Goal: Task Accomplishment & Management: Manage account settings

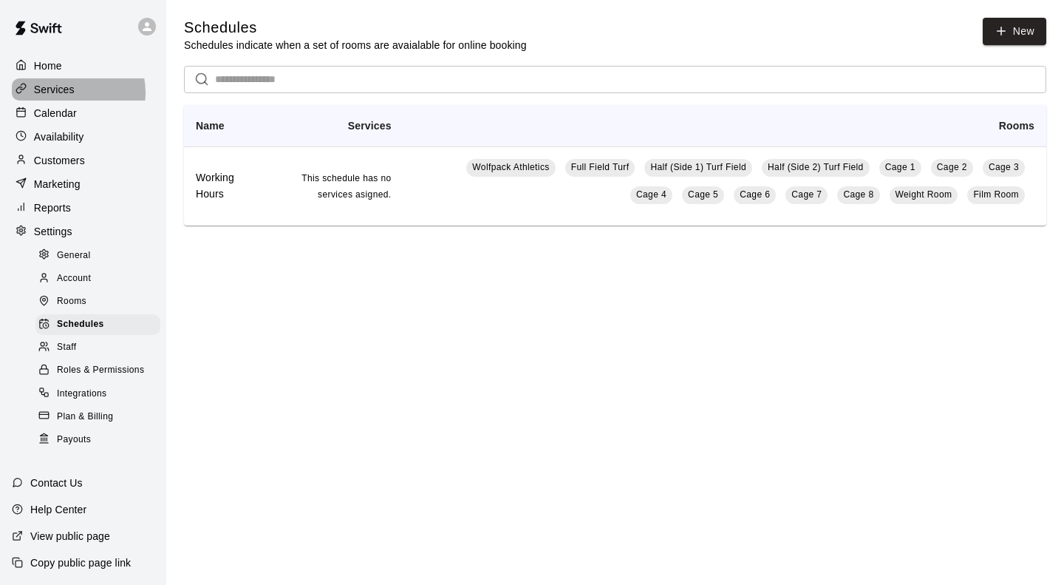
click at [69, 94] on p "Services" at bounding box center [54, 89] width 41 height 15
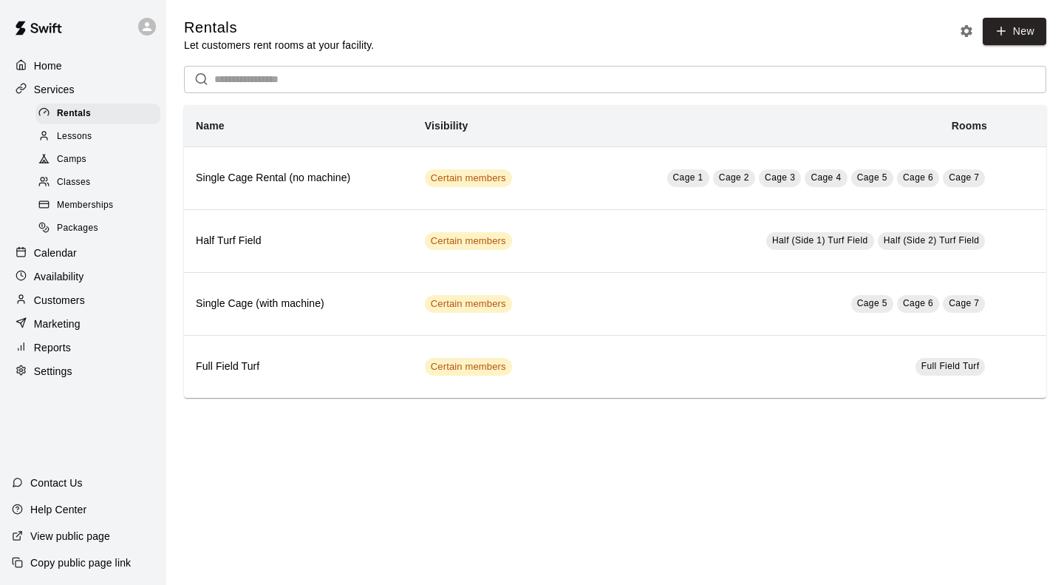
click at [99, 211] on span "Memberships" at bounding box center [85, 205] width 56 height 15
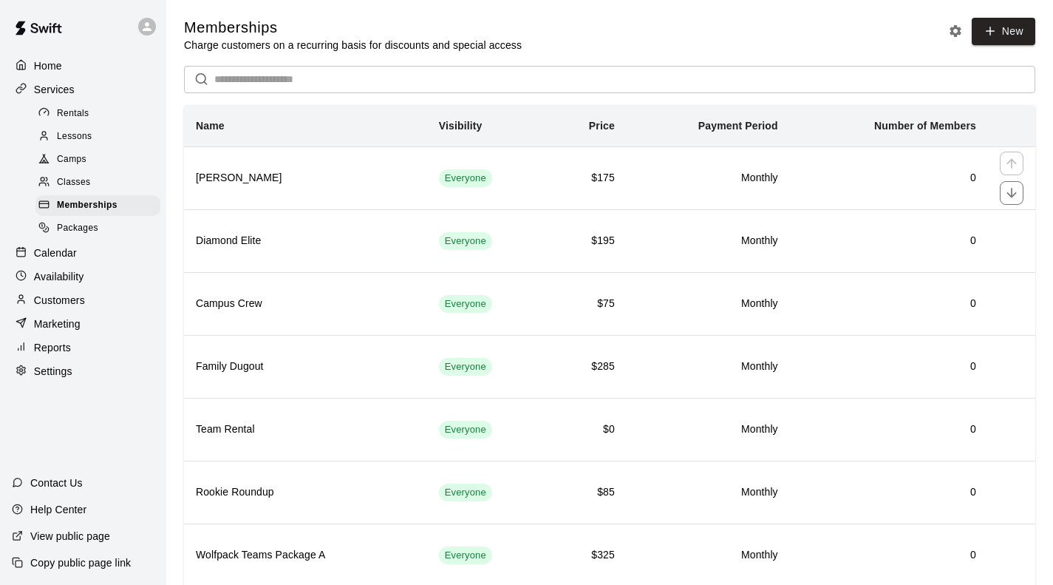
click at [293, 180] on h6 "[PERSON_NAME]" at bounding box center [306, 178] width 220 height 16
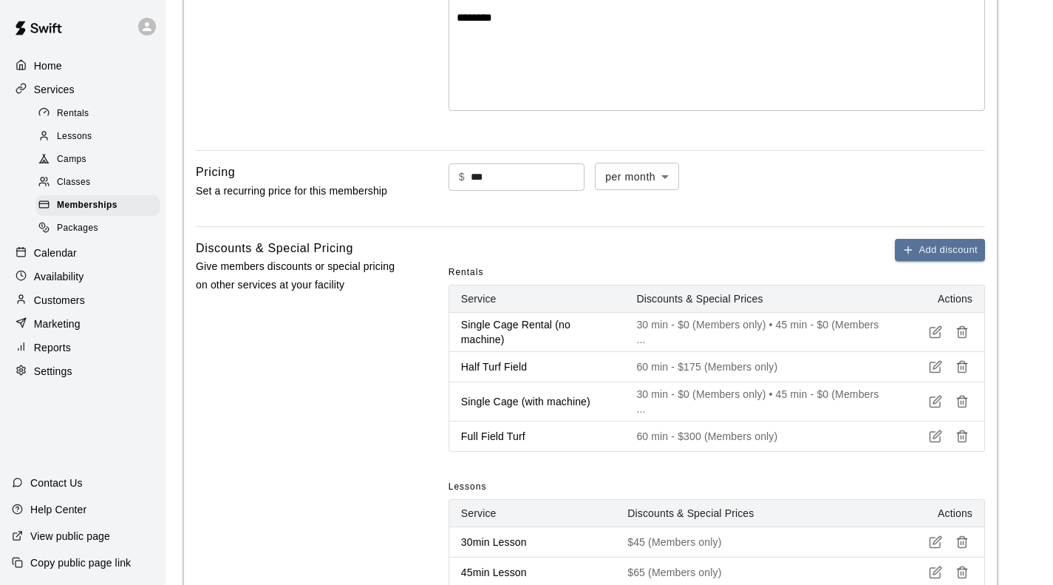
scroll to position [370, 0]
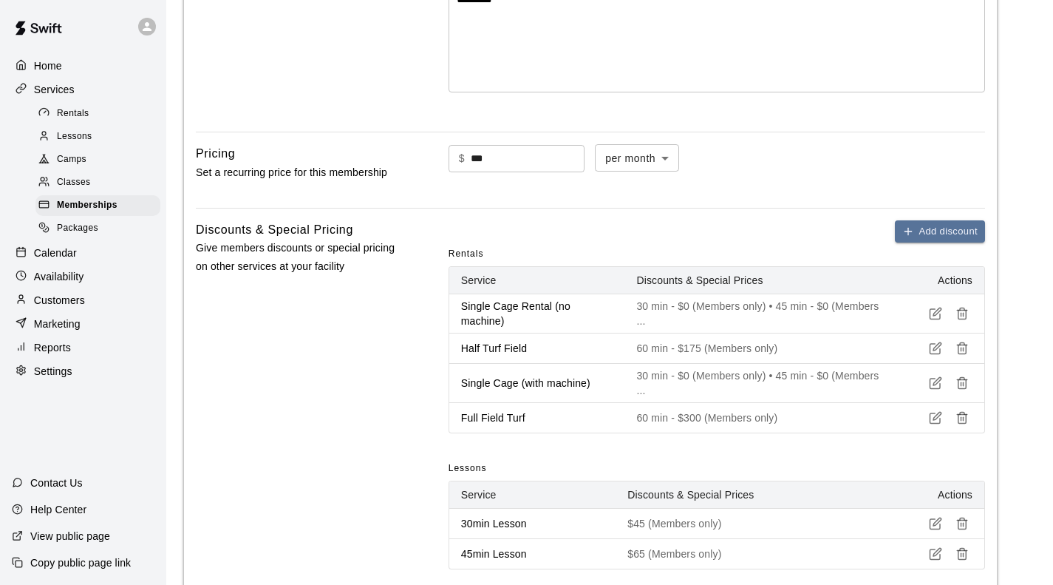
click at [935, 310] on icon "button" at bounding box center [935, 313] width 13 height 13
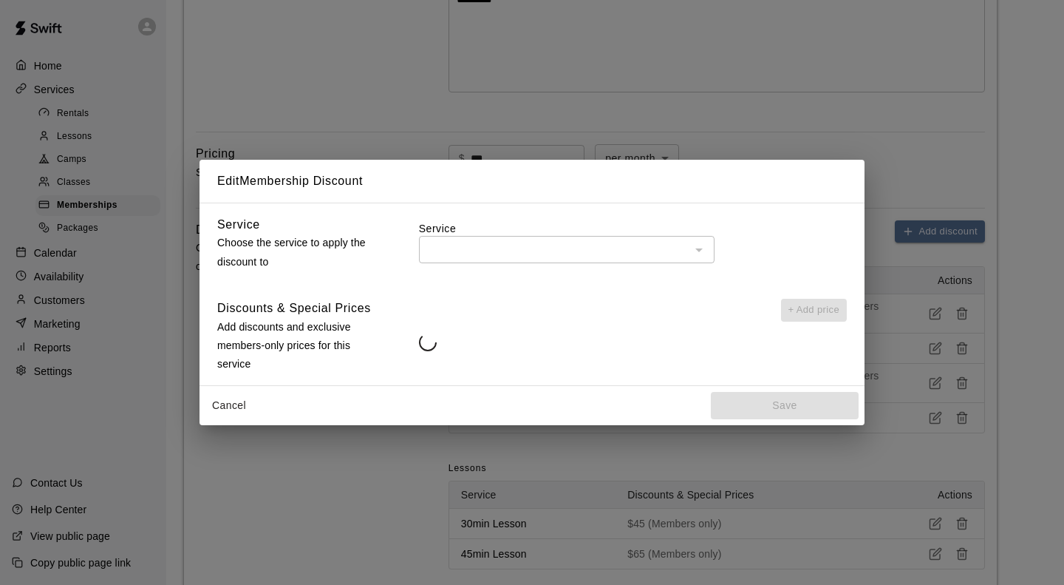
type input "**********"
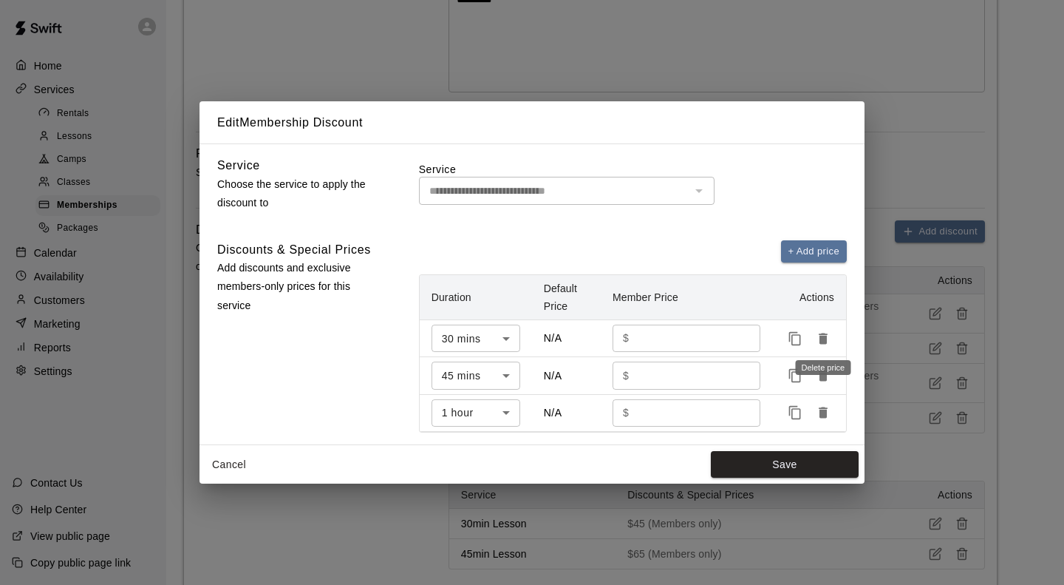
click at [824, 339] on icon "Delete price" at bounding box center [823, 338] width 9 height 11
type input "**"
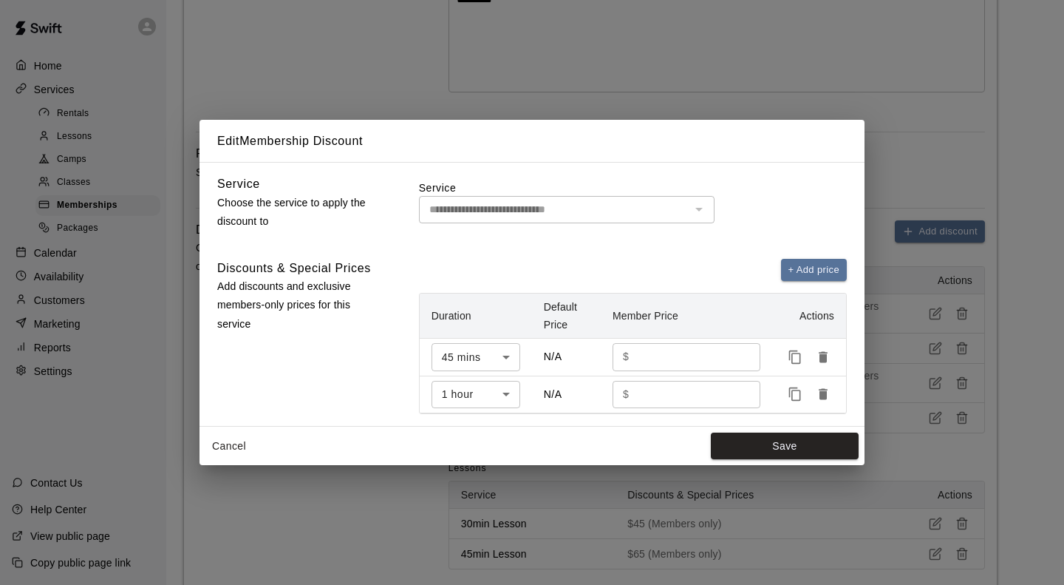
click at [788, 449] on button "Save" at bounding box center [785, 445] width 148 height 27
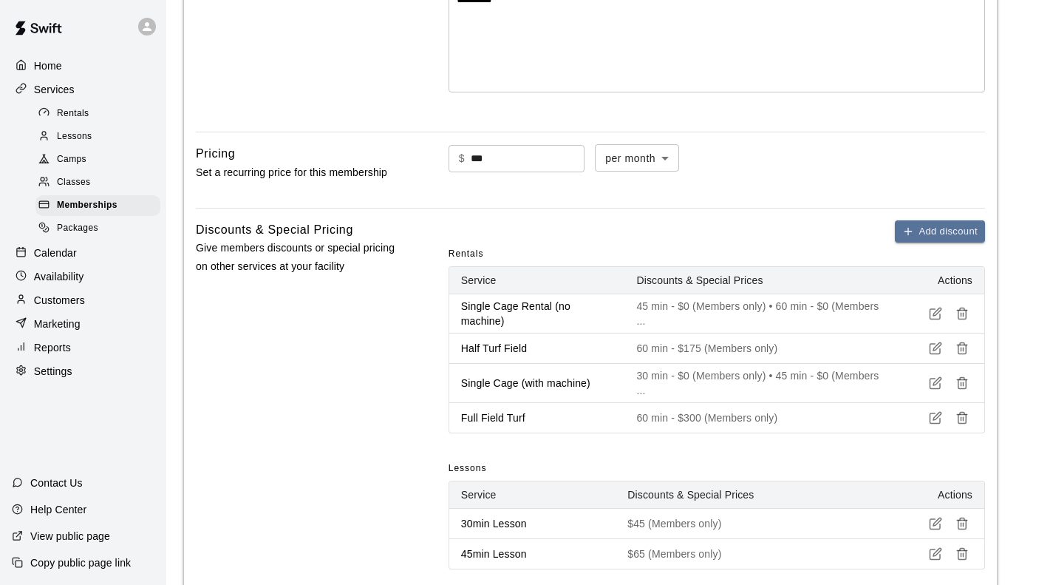
click at [939, 384] on icon "button" at bounding box center [935, 382] width 13 height 13
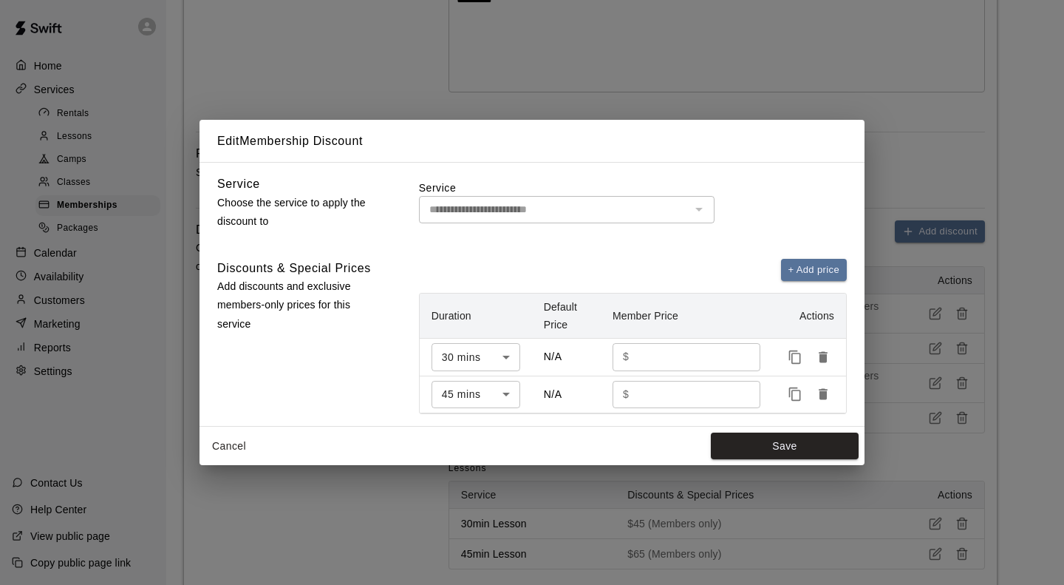
type input "**********"
click at [820, 358] on icon "Delete price" at bounding box center [823, 356] width 9 height 11
type input "**"
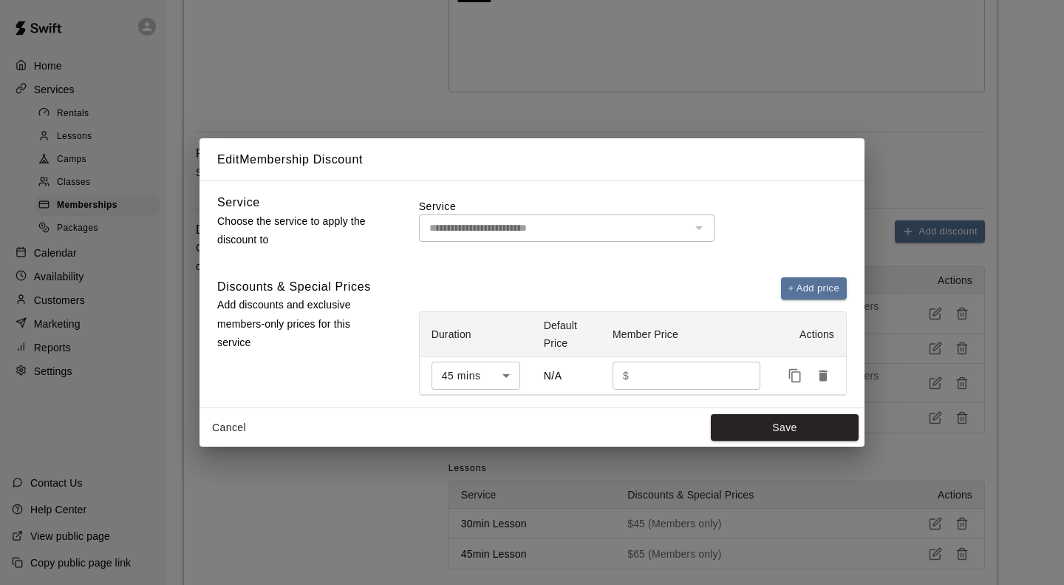
click at [759, 420] on button "Save" at bounding box center [785, 427] width 148 height 27
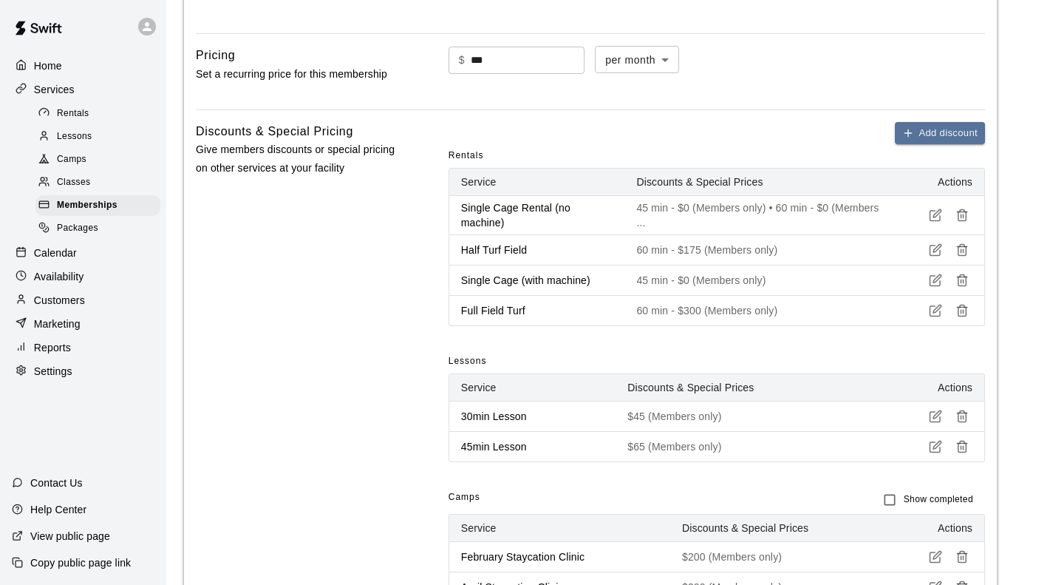
scroll to position [591, 0]
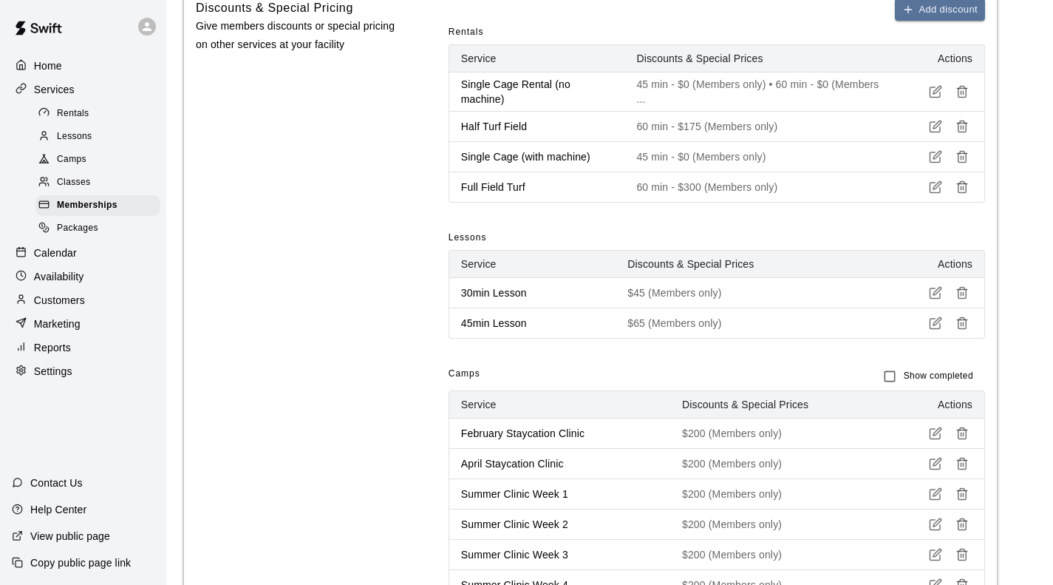
click at [964, 293] on line "button" at bounding box center [964, 295] width 0 height 4
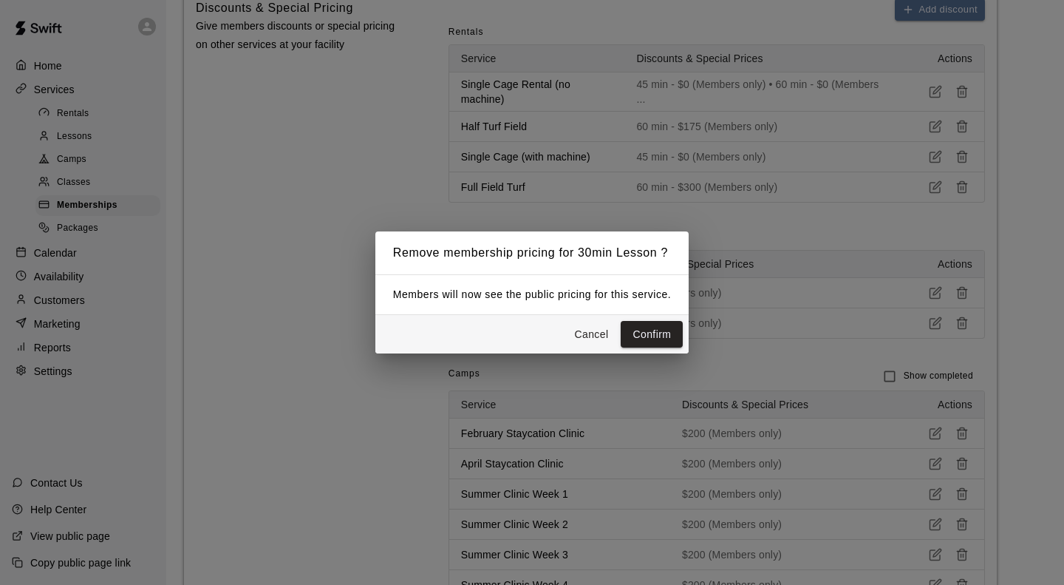
click at [670, 324] on button "Confirm" at bounding box center [652, 334] width 62 height 27
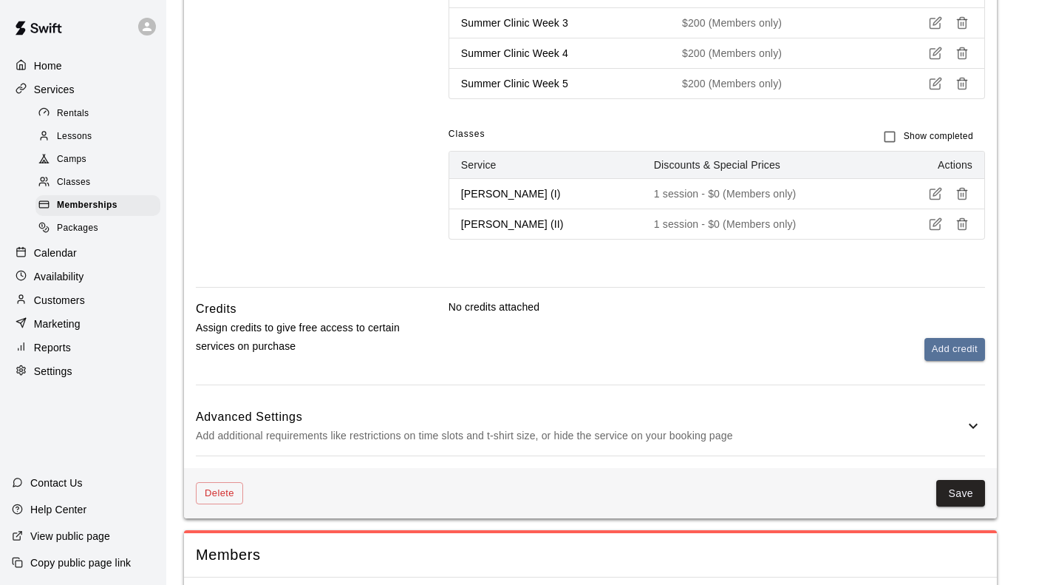
scroll to position [1132, 0]
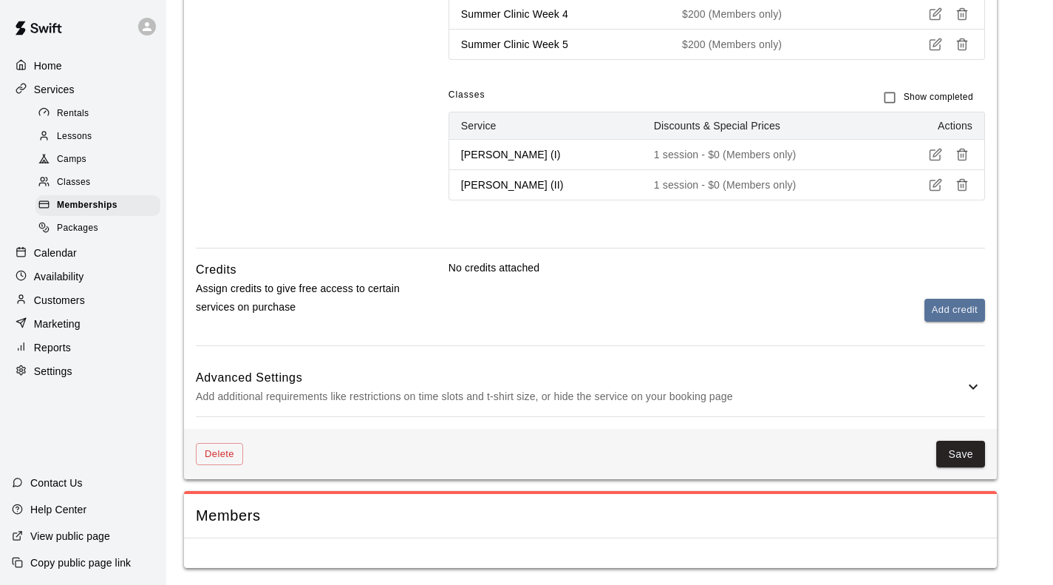
click at [954, 453] on button "Save" at bounding box center [961, 454] width 49 height 27
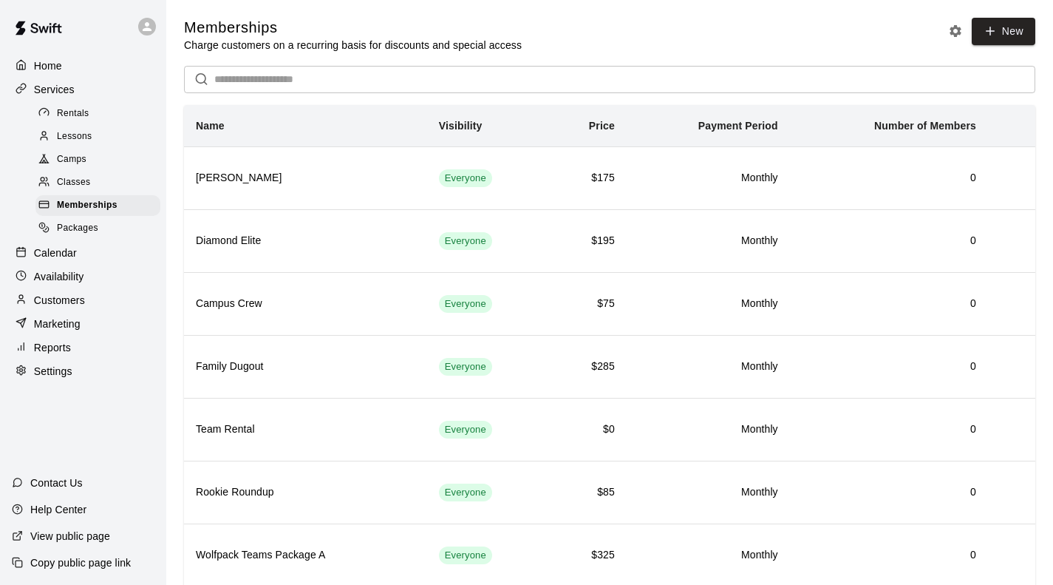
click at [76, 135] on span "Lessons" at bounding box center [74, 136] width 35 height 15
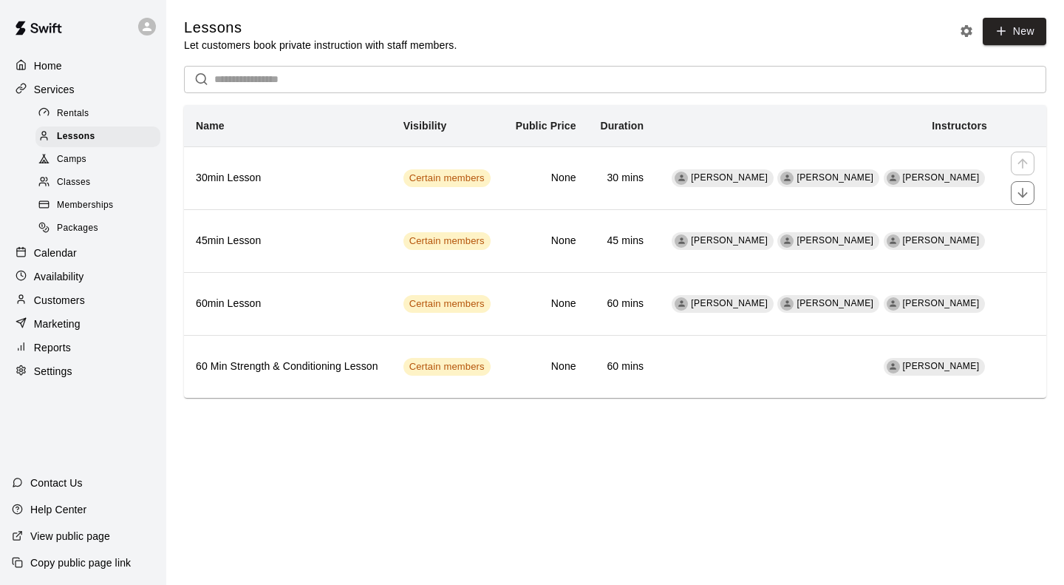
click at [340, 182] on h6 "30min Lesson" at bounding box center [288, 178] width 184 height 16
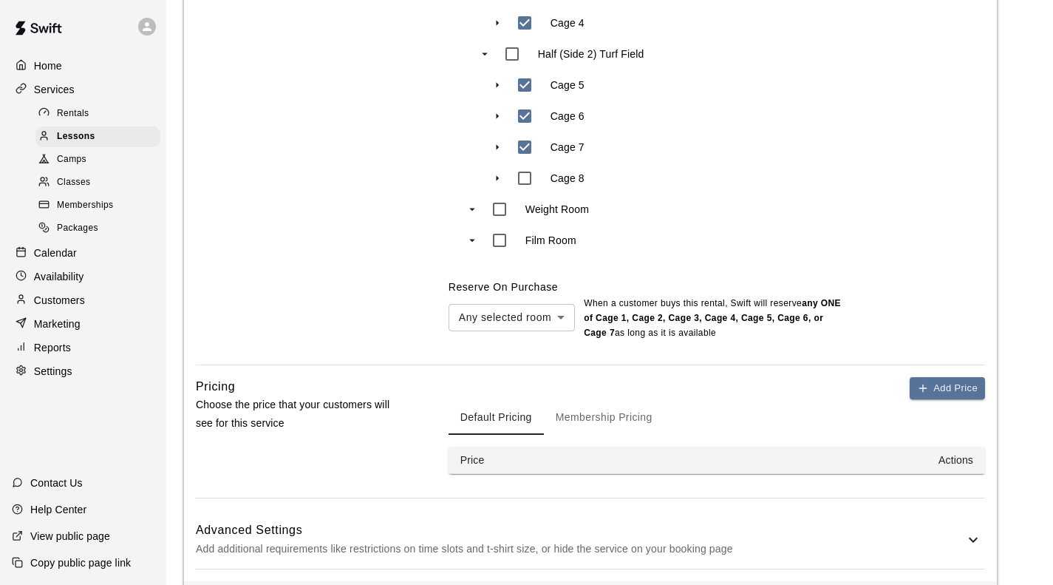
scroll to position [1159, 0]
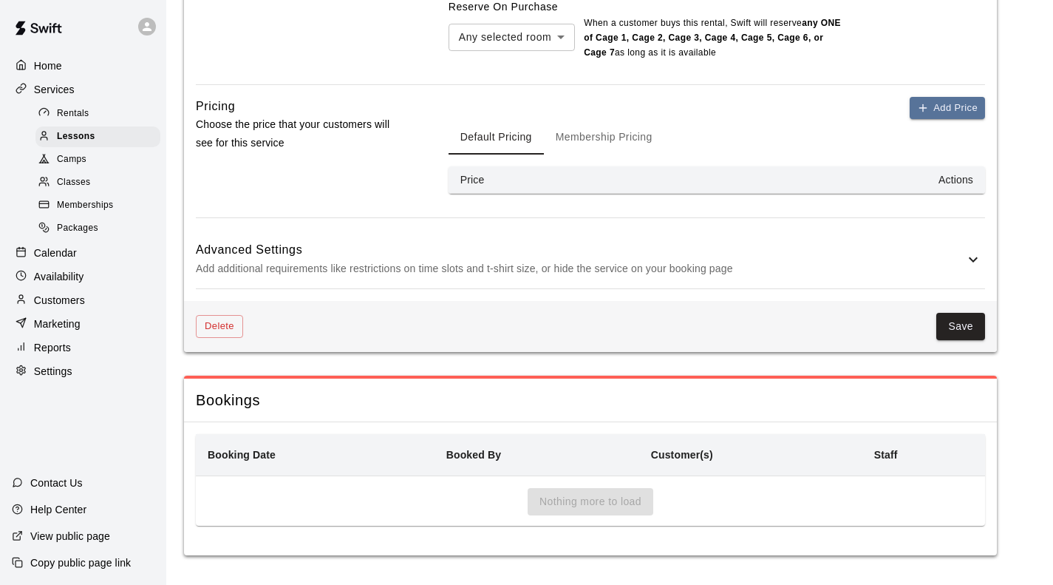
click at [204, 315] on button "Delete" at bounding box center [219, 326] width 47 height 23
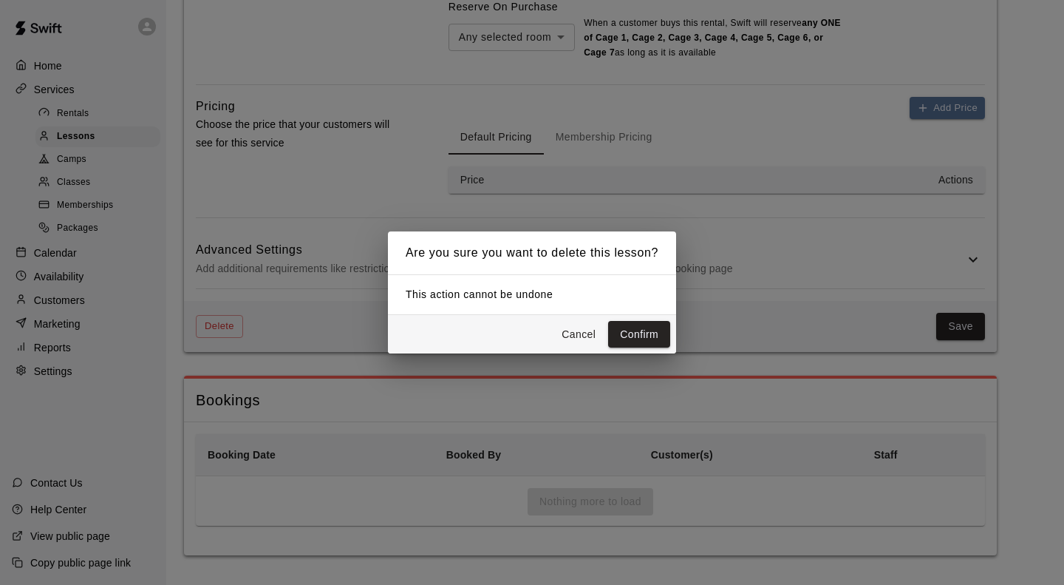
click at [637, 327] on button "Confirm" at bounding box center [639, 334] width 62 height 27
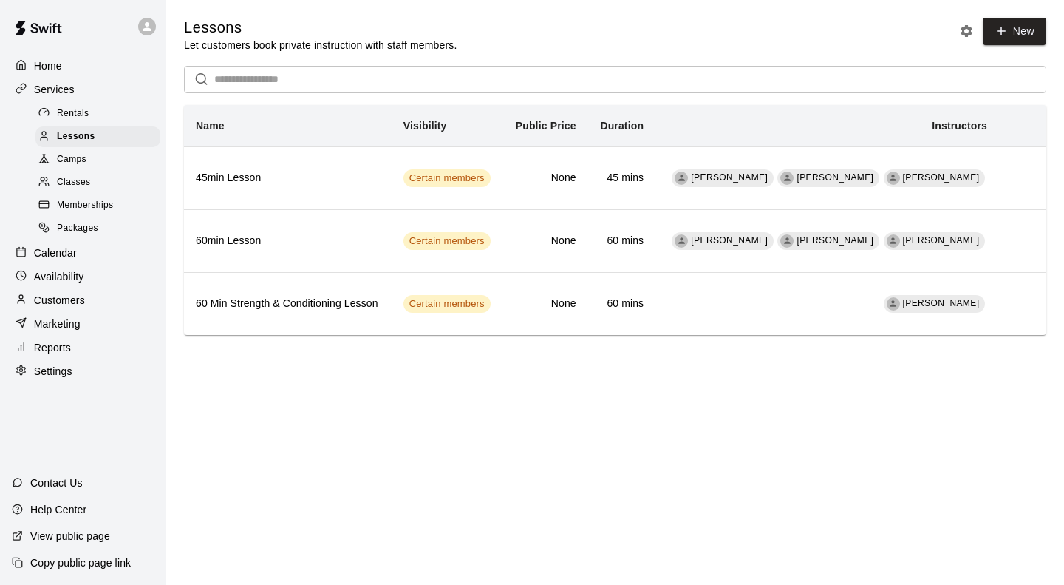
click at [72, 185] on span "Classes" at bounding box center [73, 182] width 33 height 15
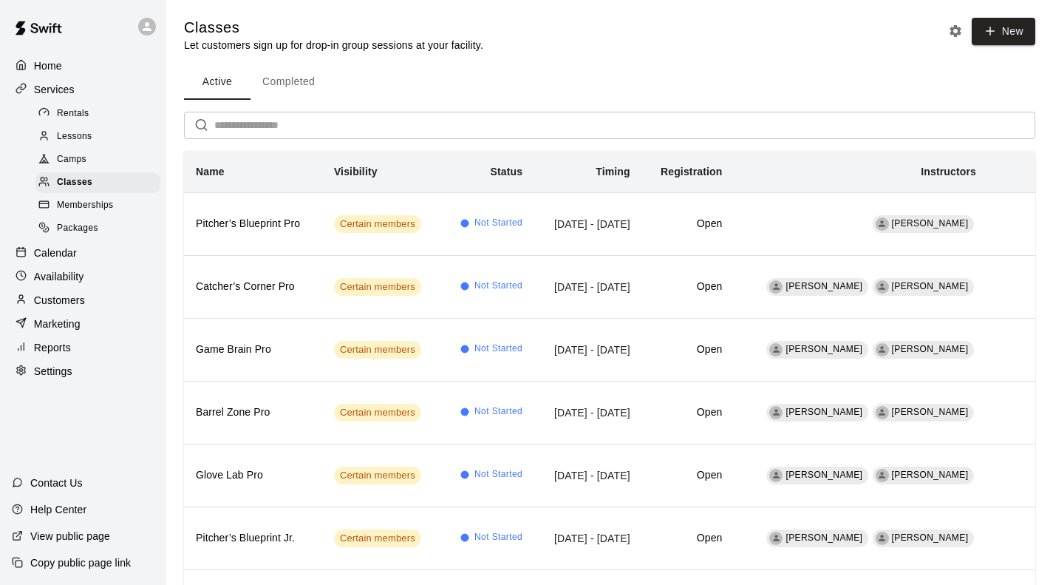
click at [58, 64] on p "Home" at bounding box center [48, 65] width 28 height 15
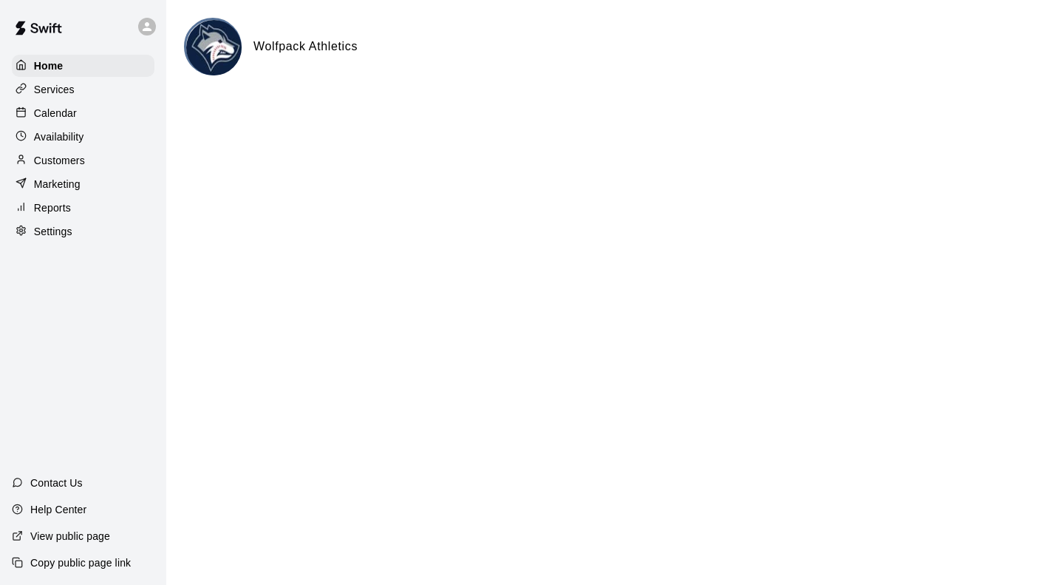
click at [83, 560] on p "Copy public page link" at bounding box center [80, 562] width 101 height 15
click at [62, 162] on p "Customers" at bounding box center [59, 160] width 51 height 15
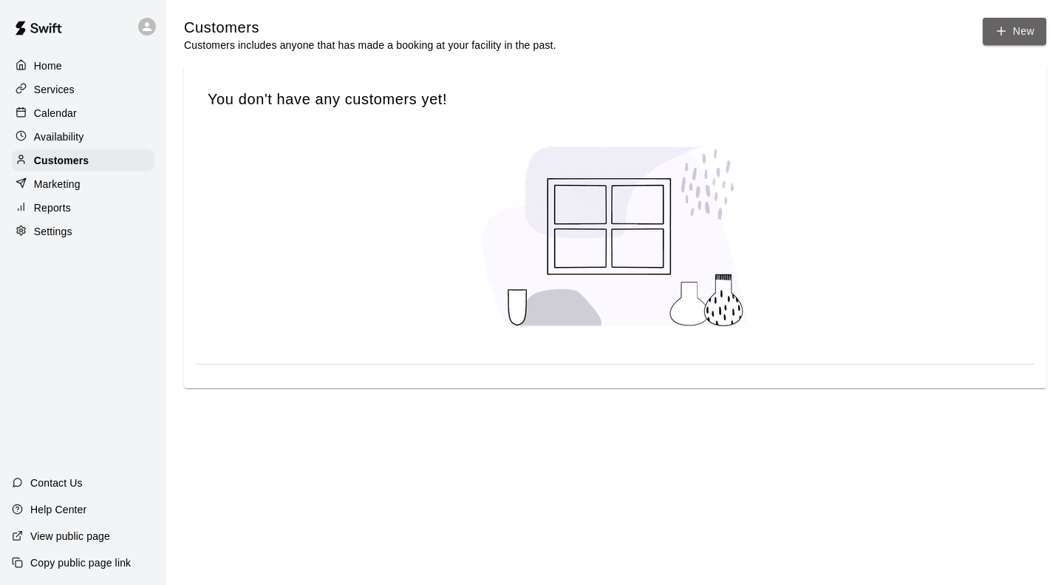
click at [987, 37] on link "New" at bounding box center [1015, 31] width 64 height 27
select select "**"
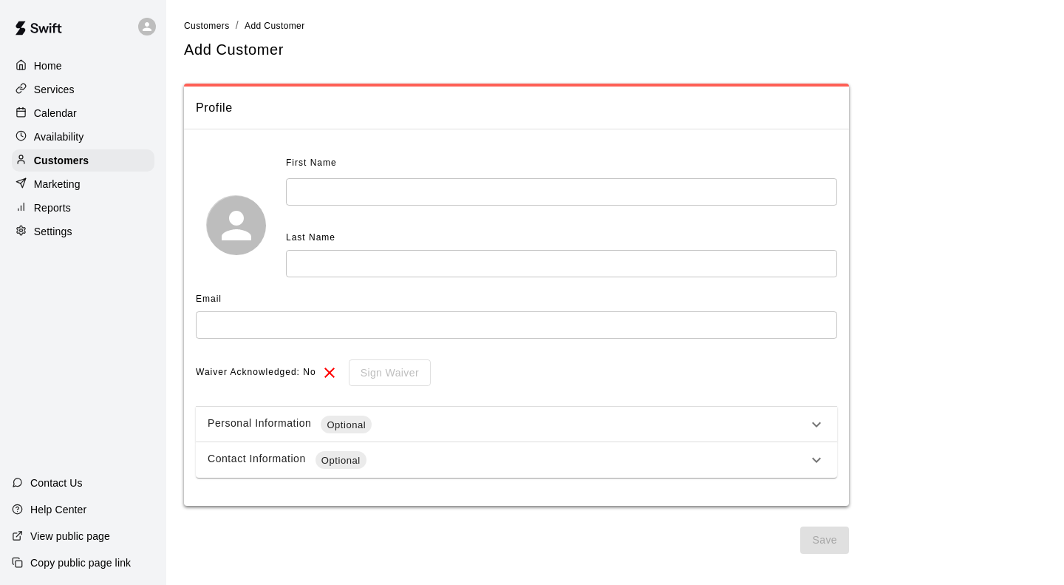
click at [330, 187] on input "text" at bounding box center [561, 191] width 551 height 27
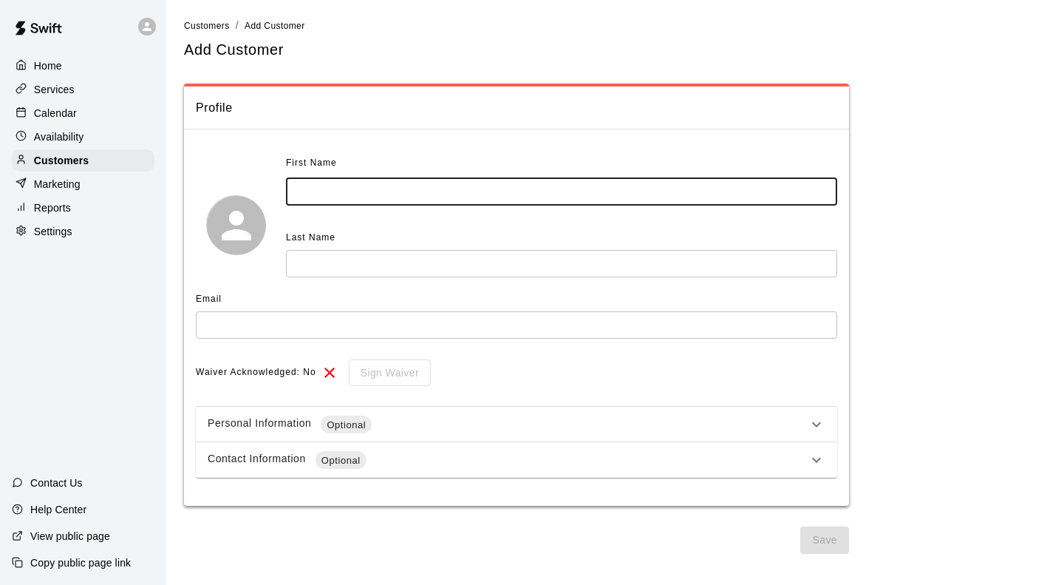
click at [316, 371] on div "Waiver Acknowledged: No Sign Waiver" at bounding box center [517, 372] width 642 height 27
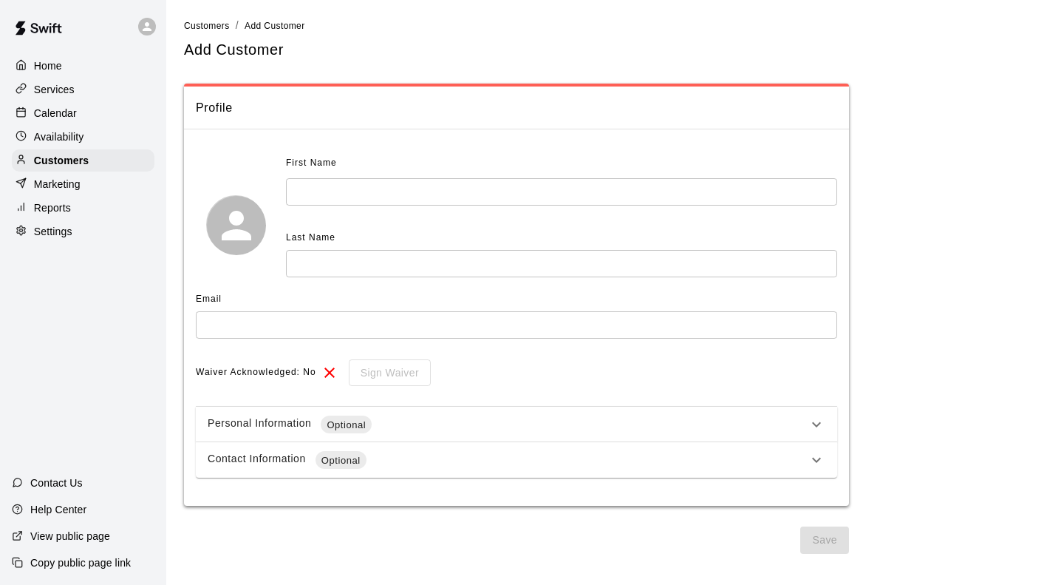
click at [328, 370] on icon at bounding box center [329, 372] width 10 height 10
click at [288, 373] on span "Waiver Acknowledged: No" at bounding box center [256, 373] width 120 height 24
click at [382, 370] on div "Sign Waiver" at bounding box center [385, 372] width 92 height 27
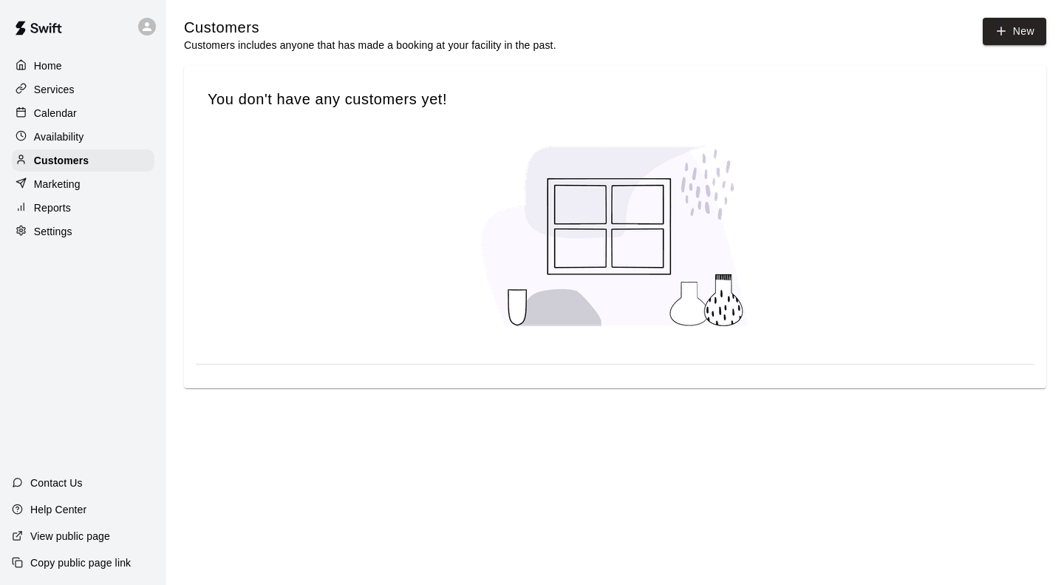
click at [81, 562] on p "Copy public page link" at bounding box center [80, 562] width 101 height 15
click at [101, 531] on p "View public page" at bounding box center [70, 535] width 80 height 15
click at [60, 129] on div "Availability" at bounding box center [83, 137] width 143 height 22
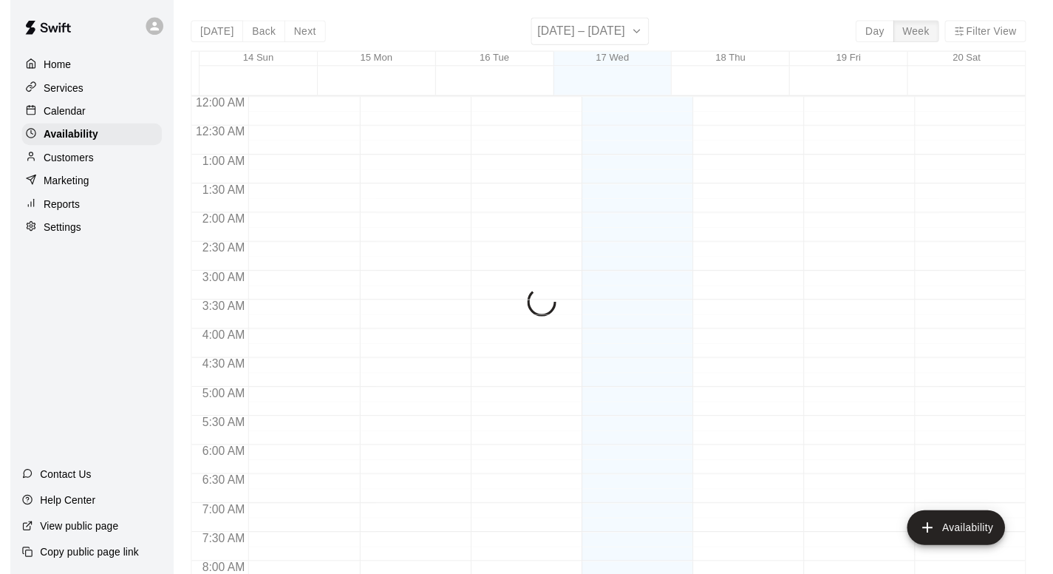
scroll to position [917, 0]
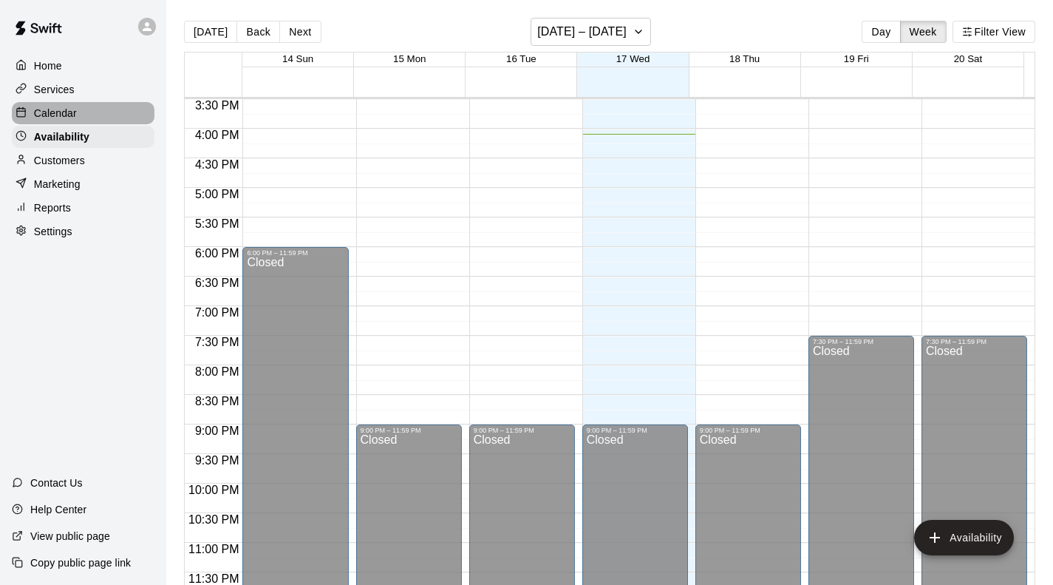
click at [59, 106] on div "Calendar" at bounding box center [83, 113] width 143 height 22
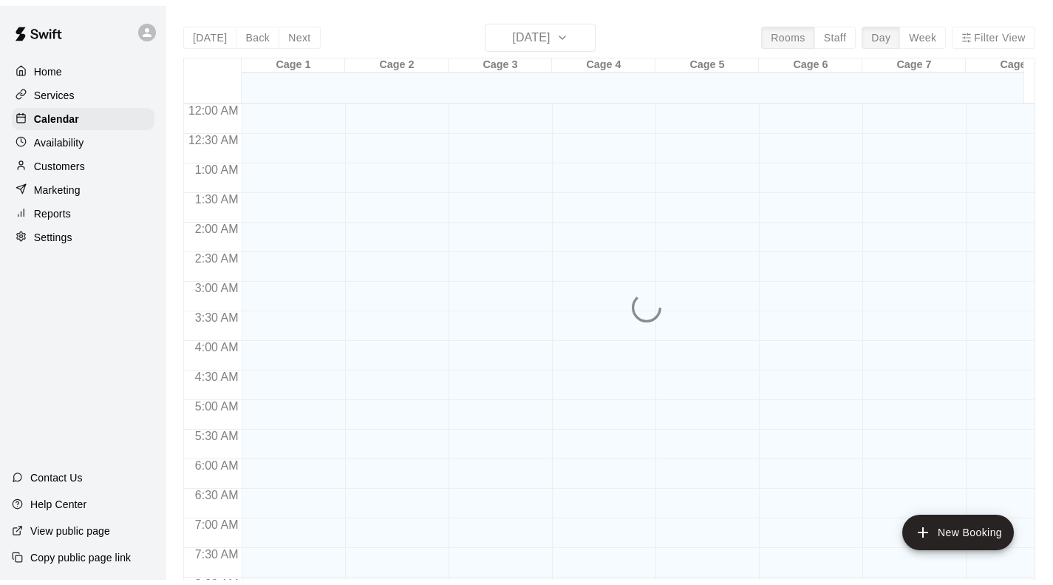
scroll to position [872, 0]
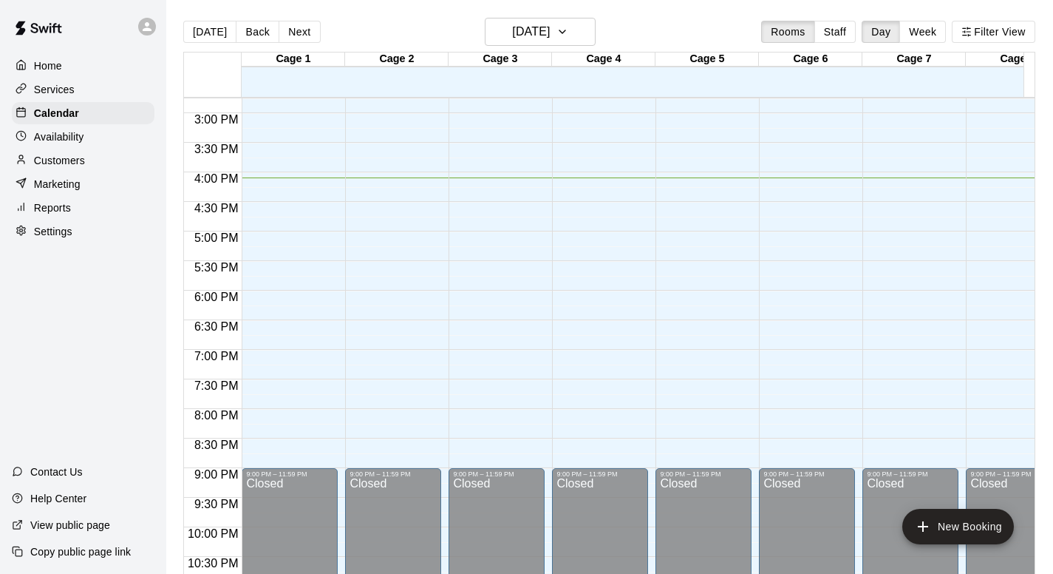
click at [59, 88] on p "Services" at bounding box center [54, 89] width 41 height 15
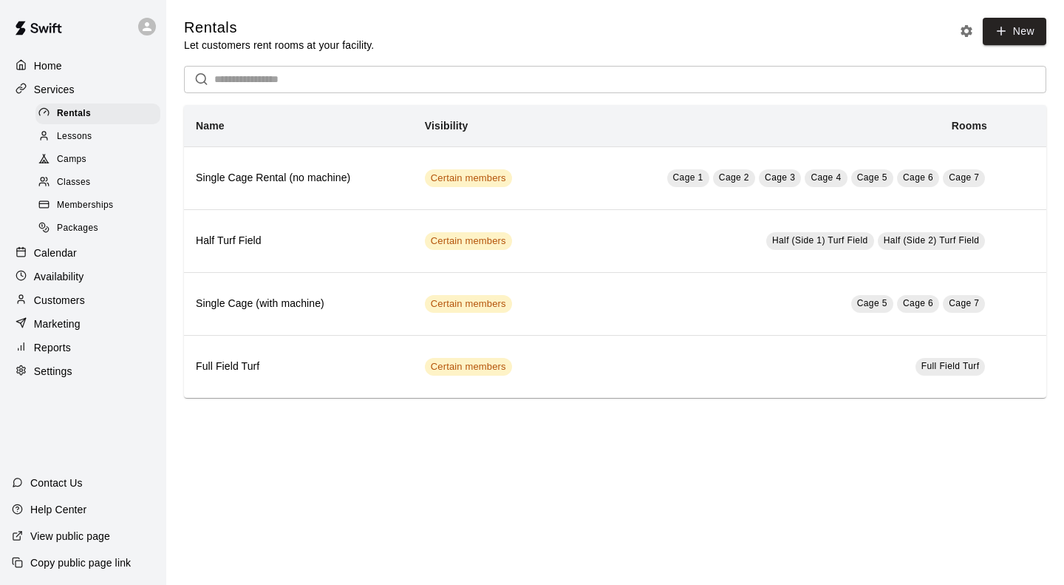
click at [80, 166] on span "Camps" at bounding box center [72, 159] width 30 height 15
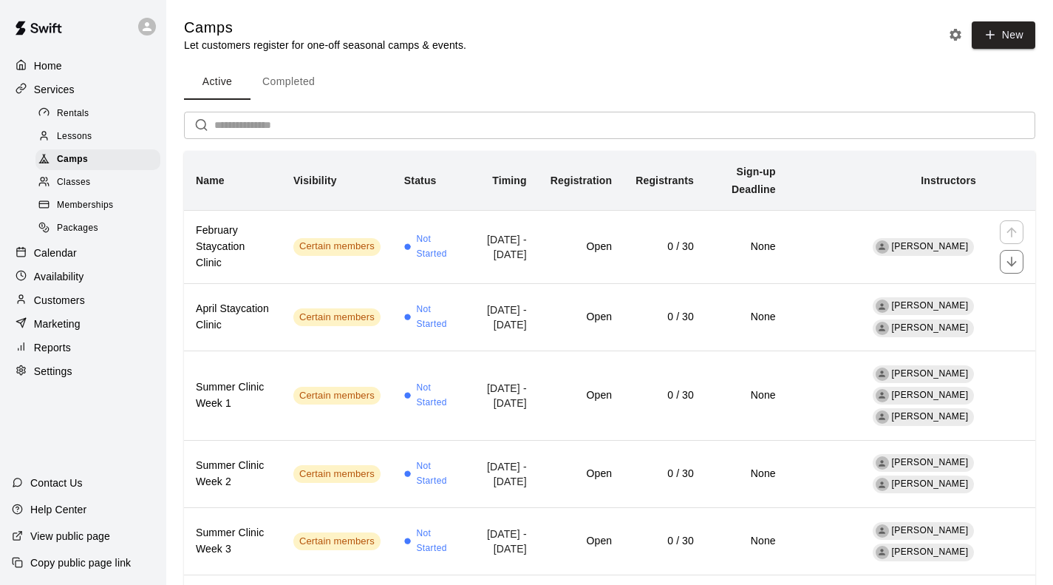
click at [266, 244] on th "February Staycation Clinic" at bounding box center [233, 246] width 98 height 73
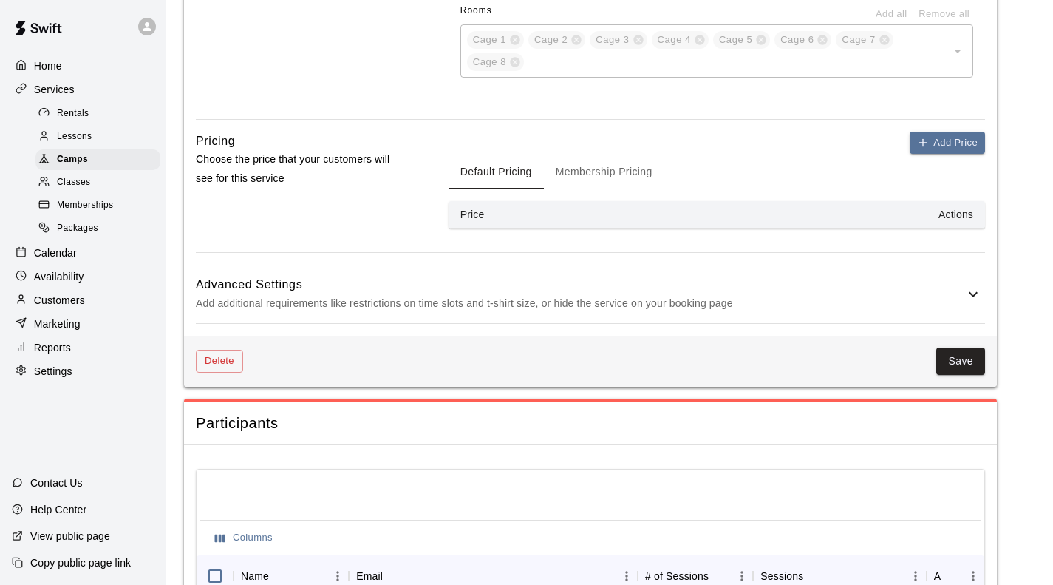
scroll to position [1035, 0]
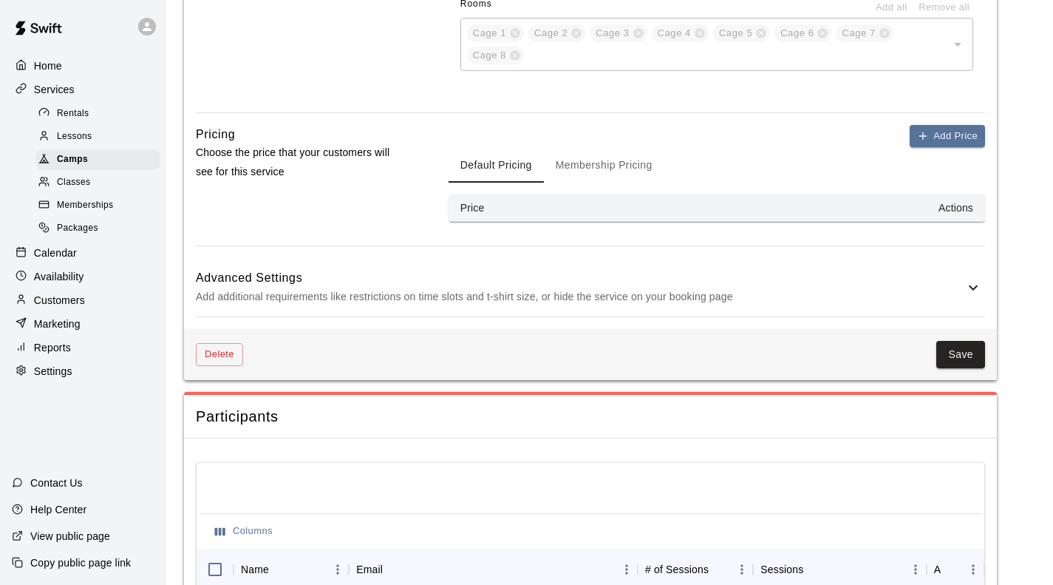
click at [603, 163] on button "Membership Pricing" at bounding box center [604, 164] width 120 height 35
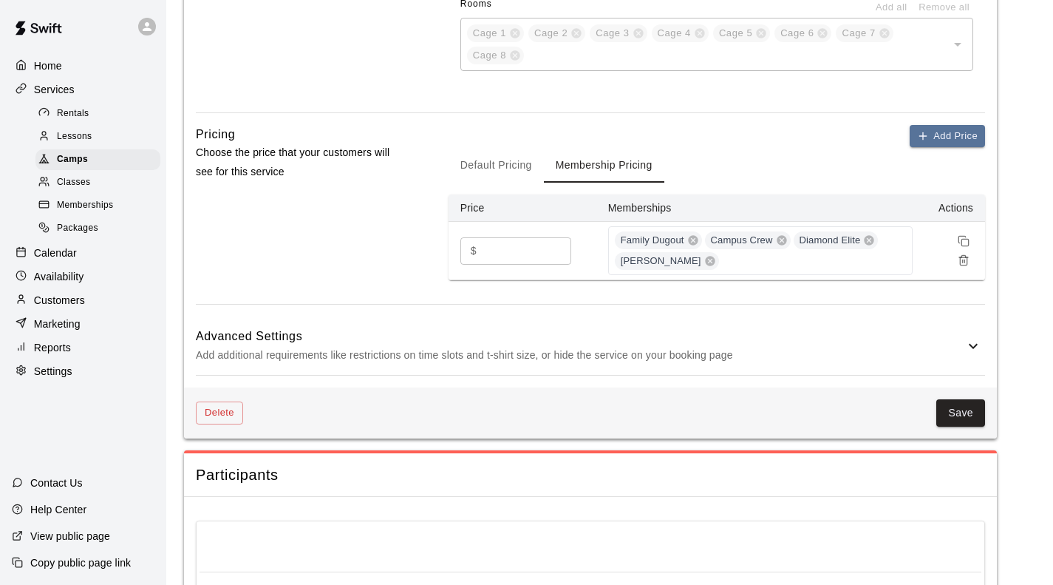
click at [739, 251] on div "Family Dugout Campus Crew Diamond Elite [PERSON_NAME]" at bounding box center [760, 250] width 305 height 49
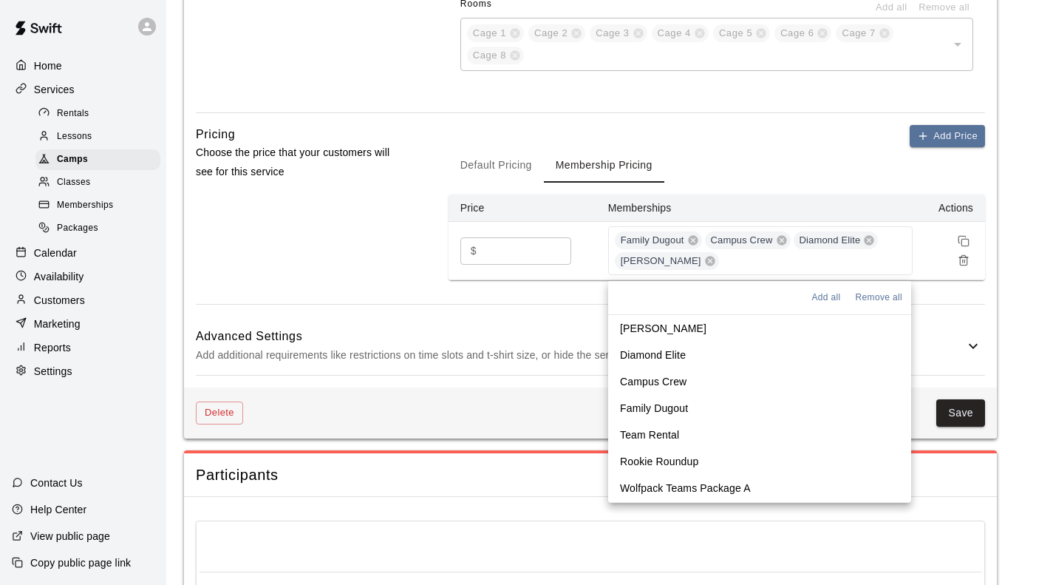
click at [706, 488] on p "Wolfpack Teams Package A" at bounding box center [685, 487] width 131 height 15
click at [731, 491] on p "Wolfpack Teams Package B" at bounding box center [685, 489] width 131 height 15
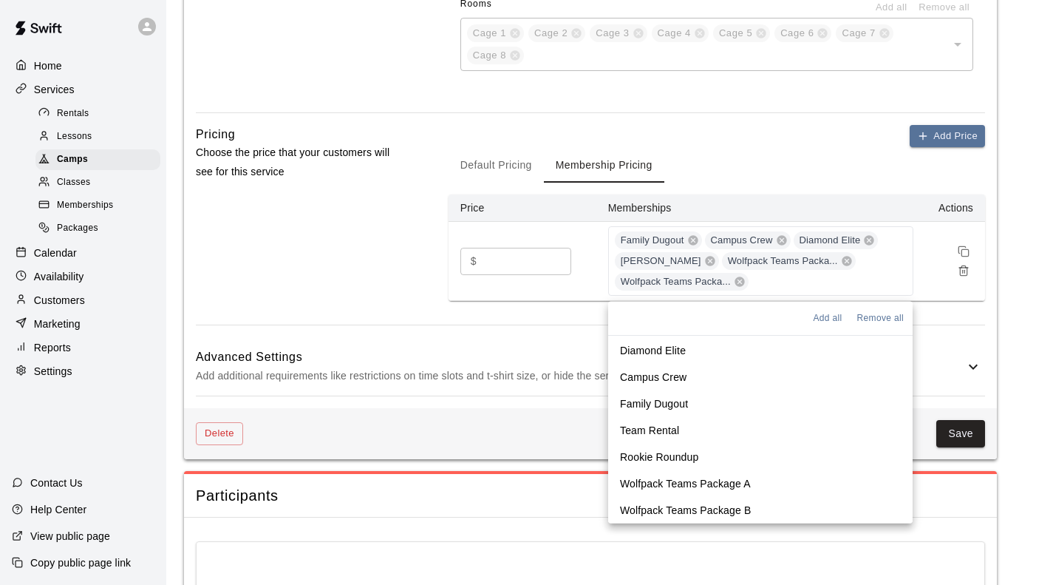
click at [954, 310] on div "Add Price Default Pricing Membership Pricing Price Memberships Actions $ *** ​ …" at bounding box center [717, 225] width 537 height 200
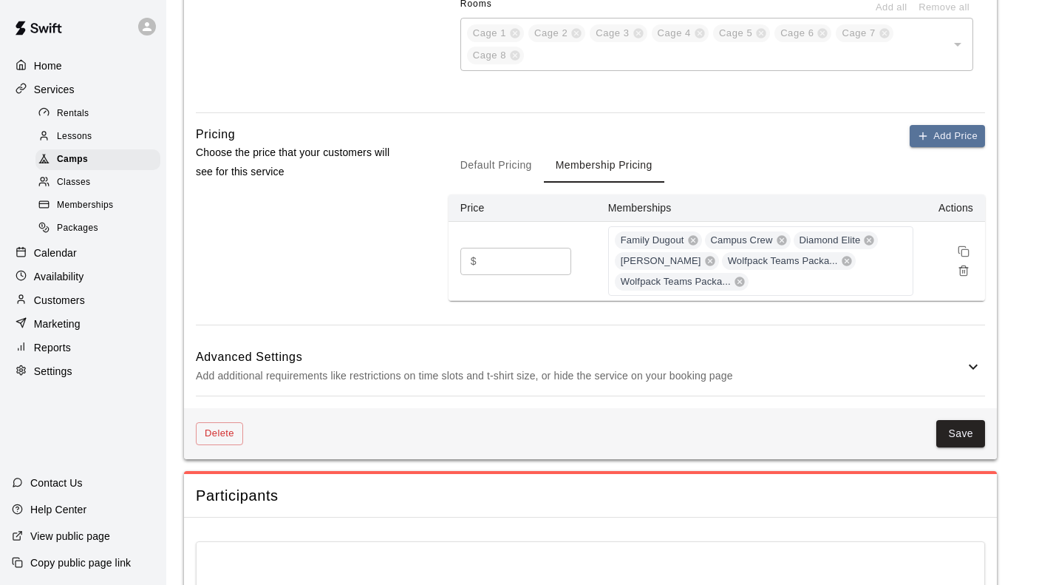
click at [974, 440] on button "Save" at bounding box center [961, 433] width 49 height 27
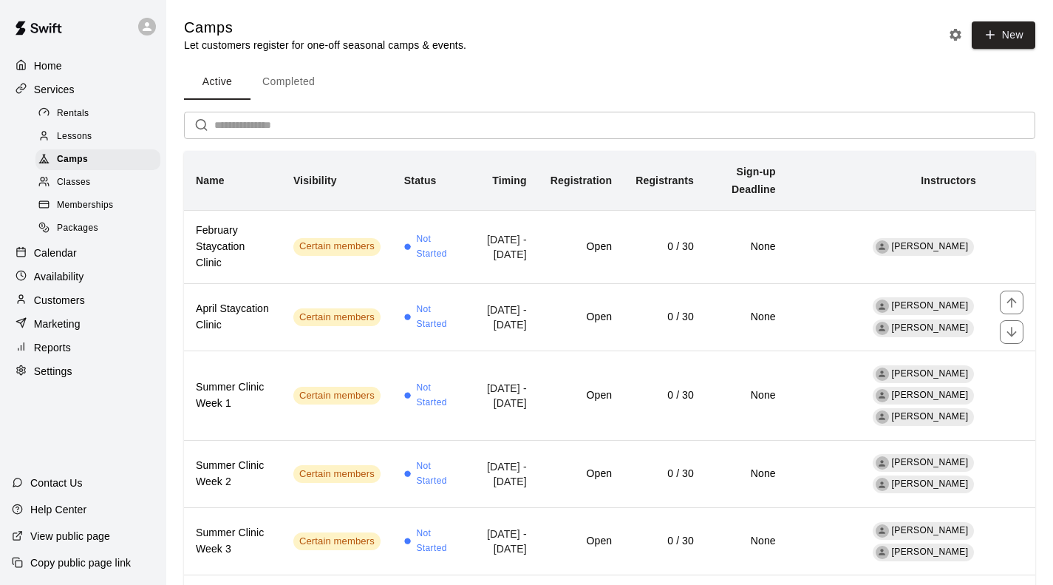
click at [313, 296] on td "Certain members" at bounding box center [337, 316] width 111 height 67
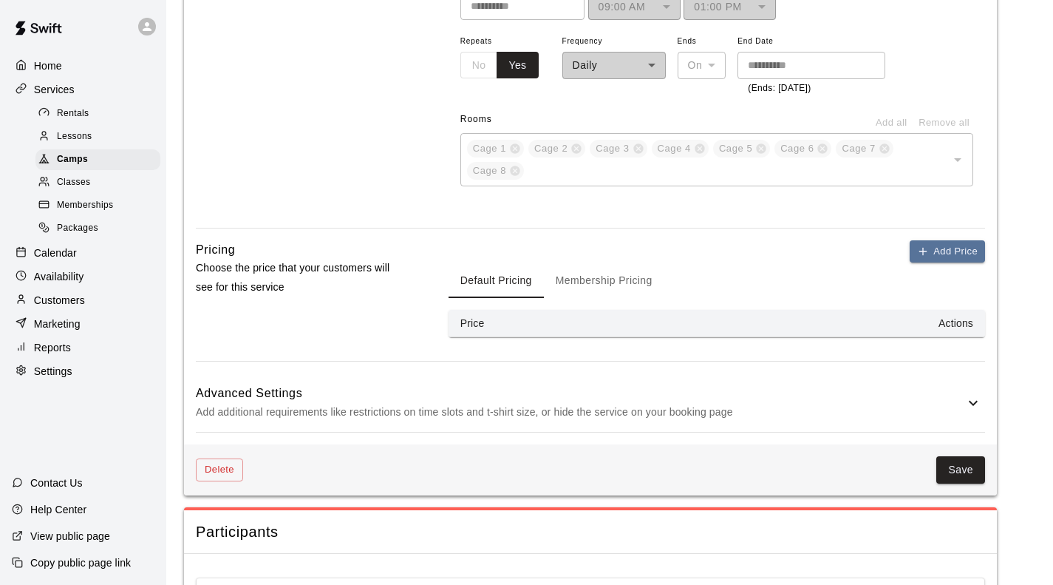
scroll to position [961, 0]
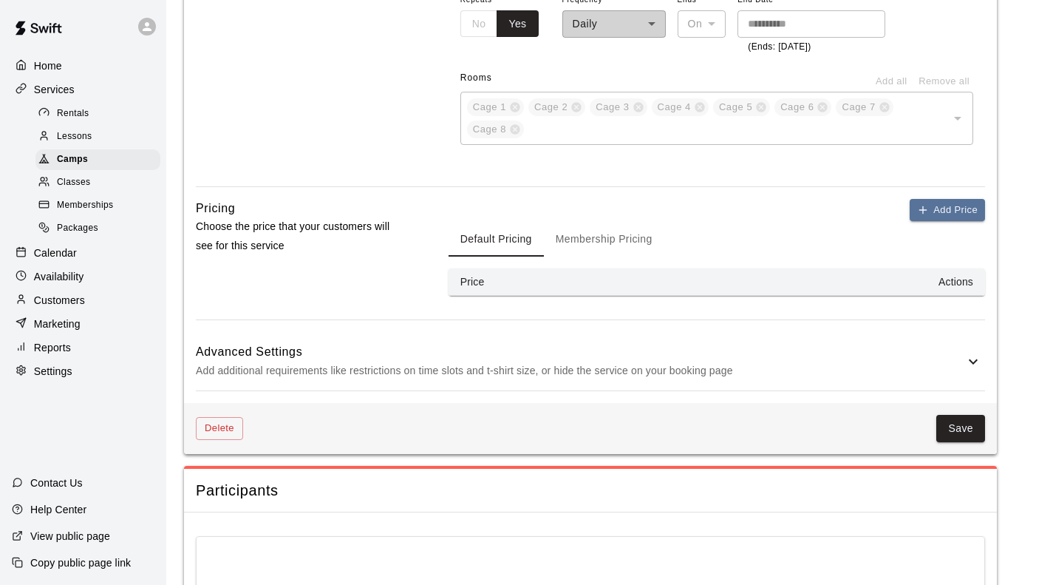
click at [623, 228] on button "Membership Pricing" at bounding box center [604, 238] width 120 height 35
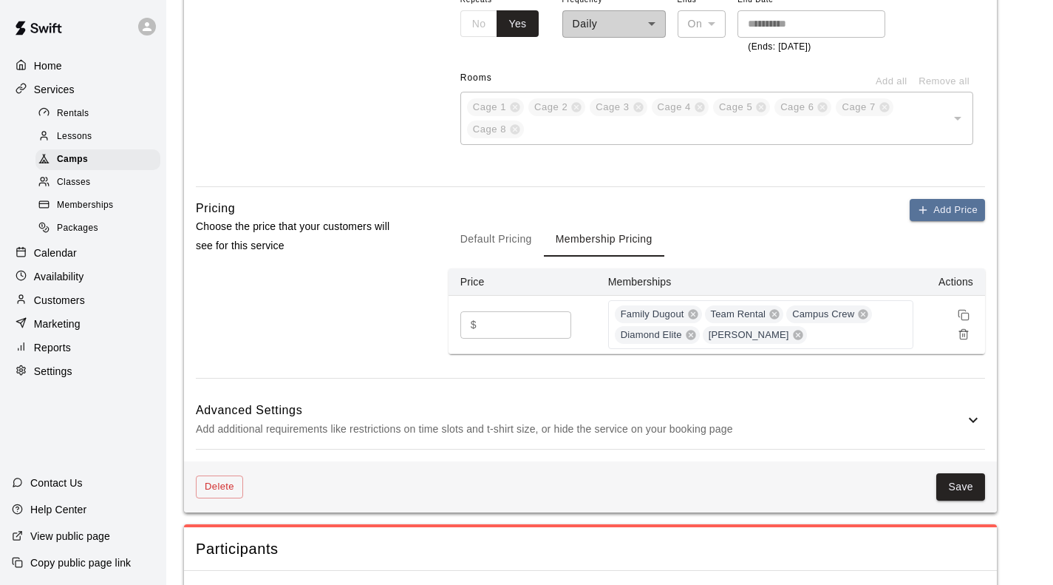
click at [886, 334] on div "Family Dugout Team Rental Campus Crew Diamond Elite [PERSON_NAME]" at bounding box center [760, 324] width 305 height 49
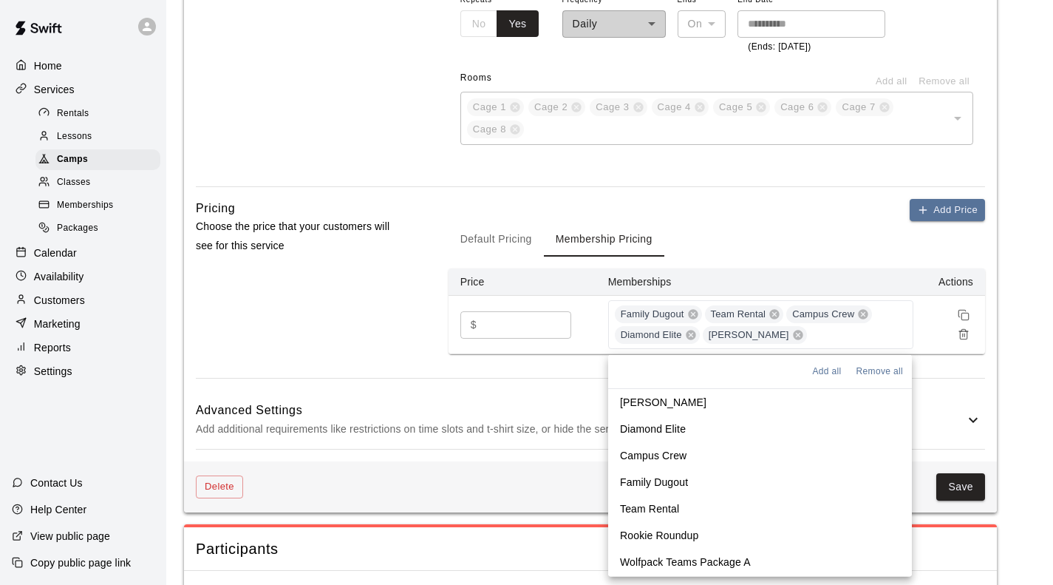
click at [778, 562] on li "Wolfpack Teams Package A" at bounding box center [760, 561] width 304 height 27
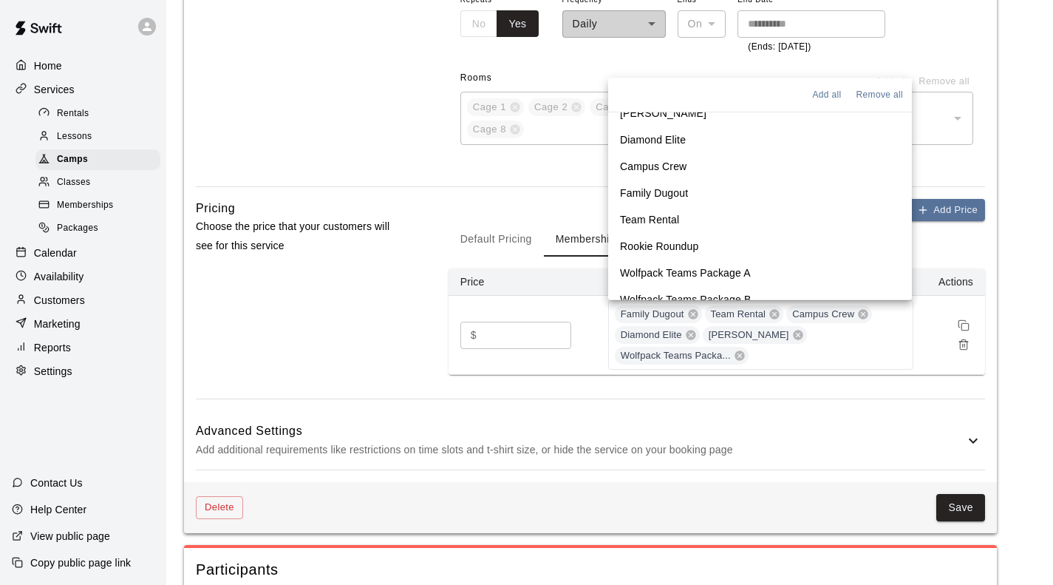
scroll to position [25, 0]
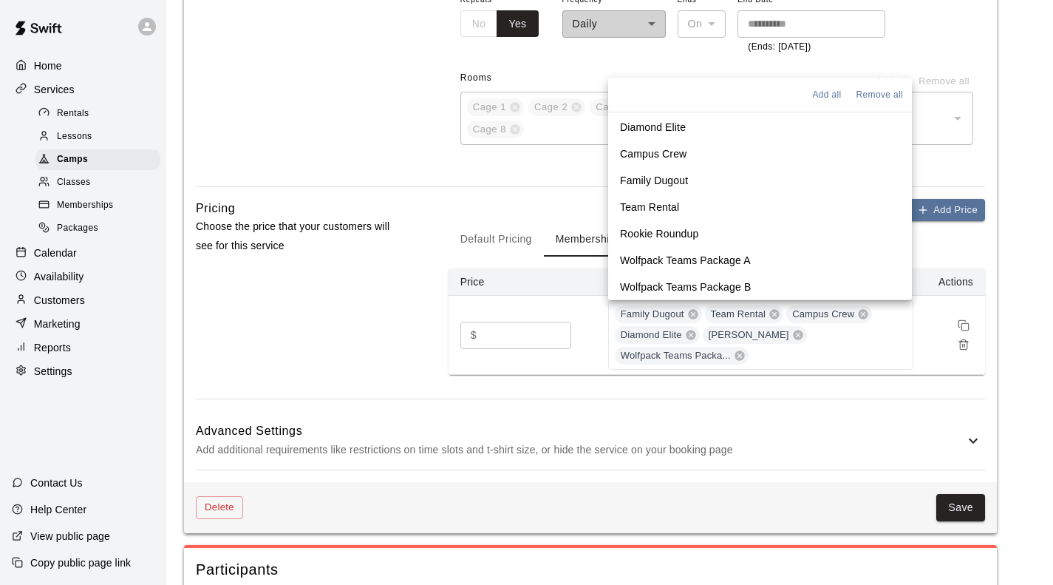
click at [716, 282] on p "Wolfpack Teams Package B" at bounding box center [685, 286] width 131 height 15
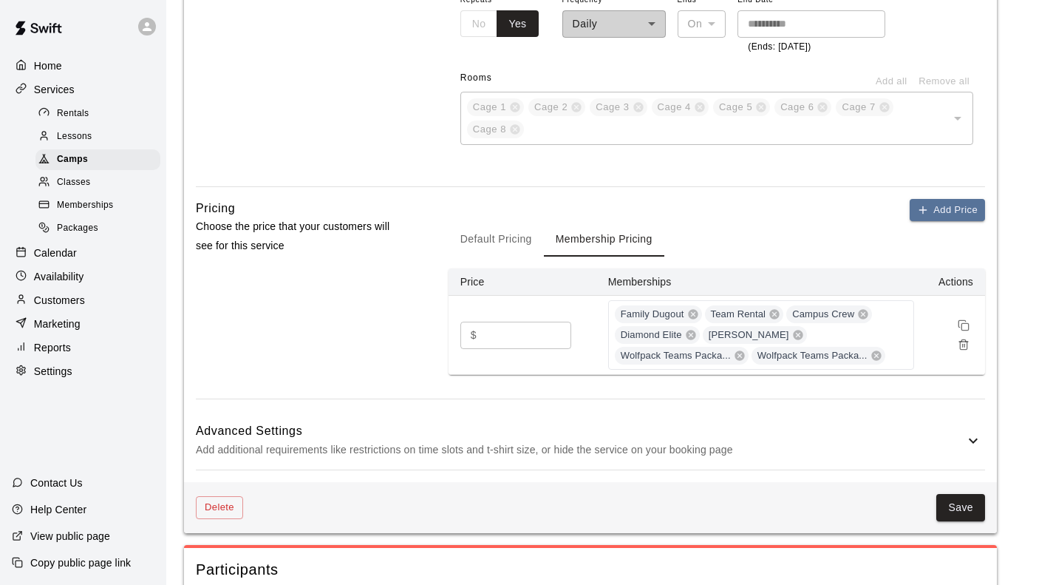
click at [964, 508] on button "Save" at bounding box center [961, 507] width 49 height 27
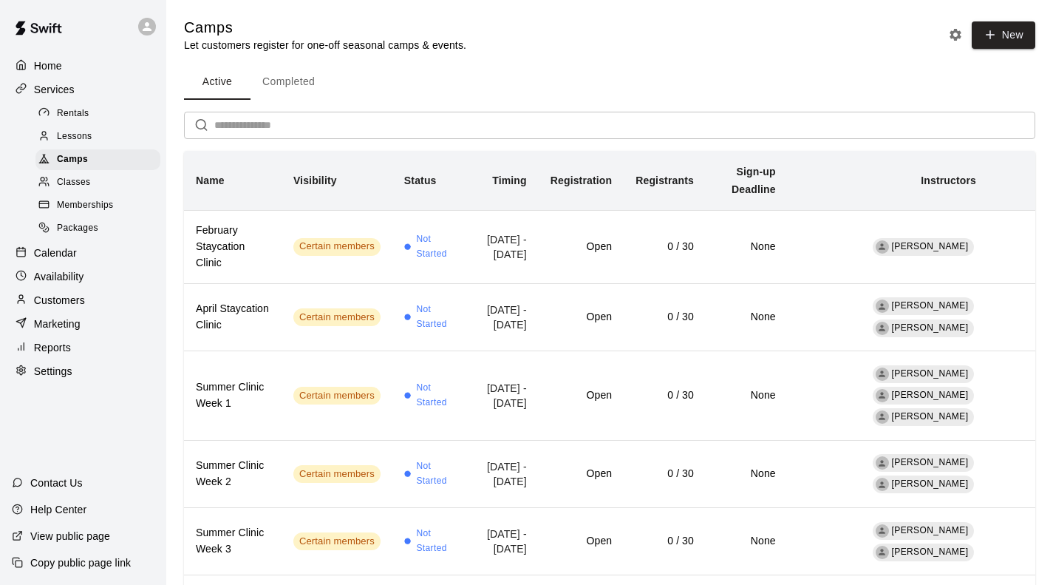
click at [69, 113] on span "Rentals" at bounding box center [73, 113] width 33 height 15
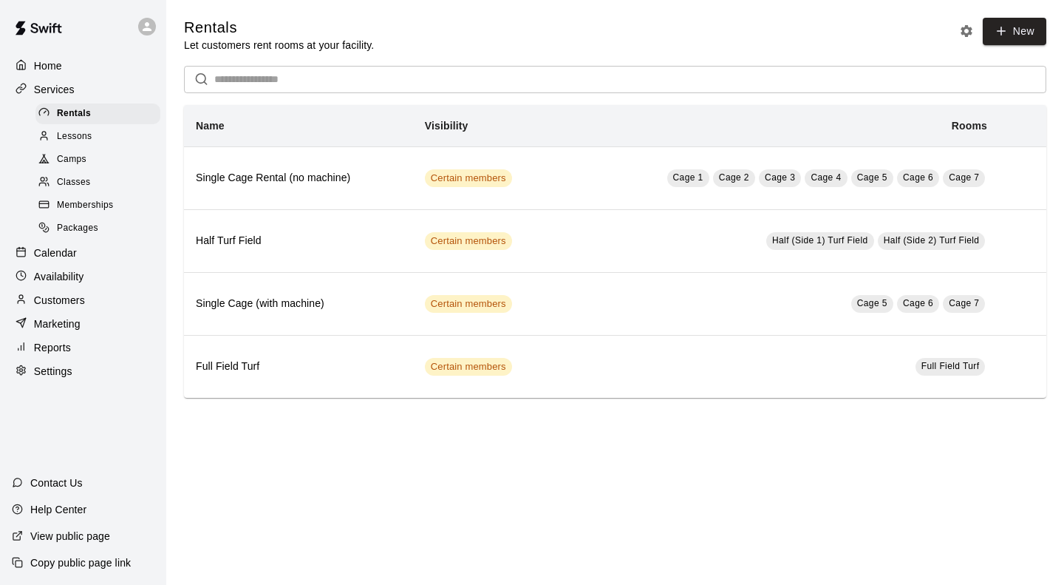
click at [92, 140] on div "Lessons" at bounding box center [97, 136] width 125 height 21
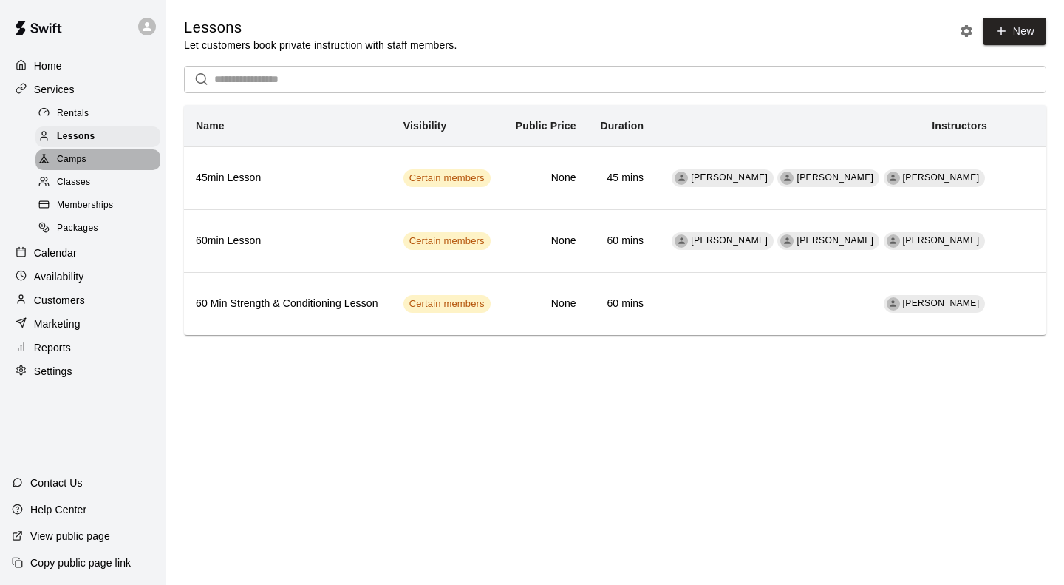
click at [78, 163] on span "Camps" at bounding box center [72, 159] width 30 height 15
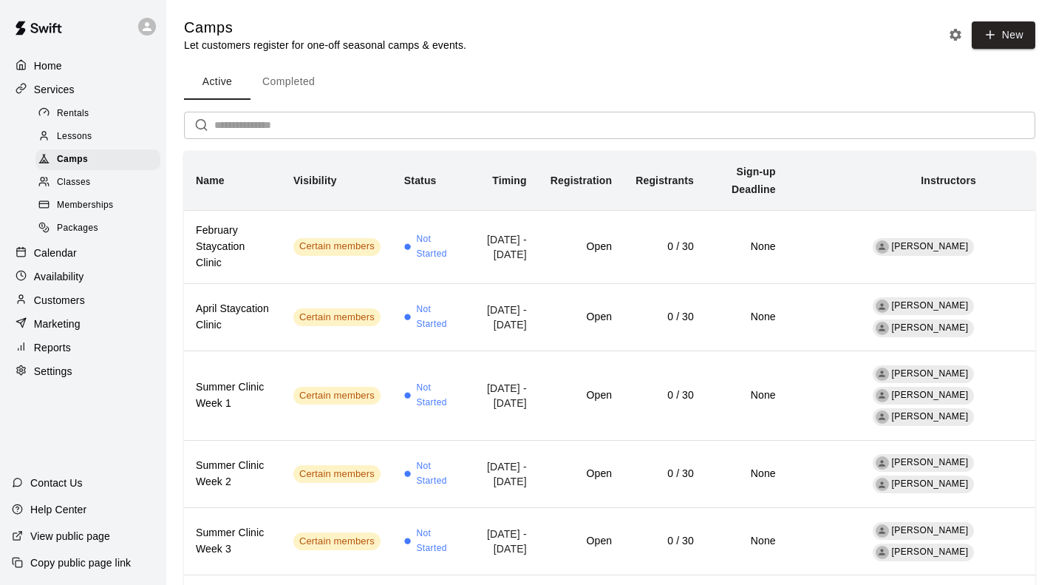
click at [64, 188] on span "Classes" at bounding box center [73, 182] width 33 height 15
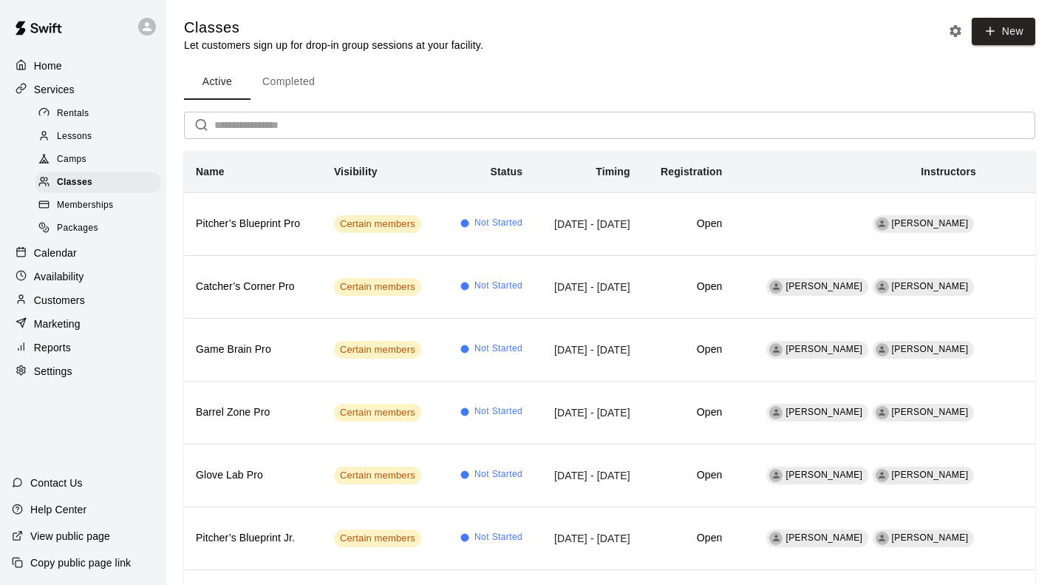
click at [106, 211] on span "Memberships" at bounding box center [85, 205] width 56 height 15
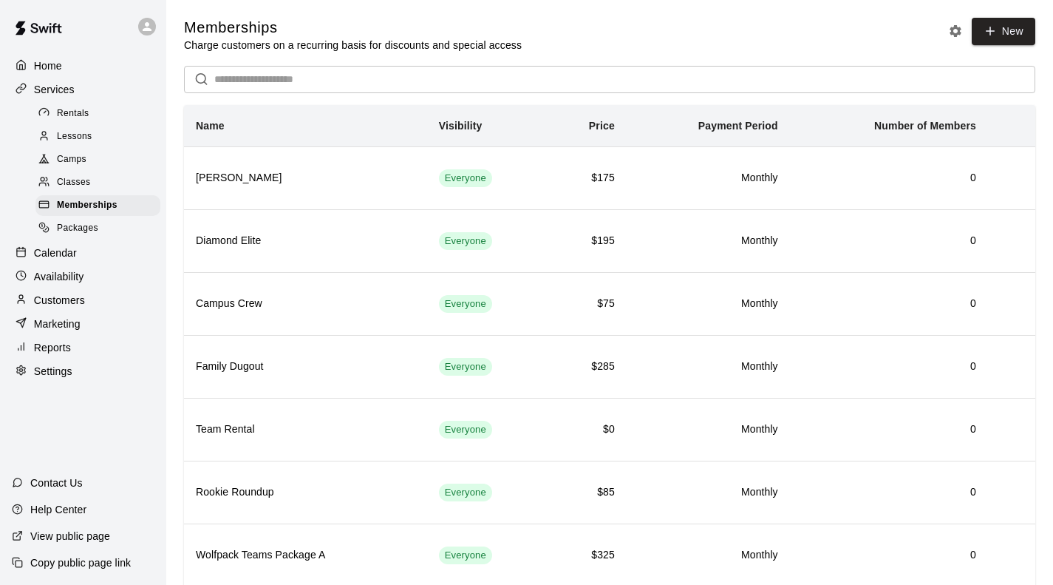
click at [1038, 33] on div "Memberships Charge customers on a recurring basis for discounts and special acc…" at bounding box center [609, 333] width 875 height 631
click at [1005, 38] on link "New" at bounding box center [1004, 31] width 64 height 27
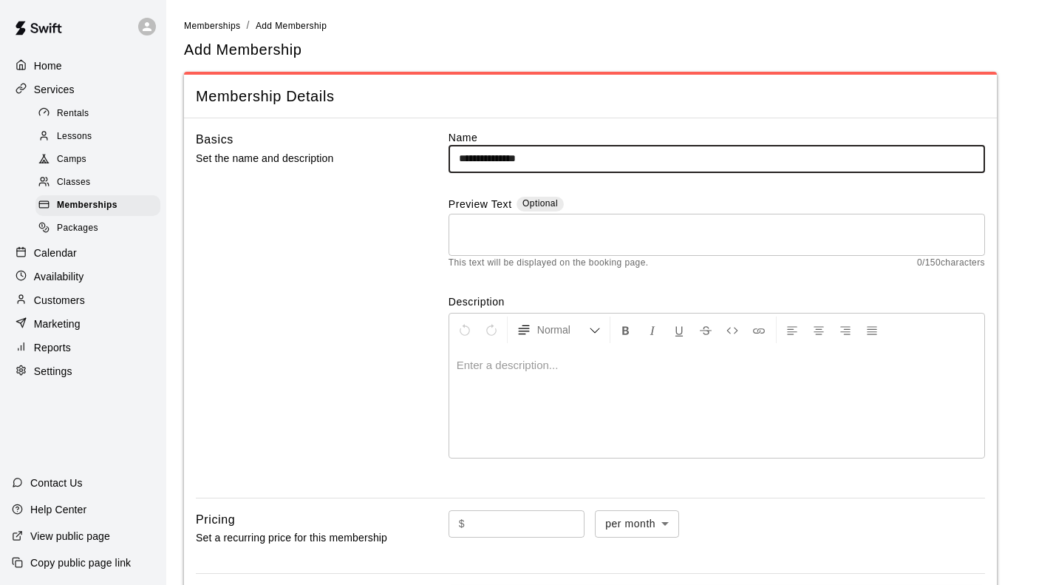
type input "**********"
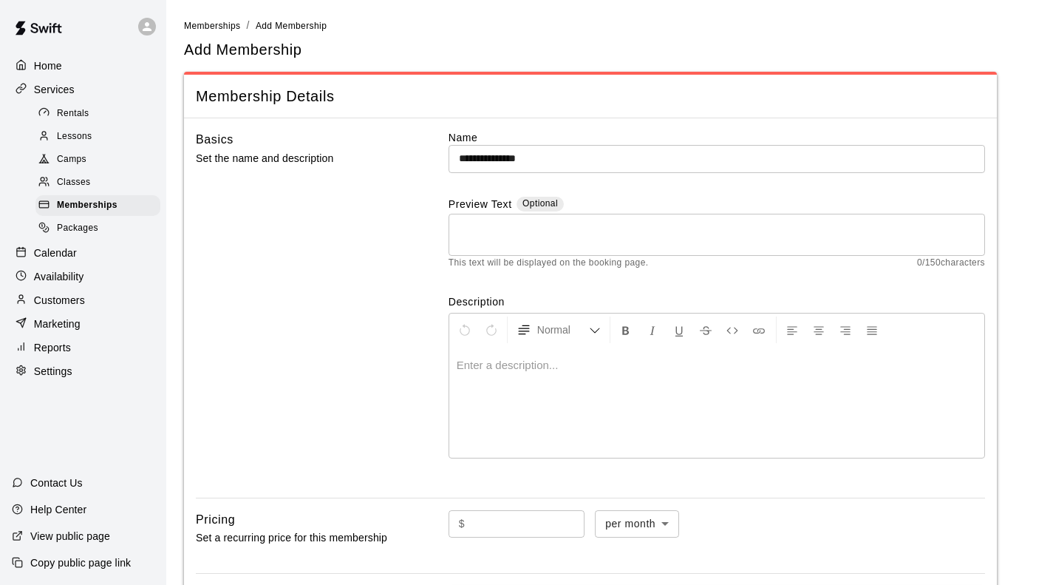
click at [511, 365] on p at bounding box center [717, 365] width 520 height 15
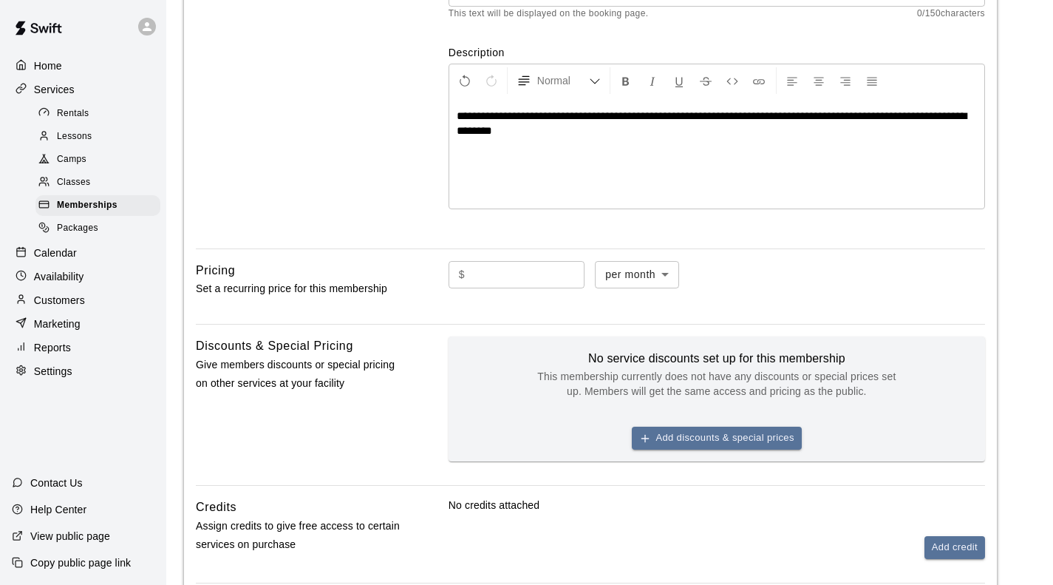
scroll to position [296, 0]
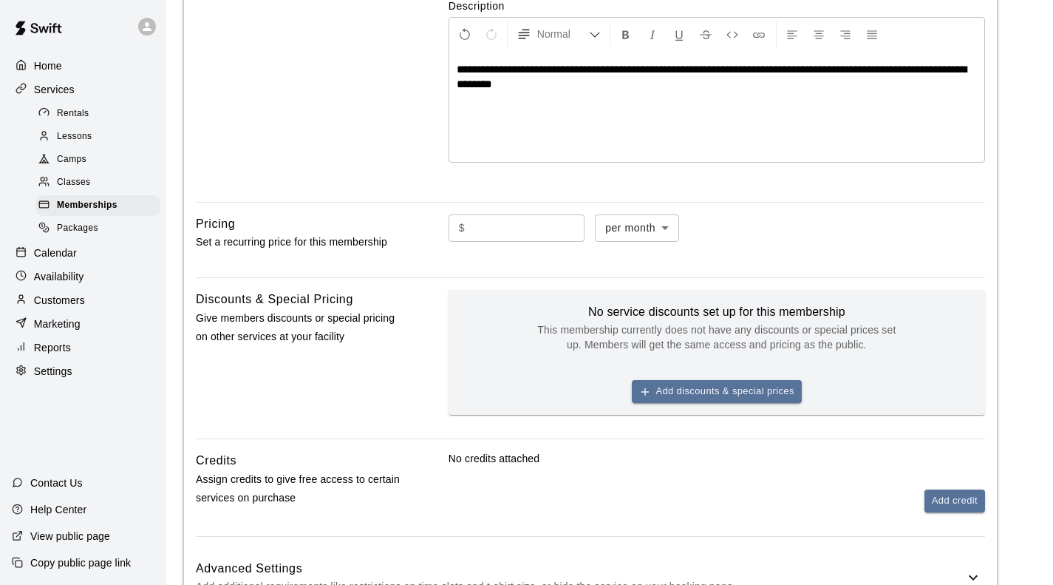
click at [530, 233] on input "text" at bounding box center [528, 227] width 114 height 27
type input "***"
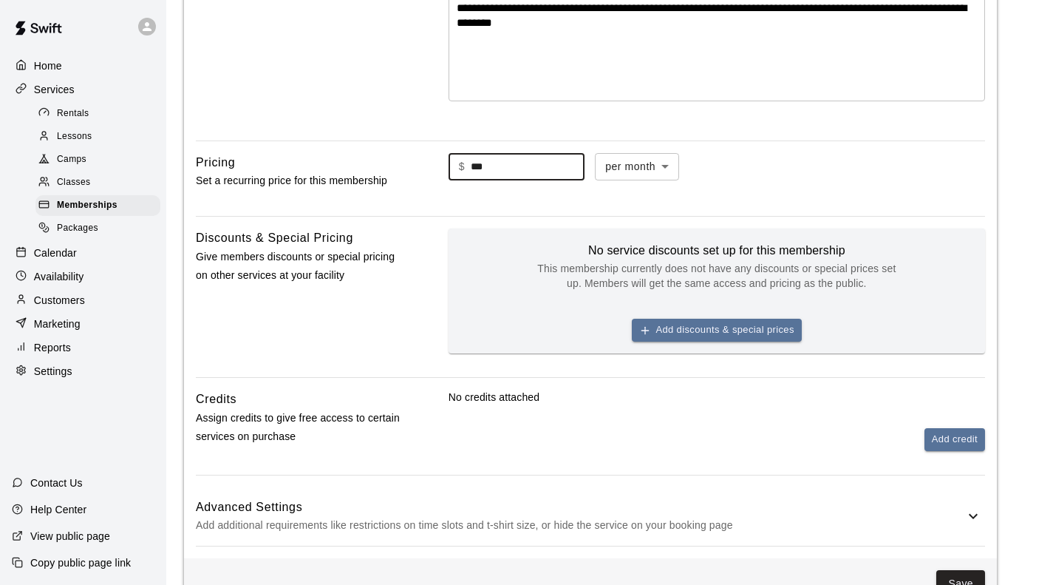
scroll to position [409, 0]
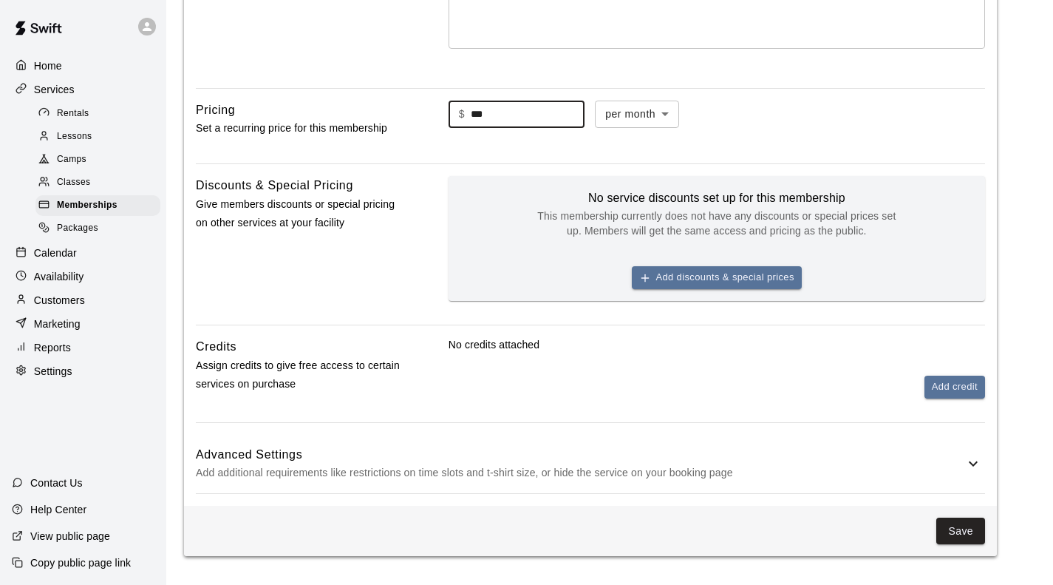
click at [858, 472] on p "Add additional requirements like restrictions on time slots and t-shirt size, o…" at bounding box center [580, 472] width 769 height 18
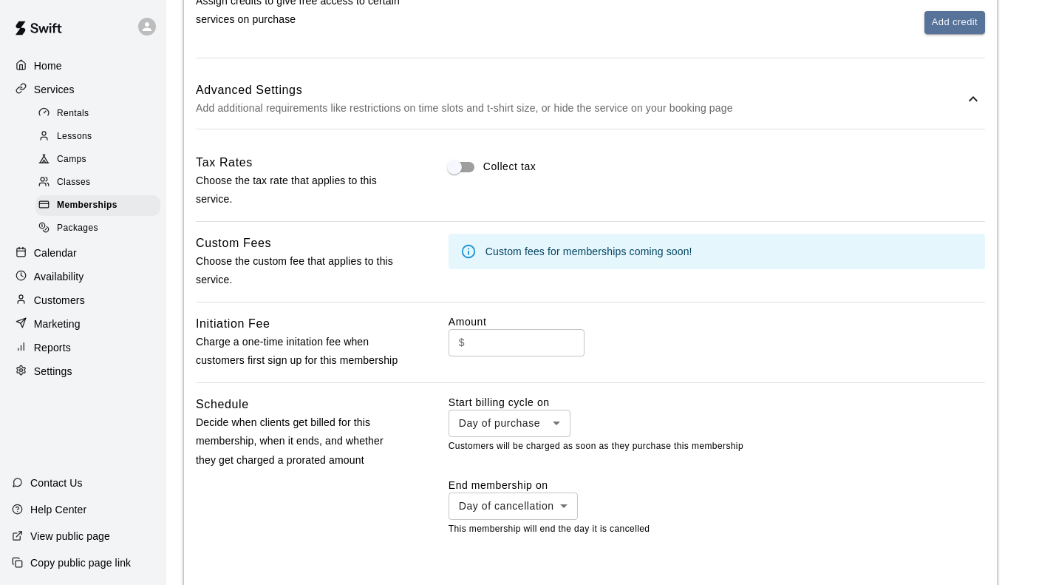
scroll to position [772, 0]
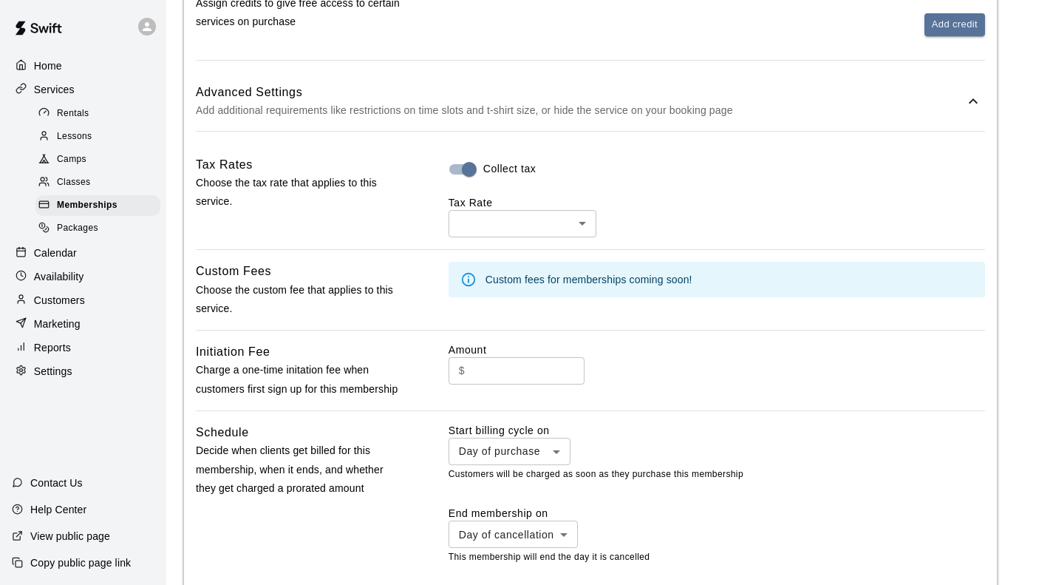
click at [492, 239] on div "**********" at bounding box center [590, 483] width 789 height 656
click at [487, 224] on body "**********" at bounding box center [526, 77] width 1053 height 1698
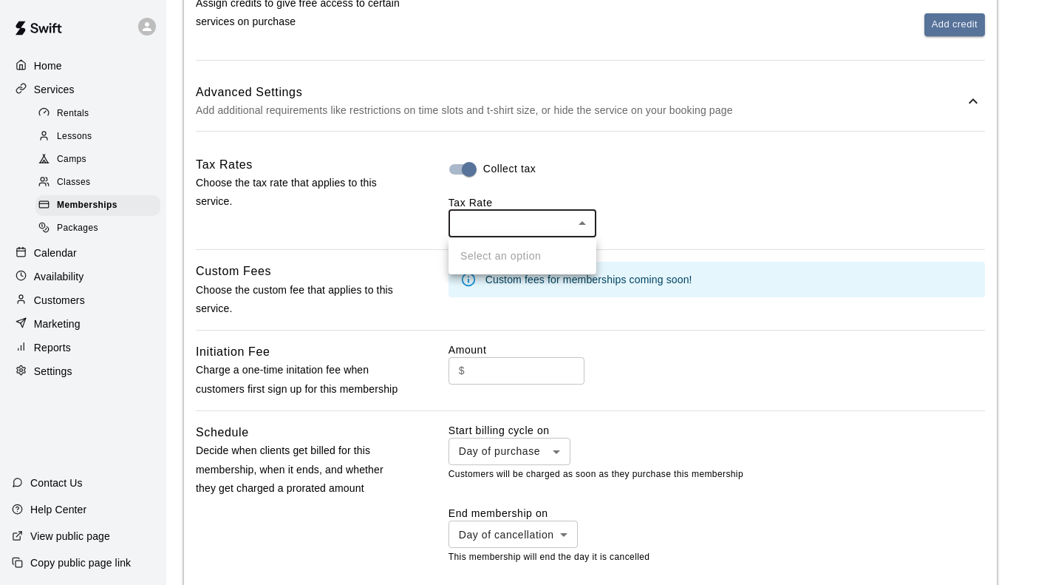
click at [487, 224] on div at bounding box center [532, 292] width 1064 height 585
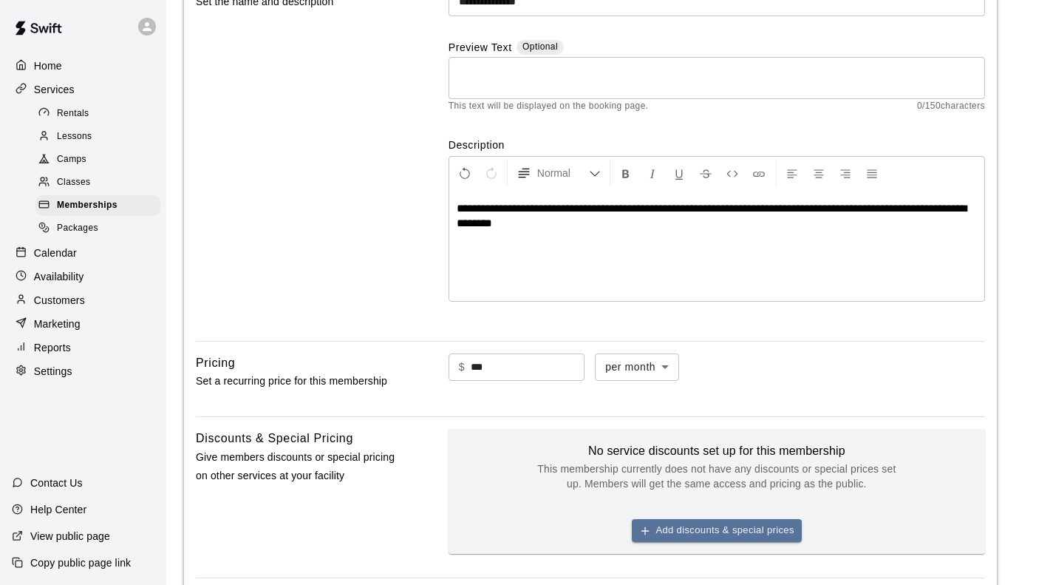
scroll to position [33, 0]
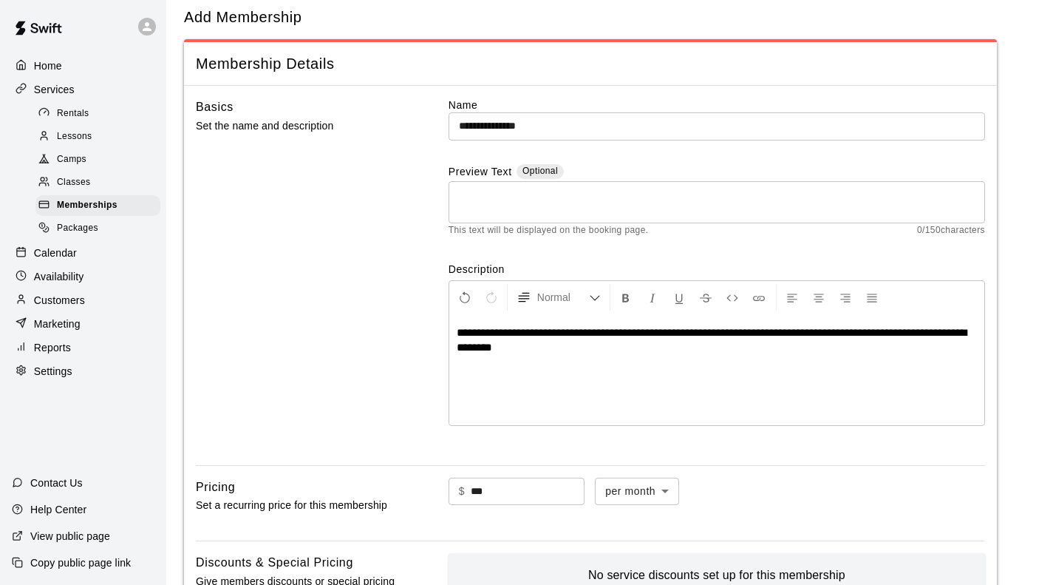
click at [455, 331] on div "**********" at bounding box center [716, 369] width 535 height 111
drag, startPoint x: 527, startPoint y: 330, endPoint x: 438, endPoint y: 327, distance: 89.5
click at [438, 327] on div "**********" at bounding box center [590, 276] width 789 height 356
click at [577, 343] on p "**********" at bounding box center [717, 340] width 520 height 30
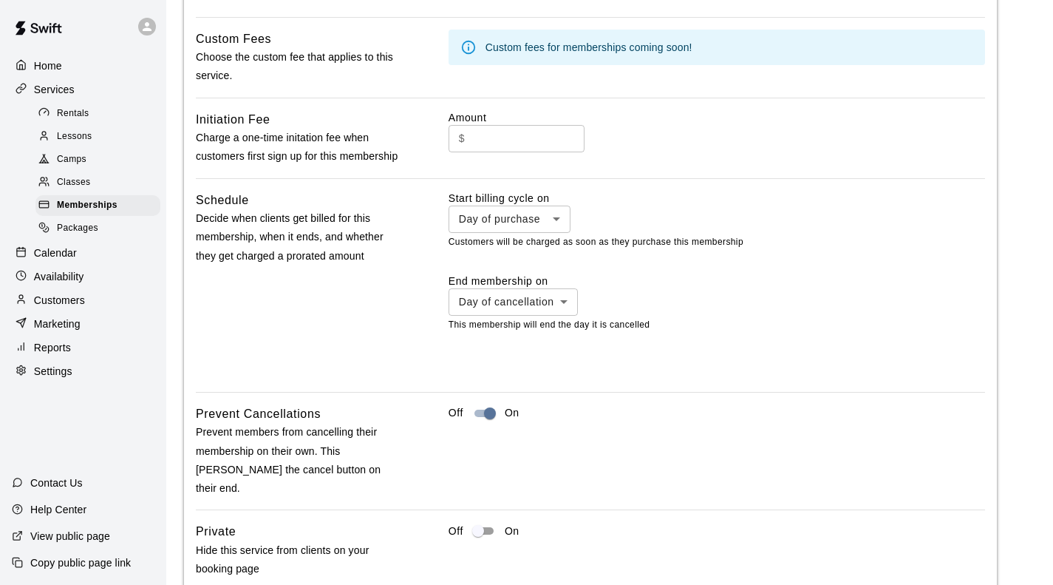
scroll to position [1067, 0]
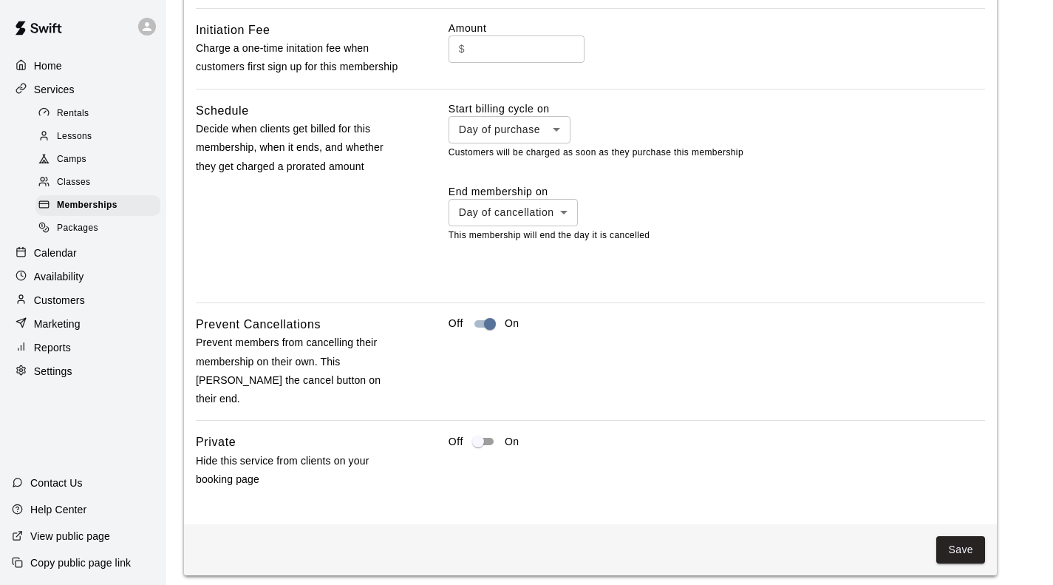
click at [968, 536] on button "Save" at bounding box center [961, 549] width 49 height 27
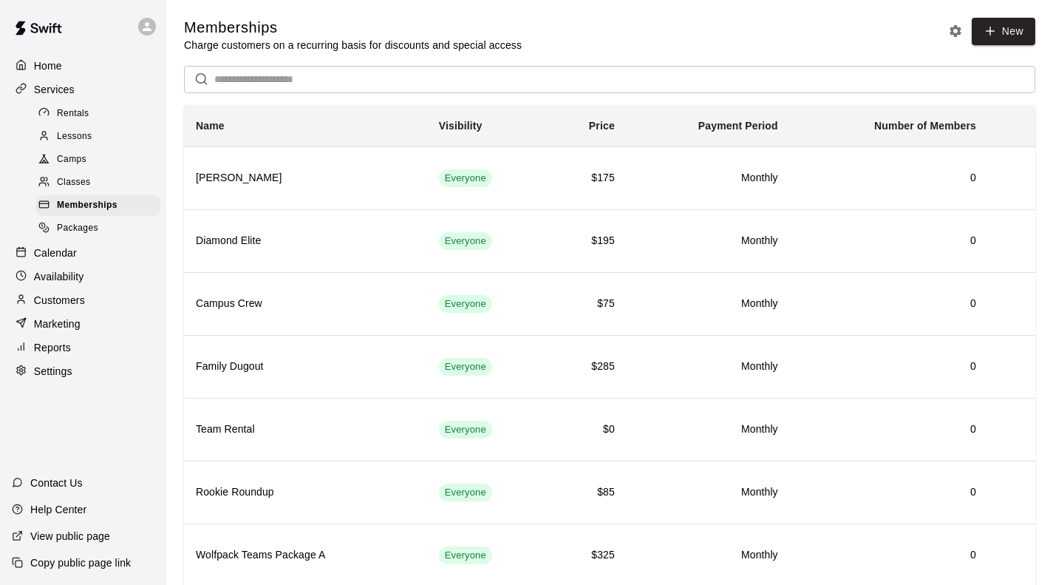
click at [72, 144] on span "Lessons" at bounding box center [74, 136] width 35 height 15
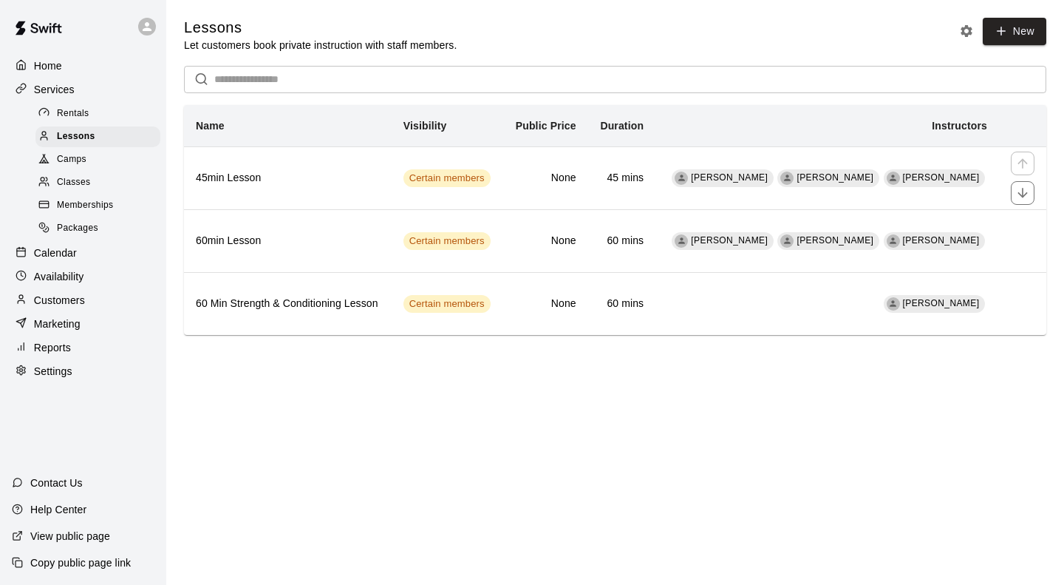
click at [313, 183] on h6 "45min Lesson" at bounding box center [288, 178] width 184 height 16
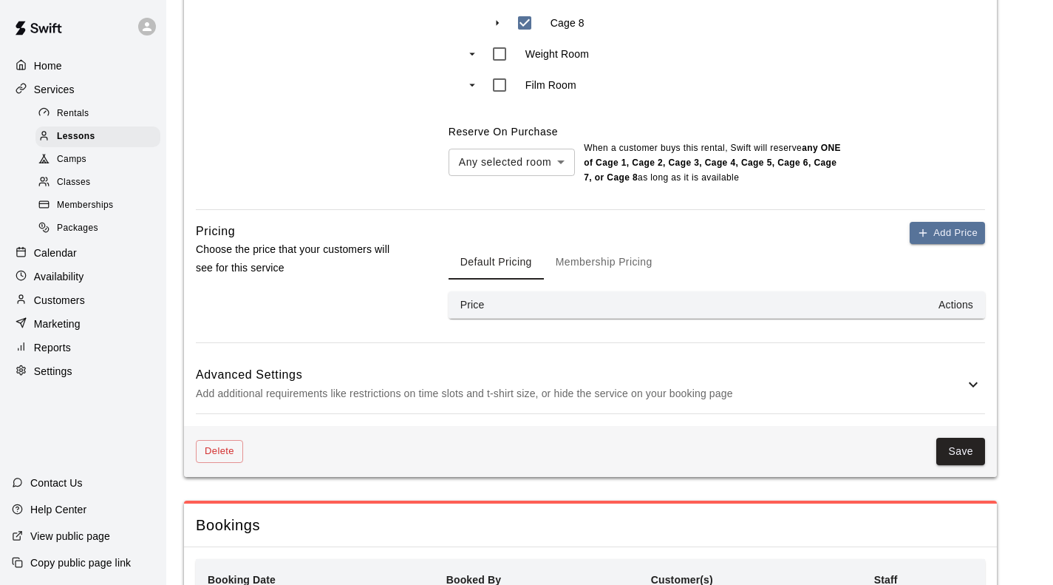
scroll to position [1035, 0]
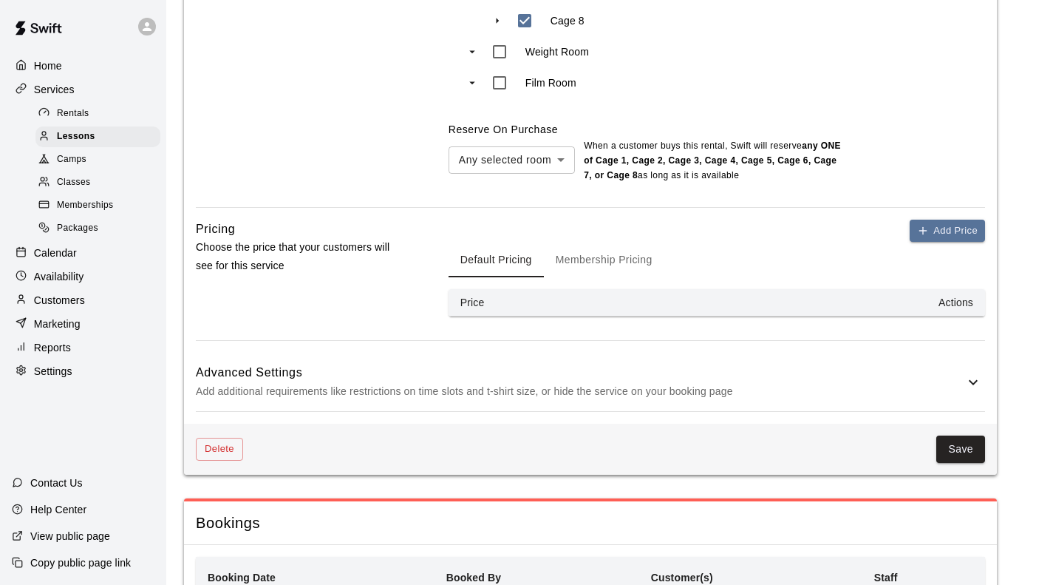
click at [627, 262] on button "Membership Pricing" at bounding box center [604, 259] width 120 height 35
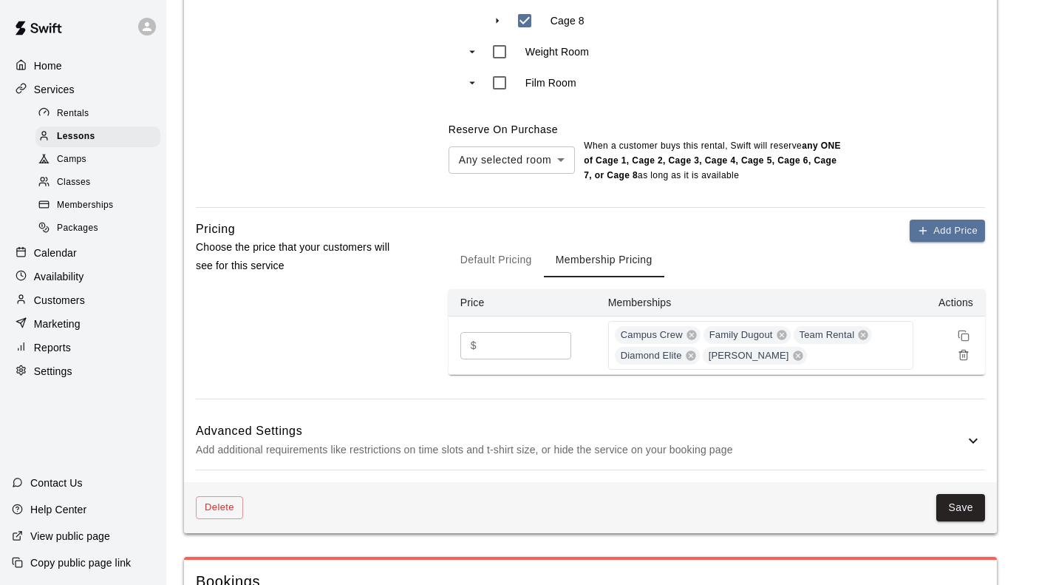
click at [813, 355] on div "Campus Crew Family Dugout Team Rental Diamond Elite [PERSON_NAME]" at bounding box center [760, 345] width 305 height 49
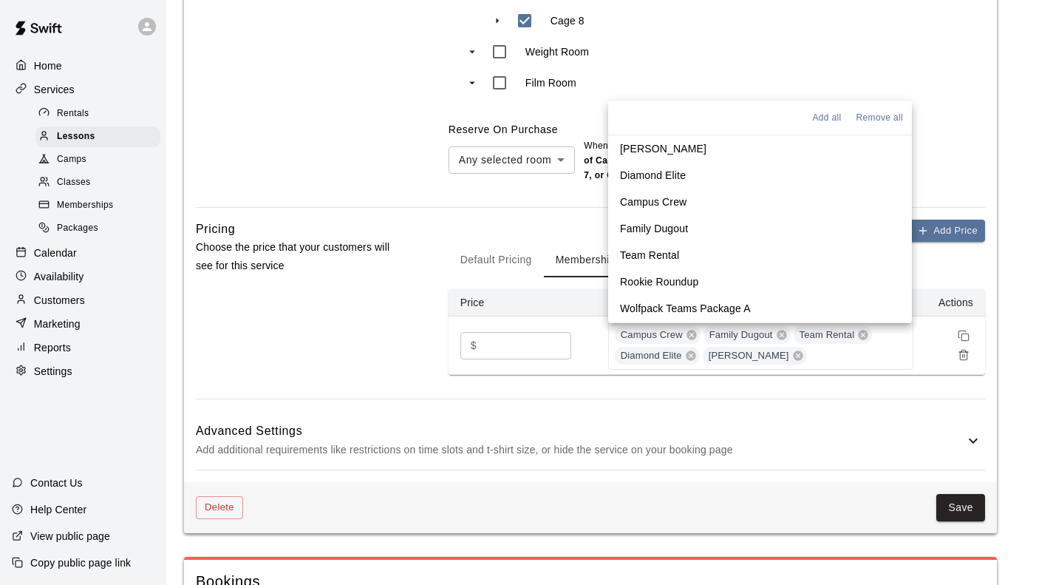
scroll to position [52, 0]
click at [682, 310] on p "Junior Strikers" at bounding box center [654, 309] width 68 height 15
click at [722, 258] on p "Wolfpack Teams Package A" at bounding box center [685, 256] width 131 height 15
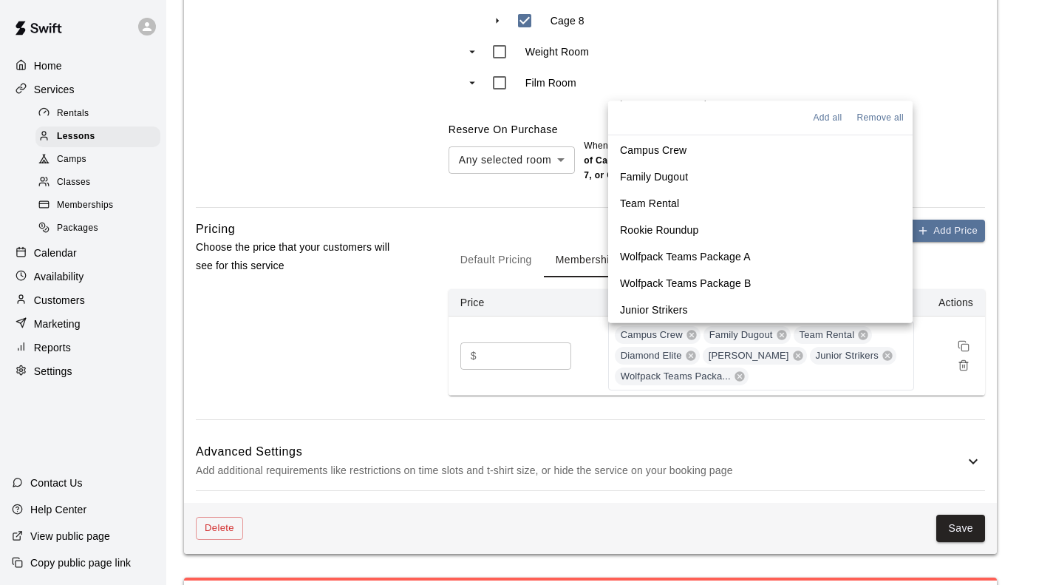
click at [718, 278] on p "Wolfpack Teams Package B" at bounding box center [685, 283] width 131 height 15
click at [816, 409] on div "Add Price Default Pricing Membership Pricing Price Memberships Actions $ ** ​ C…" at bounding box center [717, 320] width 537 height 200
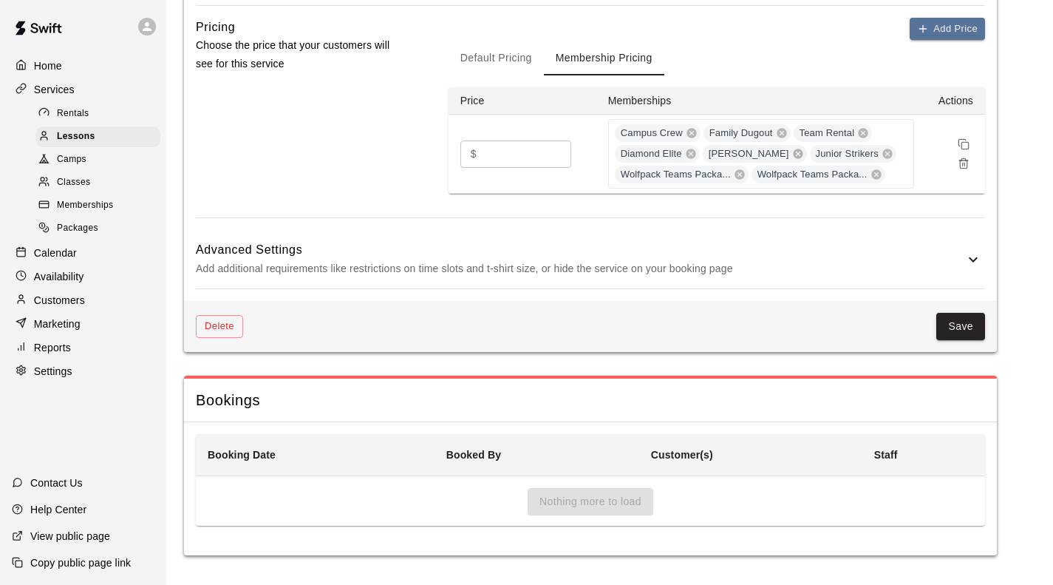
scroll to position [1238, 0]
click at [966, 324] on button "Save" at bounding box center [961, 326] width 49 height 27
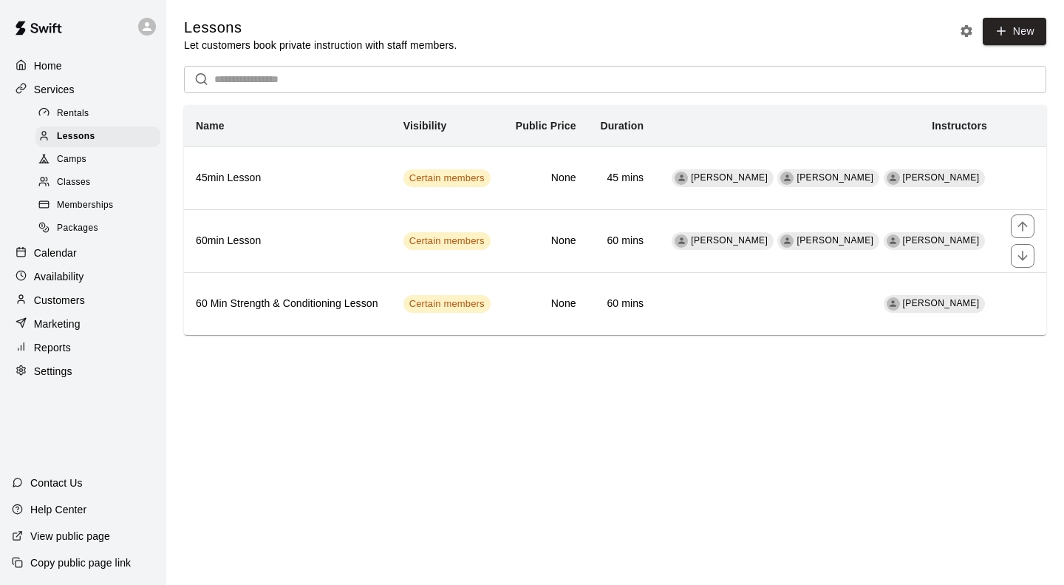
click at [273, 248] on h6 "60min Lesson" at bounding box center [288, 241] width 184 height 16
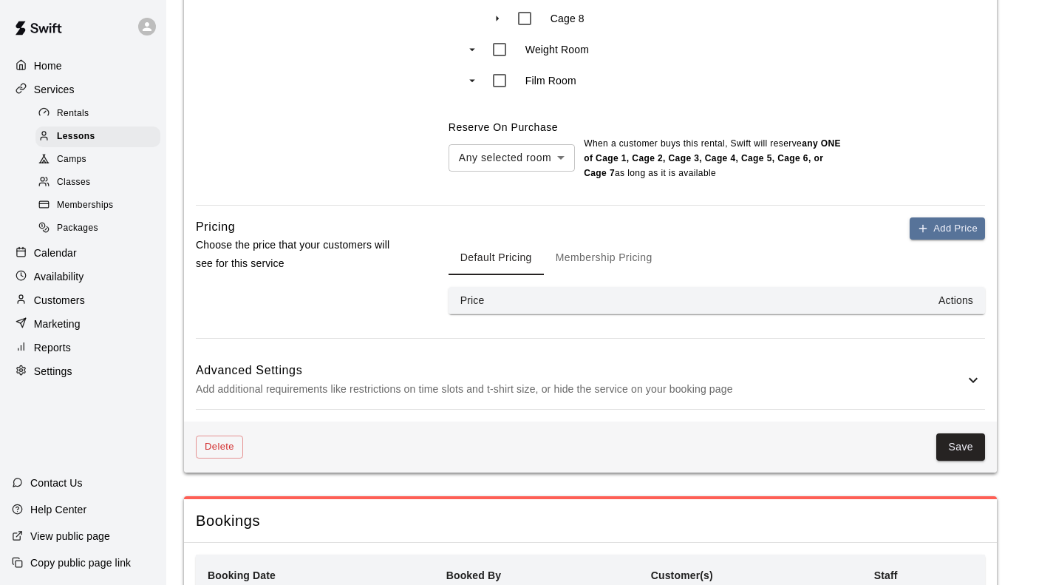
scroll to position [1109, 0]
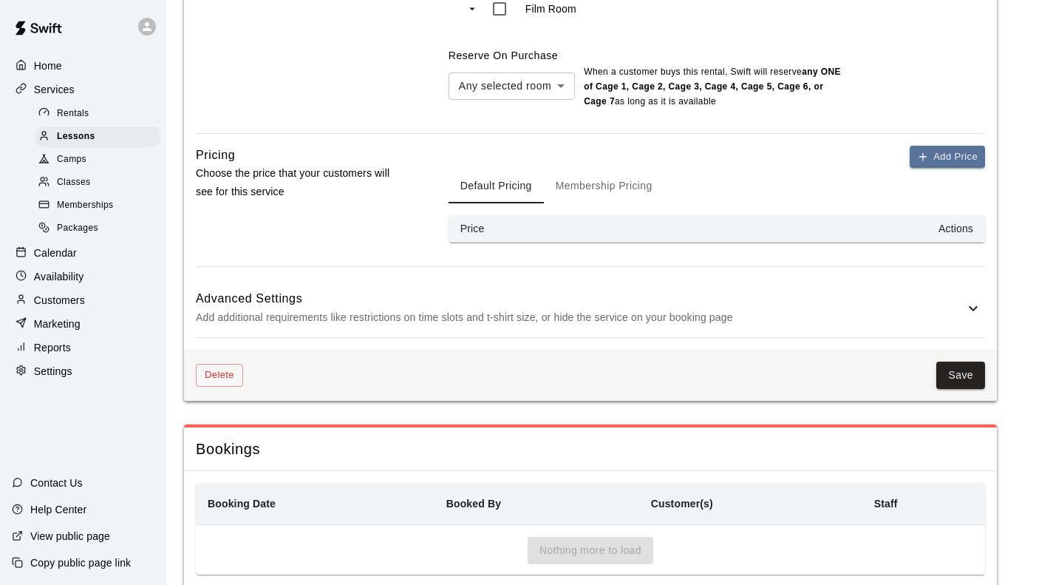
click at [583, 188] on button "Membership Pricing" at bounding box center [604, 185] width 120 height 35
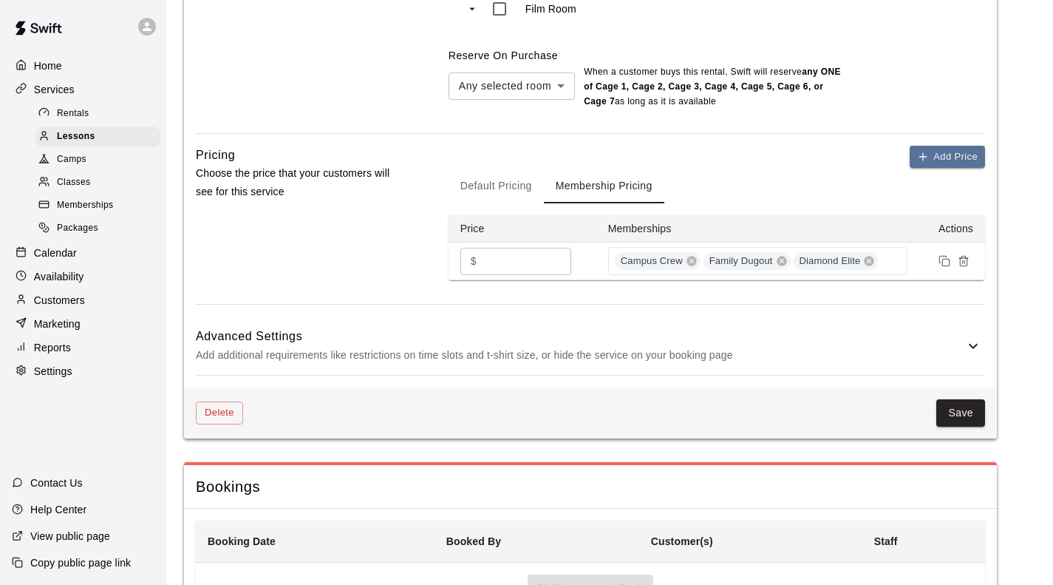
click at [894, 256] on div "Campus Crew Family Dugout Diamond Elite" at bounding box center [758, 261] width 300 height 28
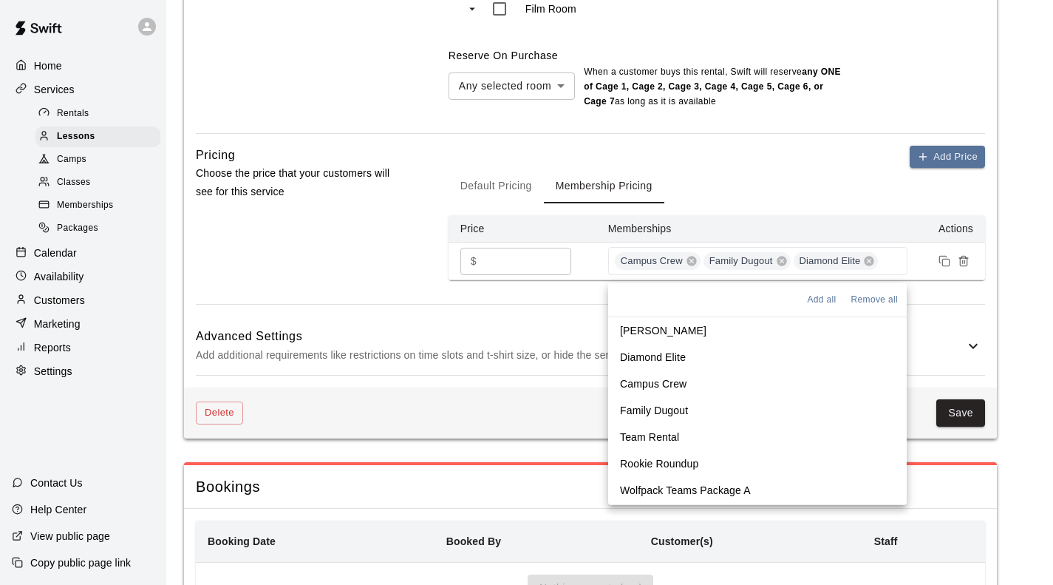
click at [690, 487] on p "Wolfpack Teams Package A" at bounding box center [685, 490] width 131 height 15
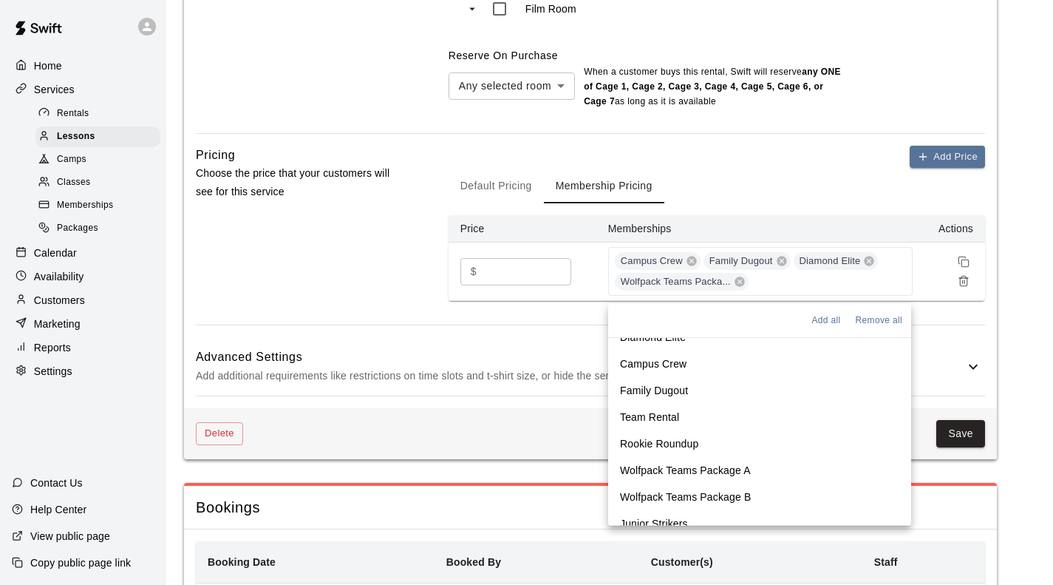
scroll to position [52, 0]
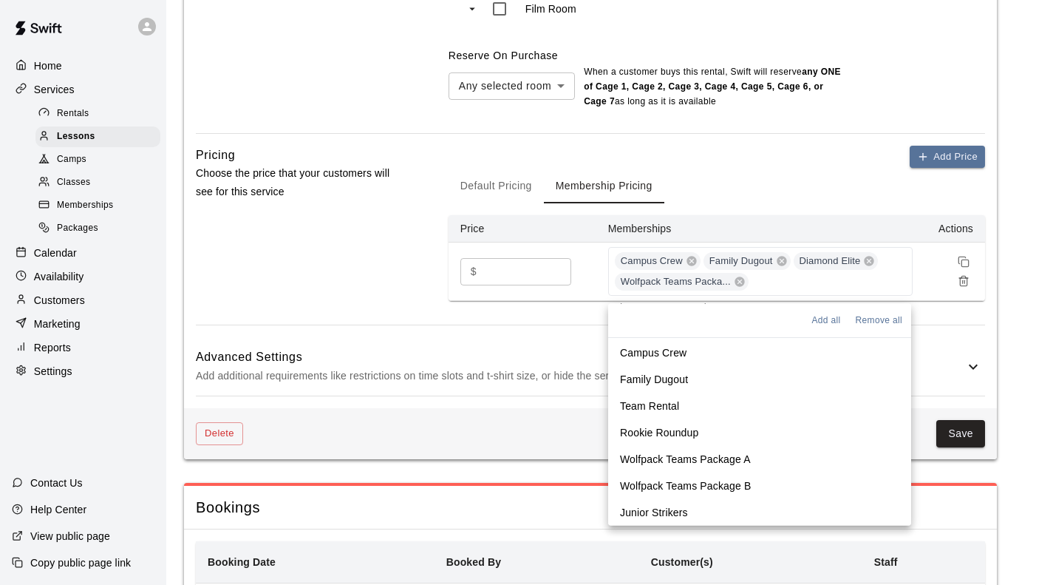
click at [701, 478] on p "Wolfpack Teams Package B" at bounding box center [685, 485] width 131 height 15
click at [667, 507] on p "Junior Strikers" at bounding box center [654, 512] width 68 height 15
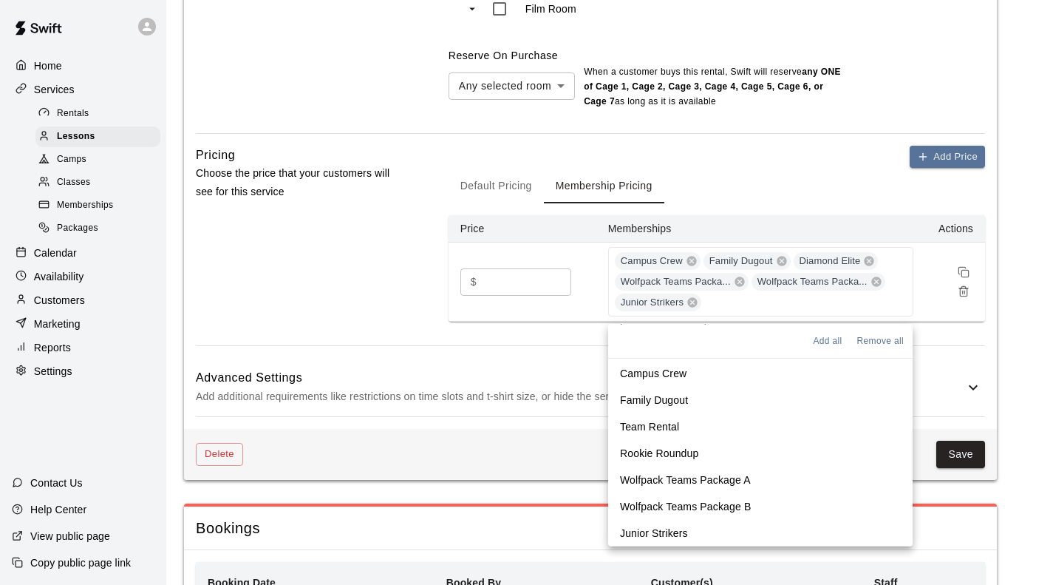
click at [548, 341] on div "Add Price Default Pricing Membership Pricing Price Memberships Actions $ ** ​ C…" at bounding box center [717, 246] width 537 height 200
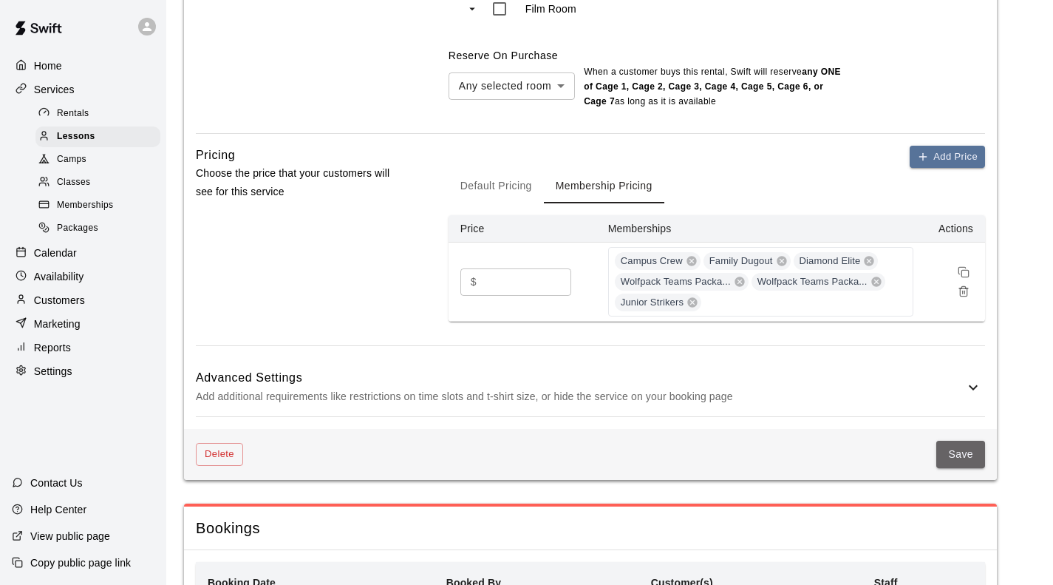
click at [941, 458] on button "Save" at bounding box center [961, 454] width 49 height 27
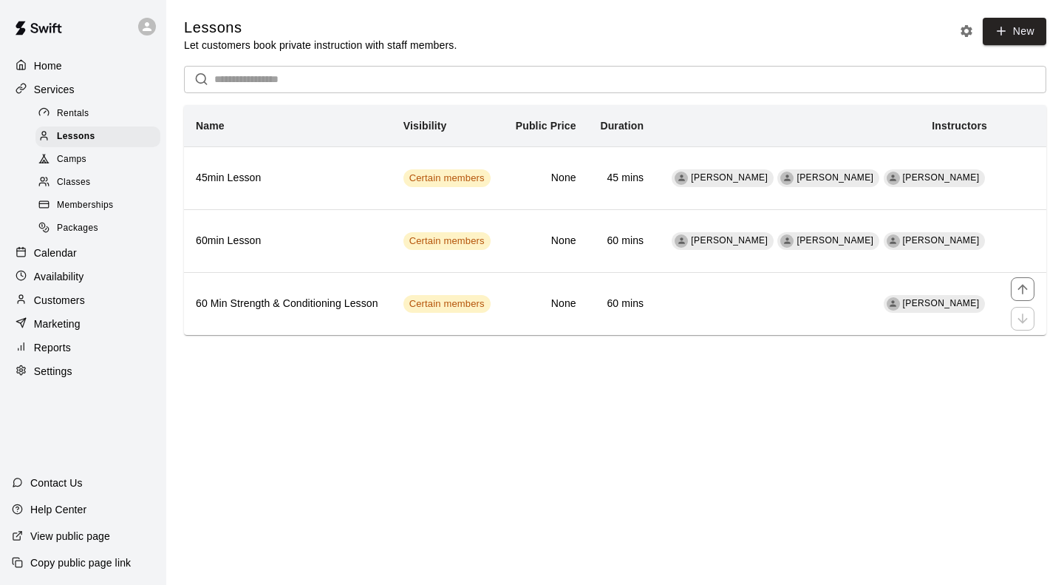
click at [358, 287] on th "60 Min Strength & Conditioning Lesson" at bounding box center [288, 303] width 208 height 63
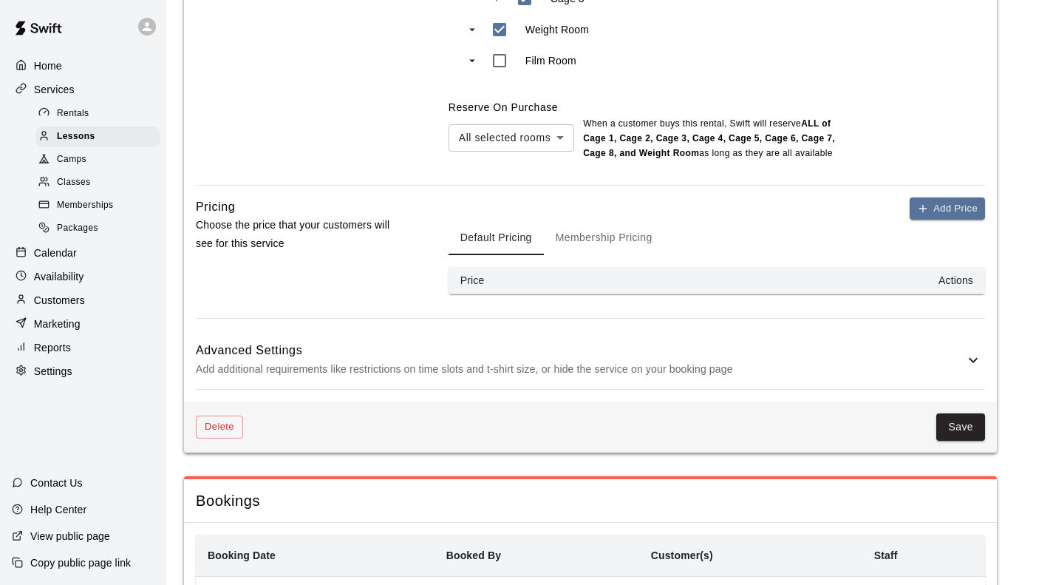
scroll to position [1035, 0]
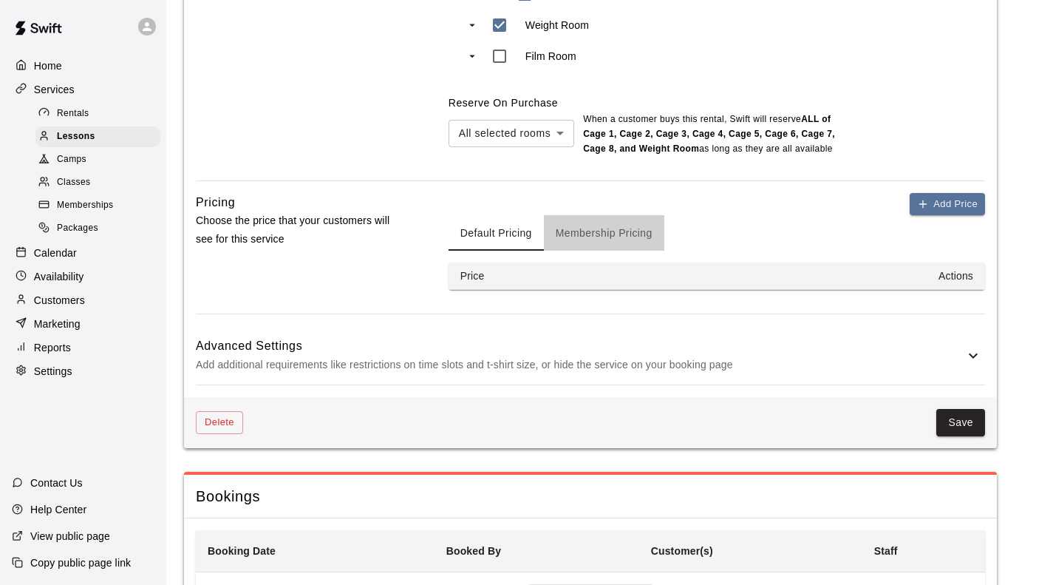
click at [616, 237] on button "Membership Pricing" at bounding box center [604, 232] width 120 height 35
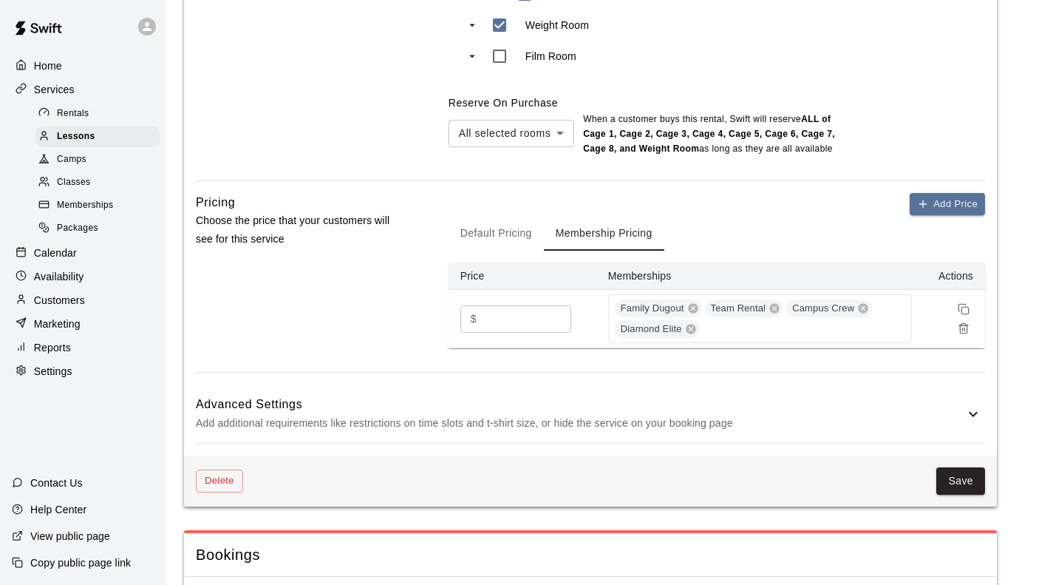
click at [816, 323] on div "Family Dugout Team Rental Campus Crew Diamond Elite" at bounding box center [760, 318] width 305 height 49
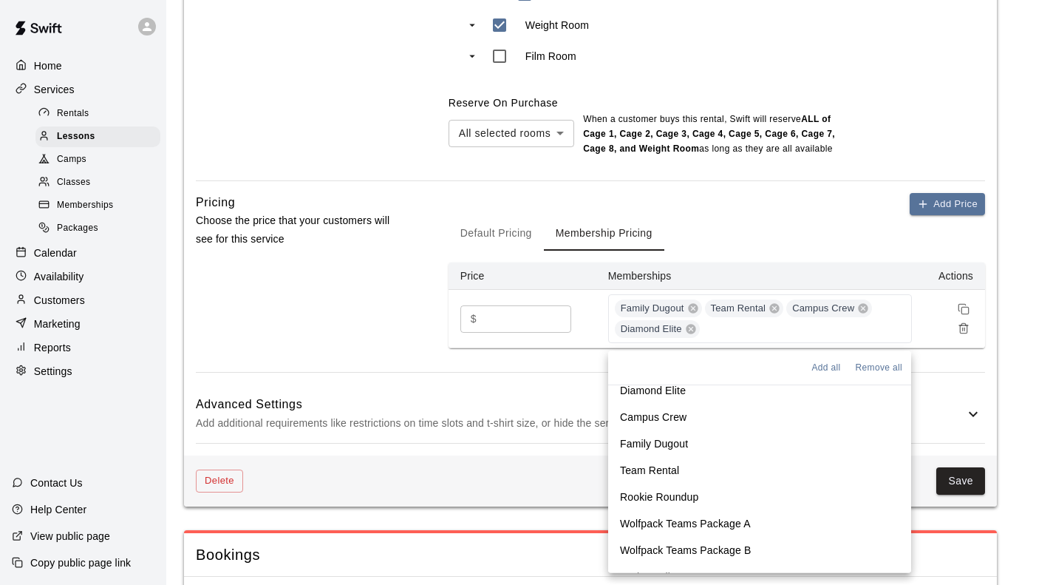
scroll to position [52, 0]
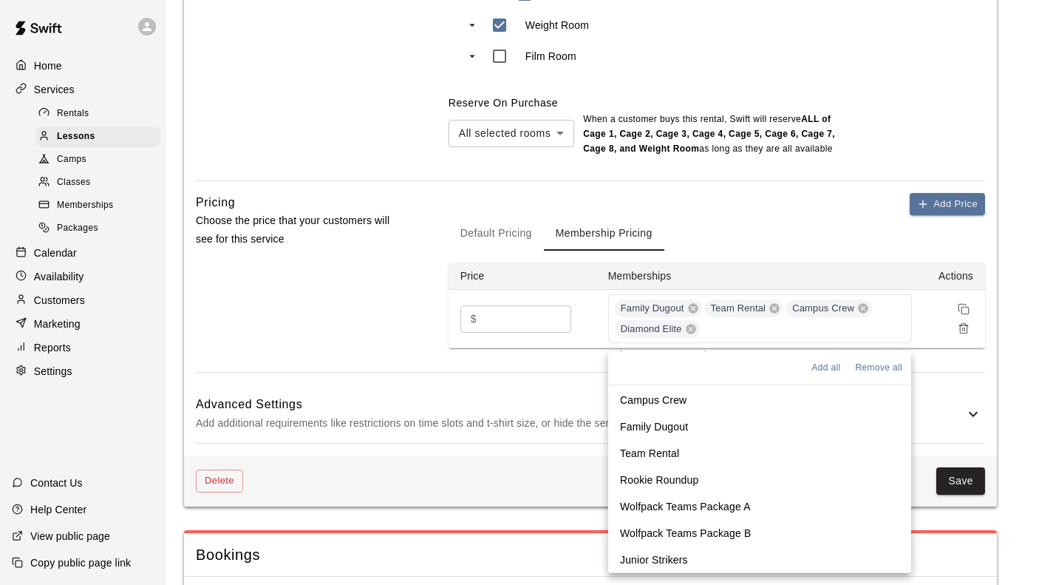
click at [713, 509] on p "Wolfpack Teams Package A" at bounding box center [685, 506] width 131 height 15
click at [710, 531] on p "Wolfpack Teams Package B" at bounding box center [685, 533] width 131 height 15
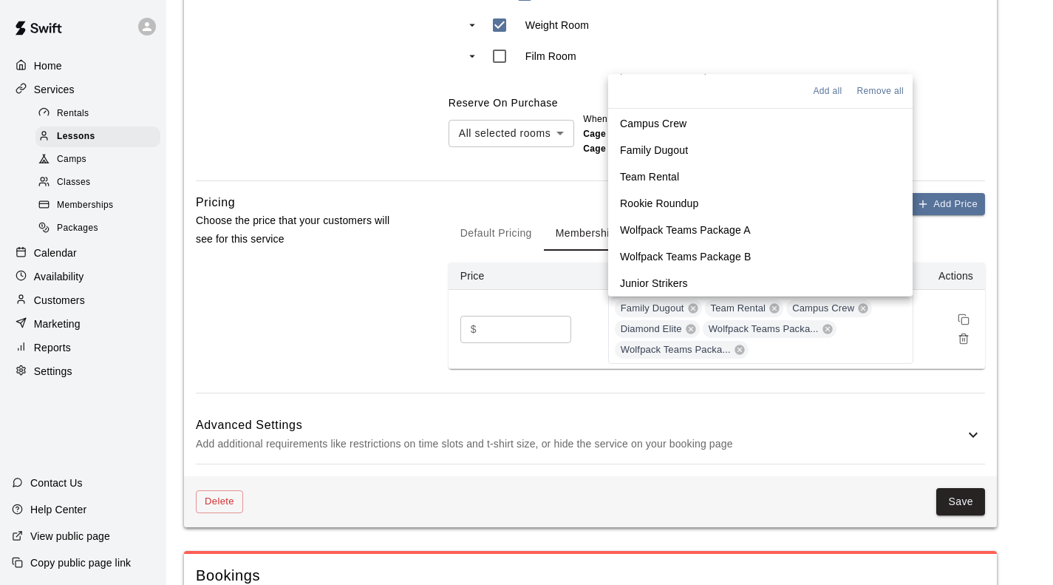
click at [674, 279] on p "Junior Strikers" at bounding box center [654, 283] width 68 height 15
click at [803, 411] on div "Advanced Settings Add additional requirements like restrictions on time slots a…" at bounding box center [590, 434] width 789 height 58
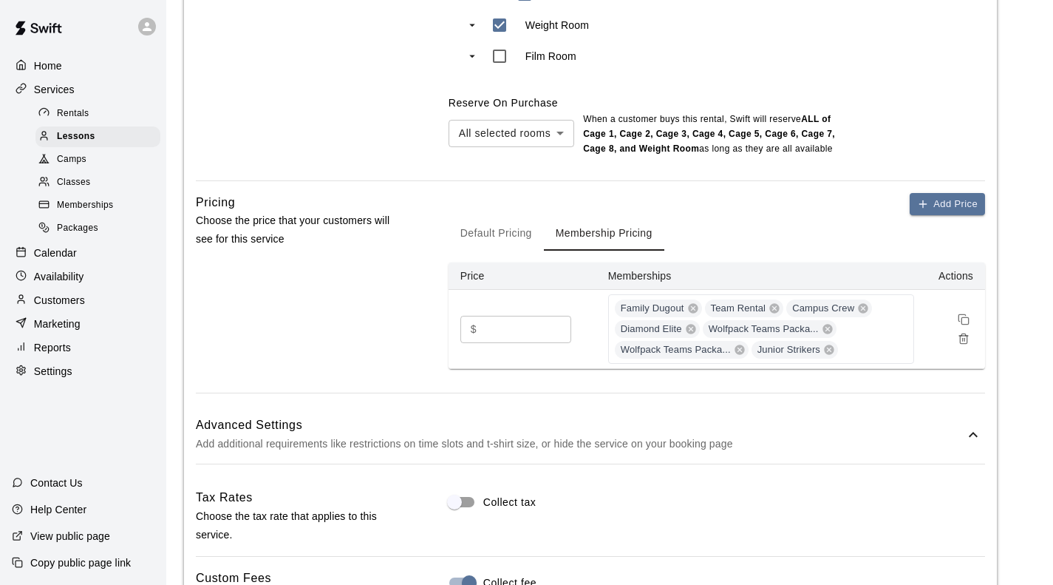
click at [750, 427] on h6 "Advanced Settings" at bounding box center [580, 424] width 769 height 19
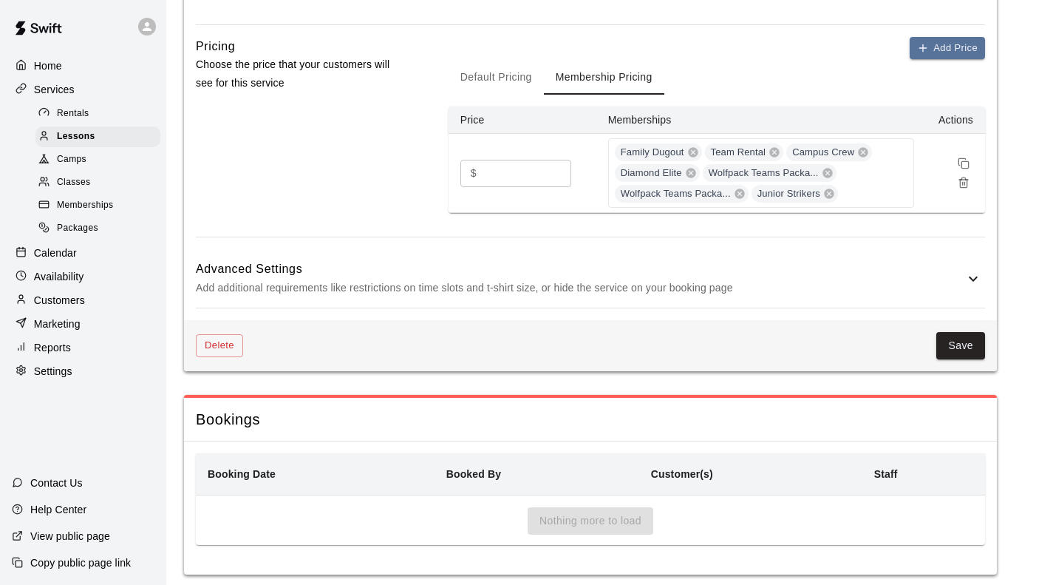
scroll to position [1211, 0]
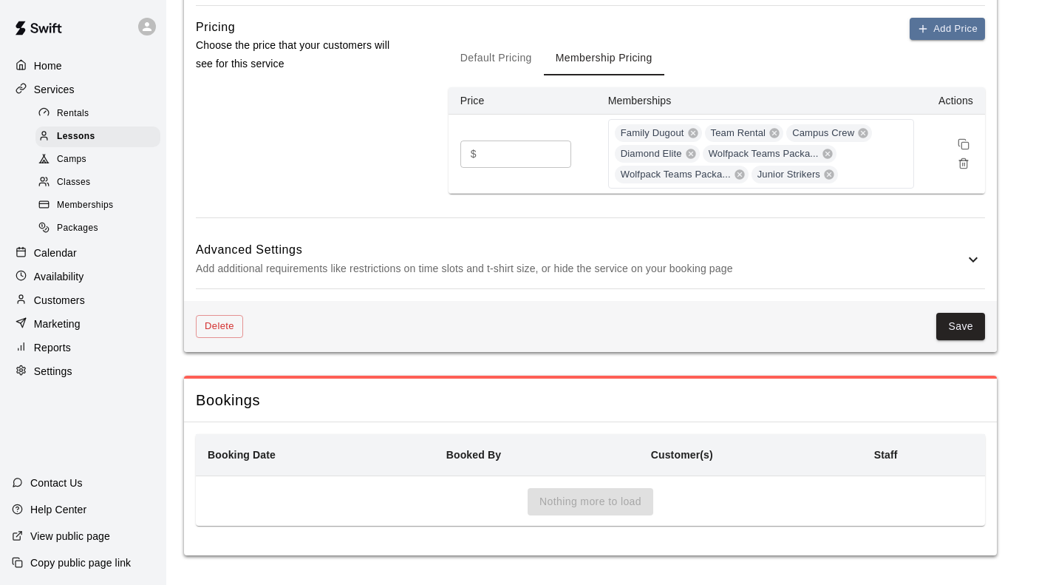
click at [755, 245] on h6 "Advanced Settings" at bounding box center [580, 249] width 769 height 19
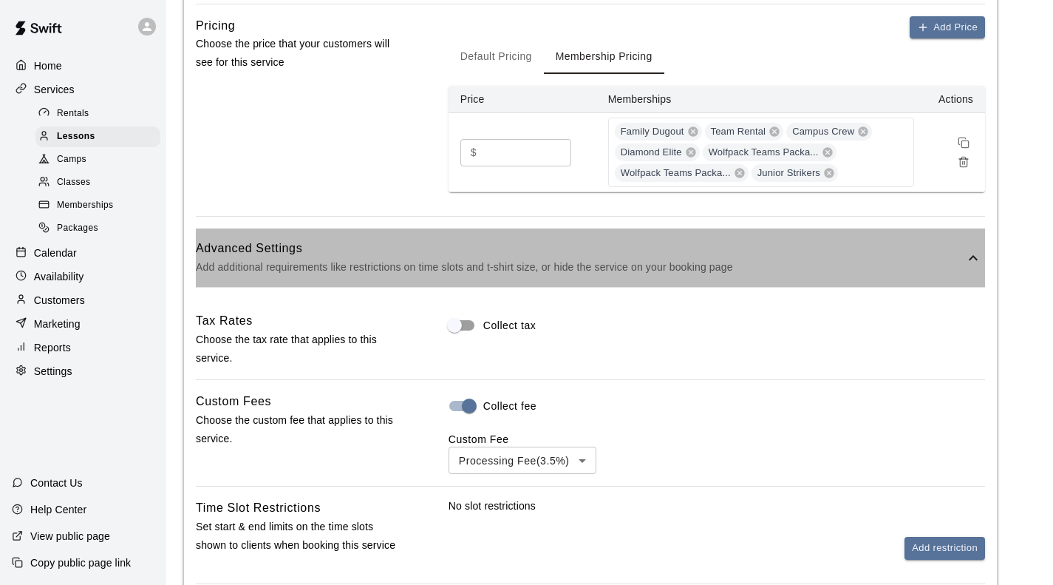
click at [755, 245] on h6 "Advanced Settings" at bounding box center [580, 248] width 769 height 19
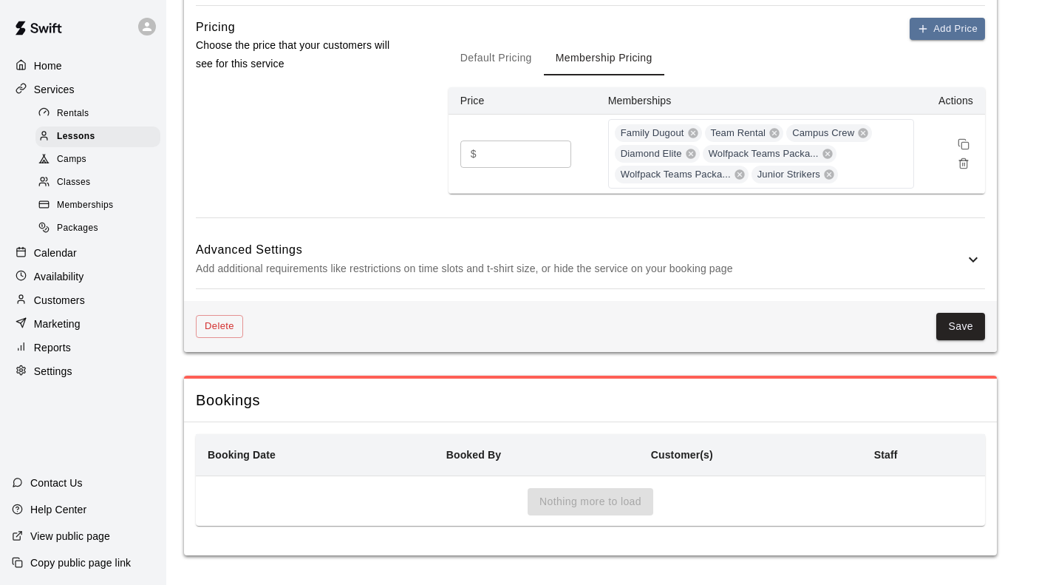
click at [948, 314] on button "Save" at bounding box center [961, 326] width 49 height 27
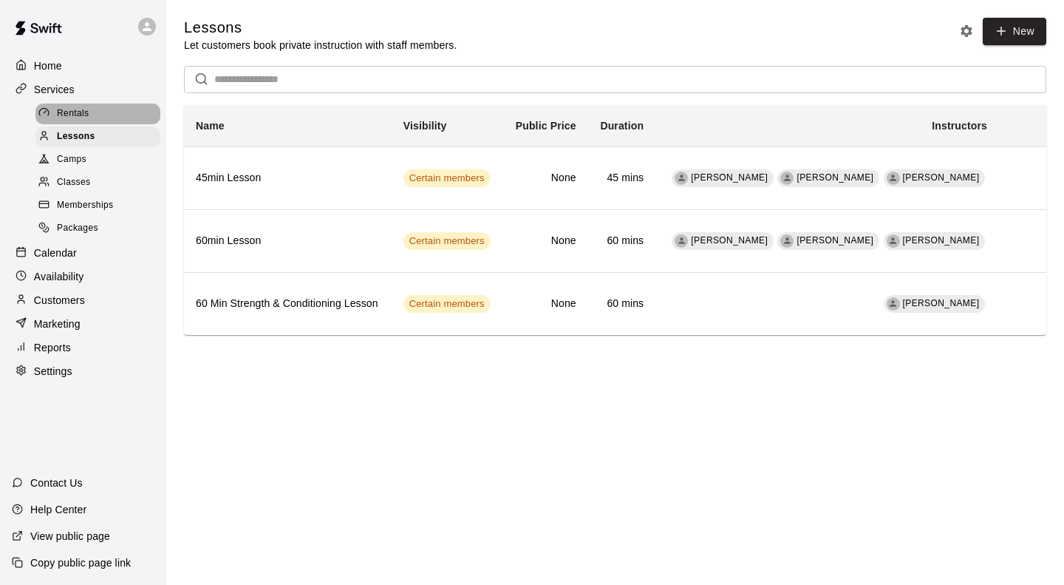
click at [78, 115] on span "Rentals" at bounding box center [73, 113] width 33 height 15
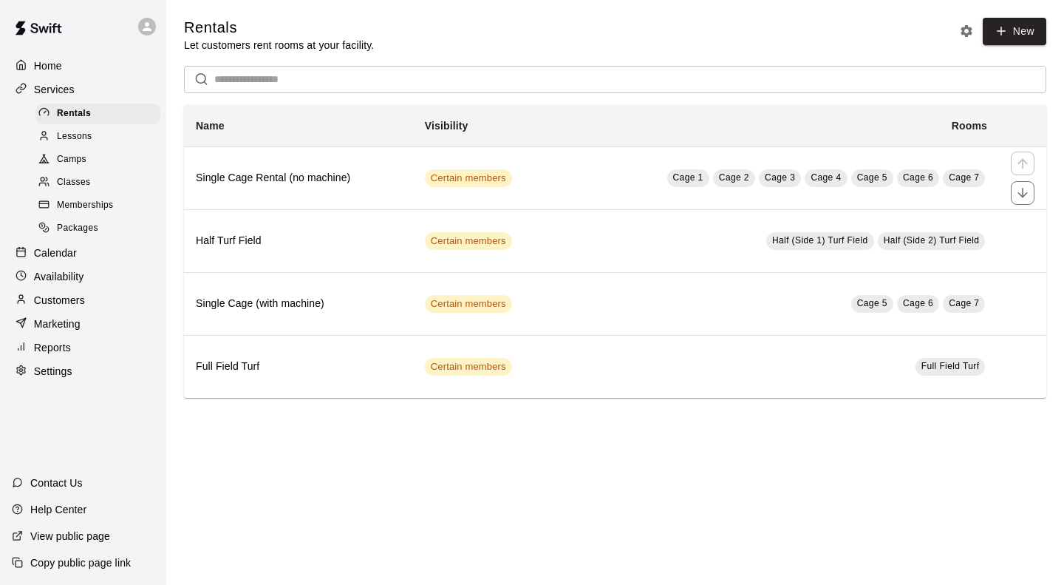
click at [380, 174] on h6 "Single Cage Rental (no machine)" at bounding box center [298, 178] width 205 height 16
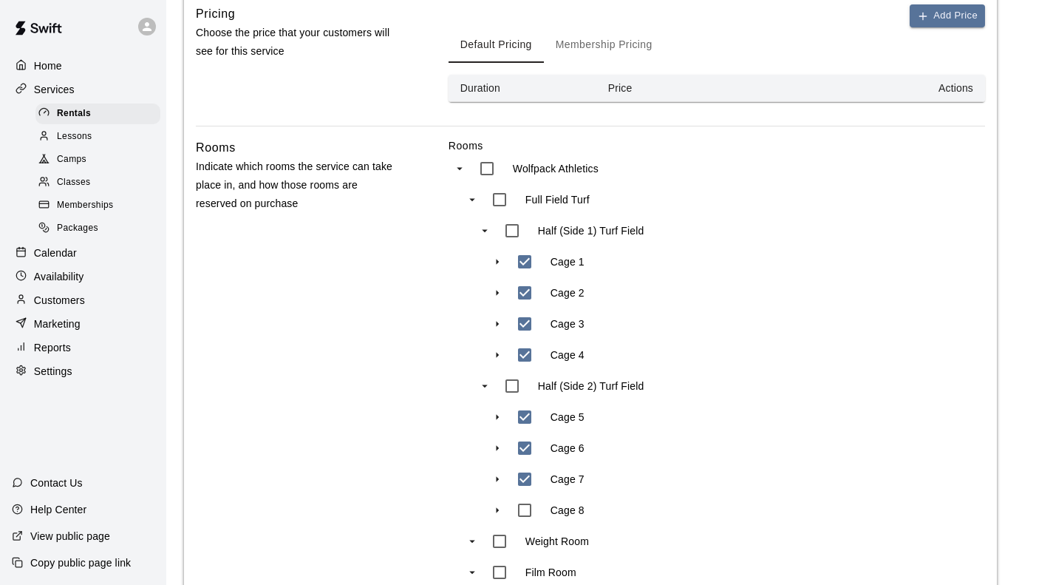
scroll to position [517, 0]
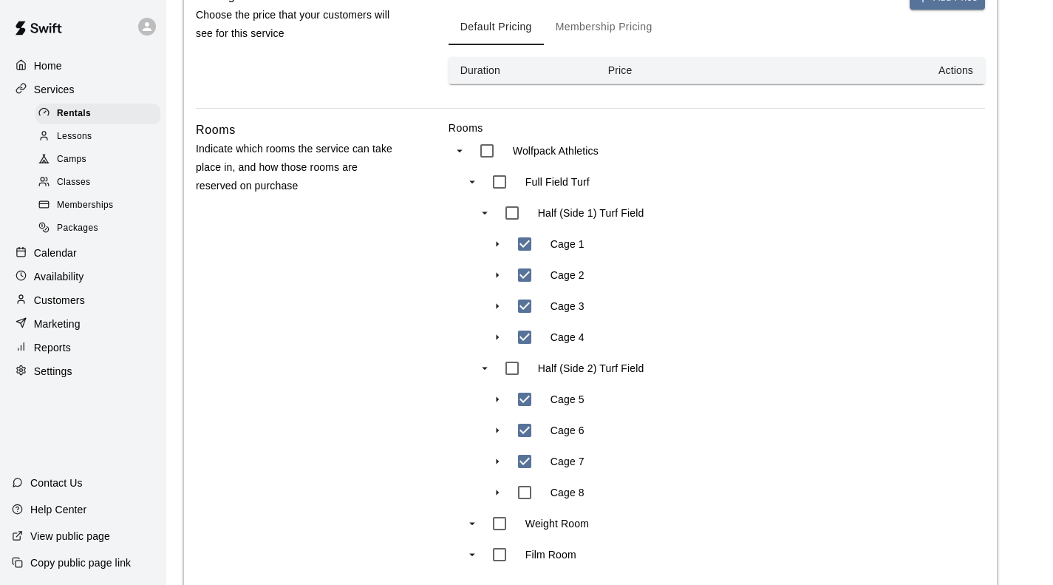
click at [587, 26] on button "Membership Pricing" at bounding box center [604, 27] width 120 height 35
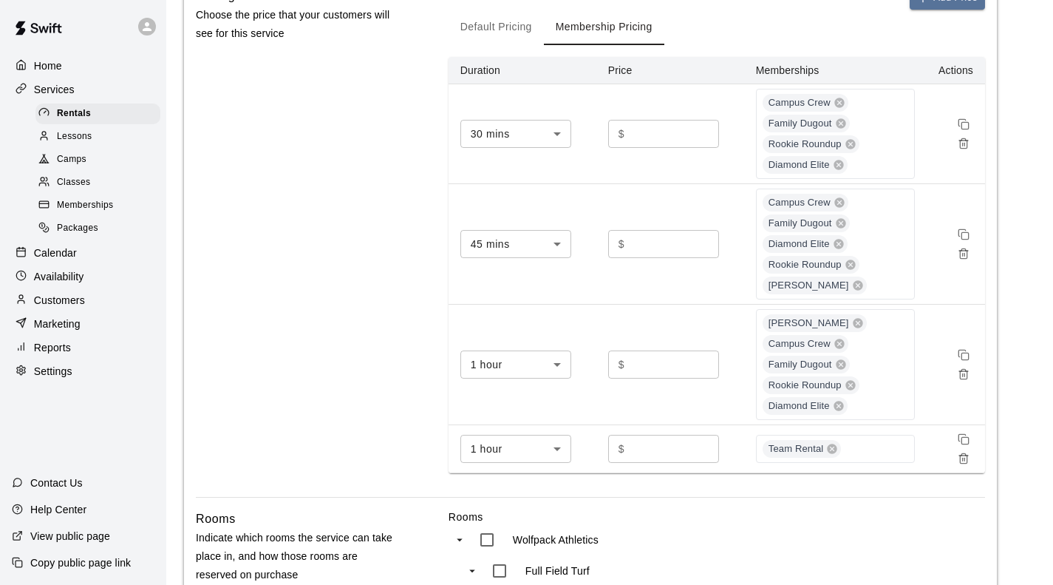
click at [874, 153] on div "Campus Crew Family Dugout Rookie Roundup Diamond Elite" at bounding box center [835, 134] width 159 height 90
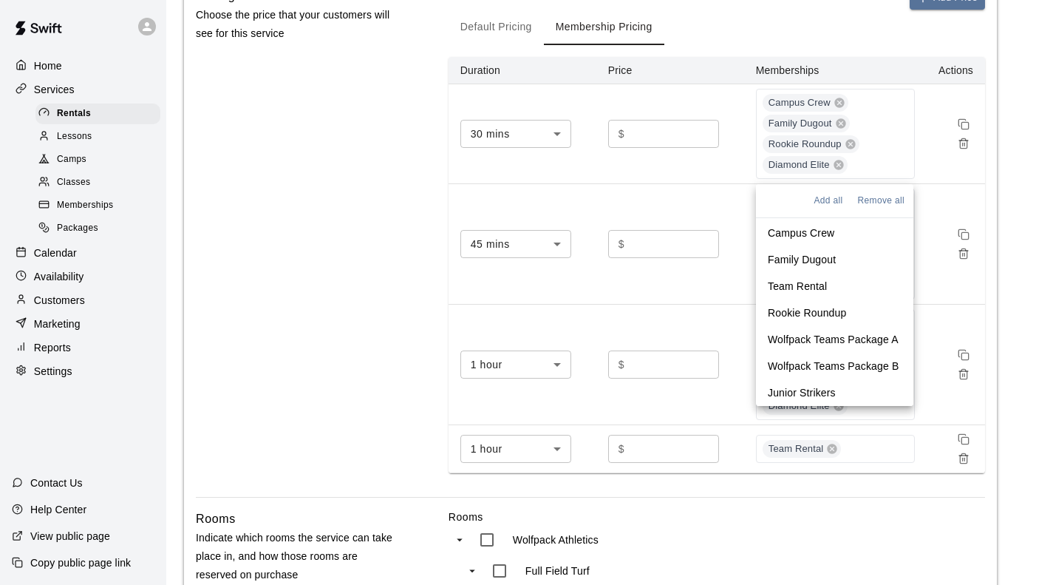
scroll to position [81, 0]
click at [791, 395] on p "Junior Strikers" at bounding box center [802, 392] width 68 height 15
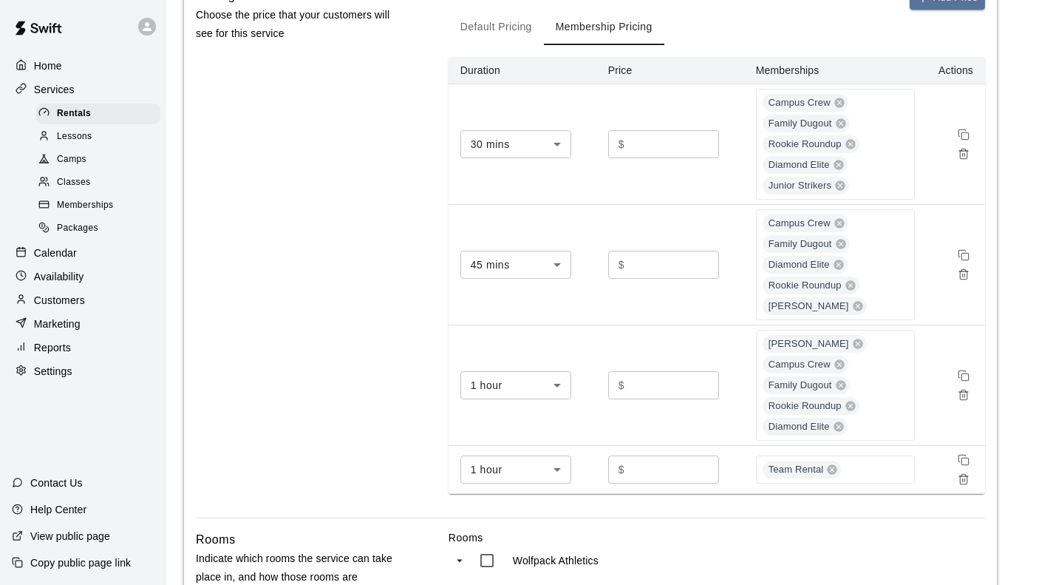
click at [690, 212] on td "$ * ​" at bounding box center [670, 265] width 148 height 120
click at [881, 299] on div "Campus Crew Family Dugout Diamond Elite Rookie Roundup [PERSON_NAME]" at bounding box center [835, 264] width 159 height 111
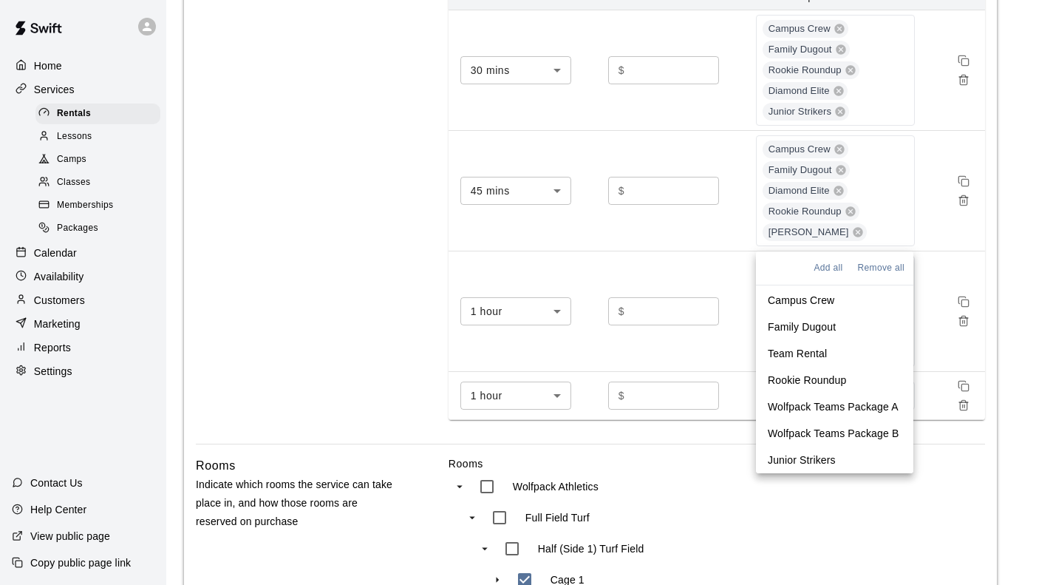
click at [815, 455] on p "Junior Strikers" at bounding box center [802, 459] width 68 height 15
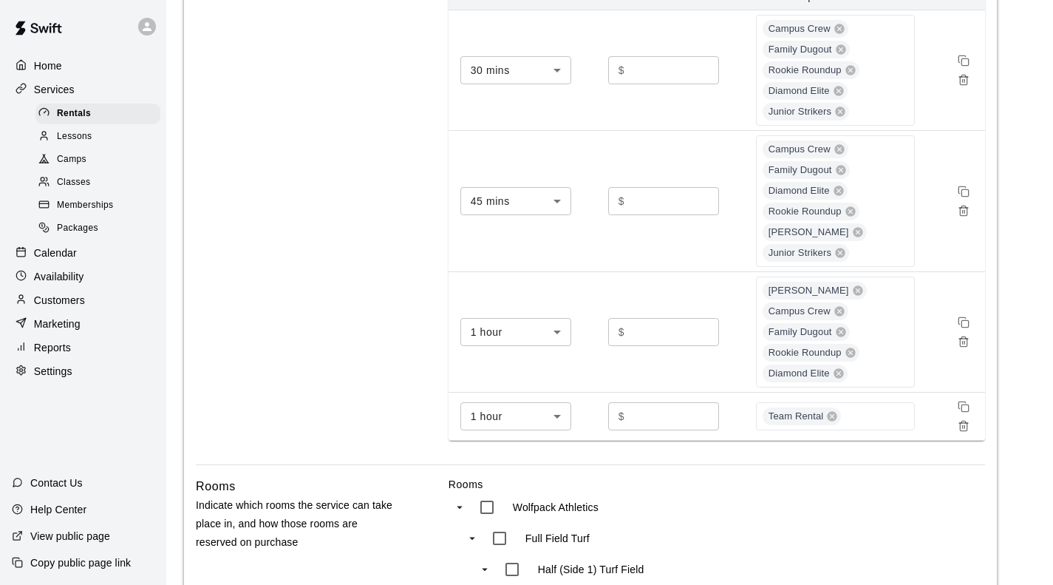
click at [684, 232] on td "$ * ​" at bounding box center [670, 201] width 148 height 141
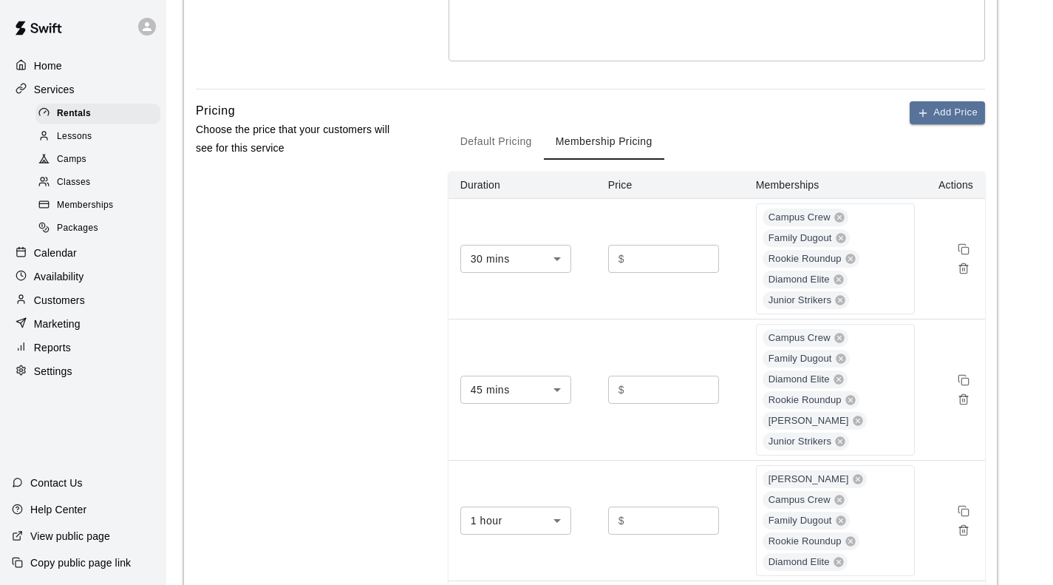
scroll to position [296, 0]
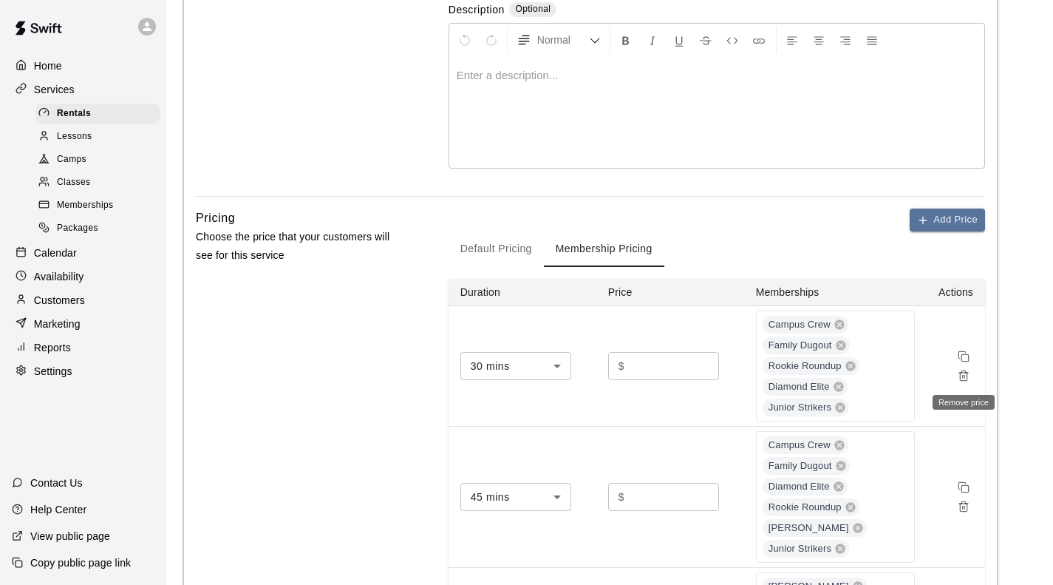
click at [963, 376] on icon "Remove price" at bounding box center [964, 376] width 12 height 12
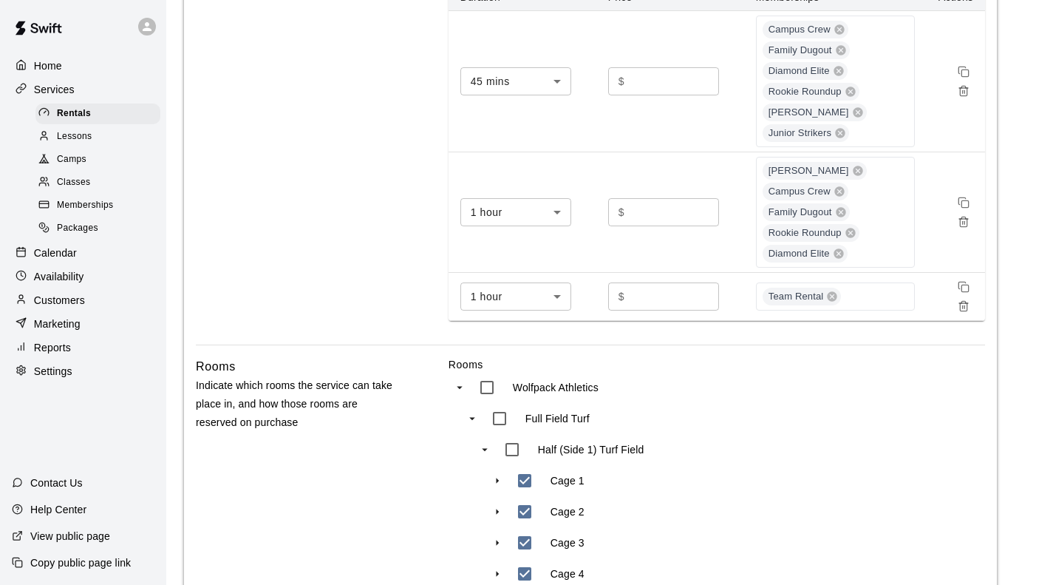
scroll to position [591, 0]
click at [874, 223] on div "Lil Sluggers Campus Crew Family Dugout Rookie Roundup Diamond Elite" at bounding box center [835, 211] width 159 height 111
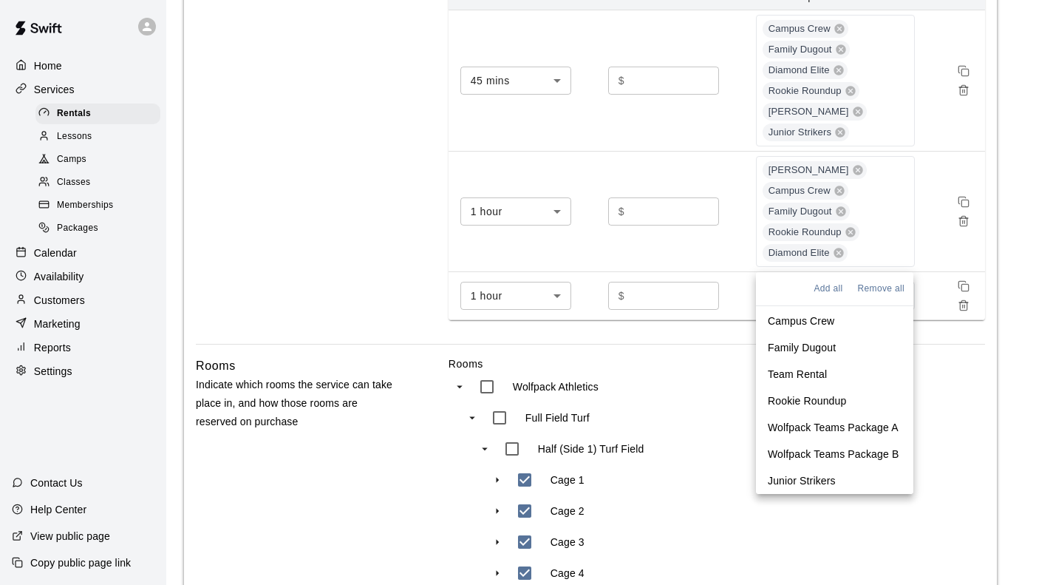
scroll to position [81, 0]
click at [826, 477] on p "Junior Strikers" at bounding box center [802, 480] width 68 height 15
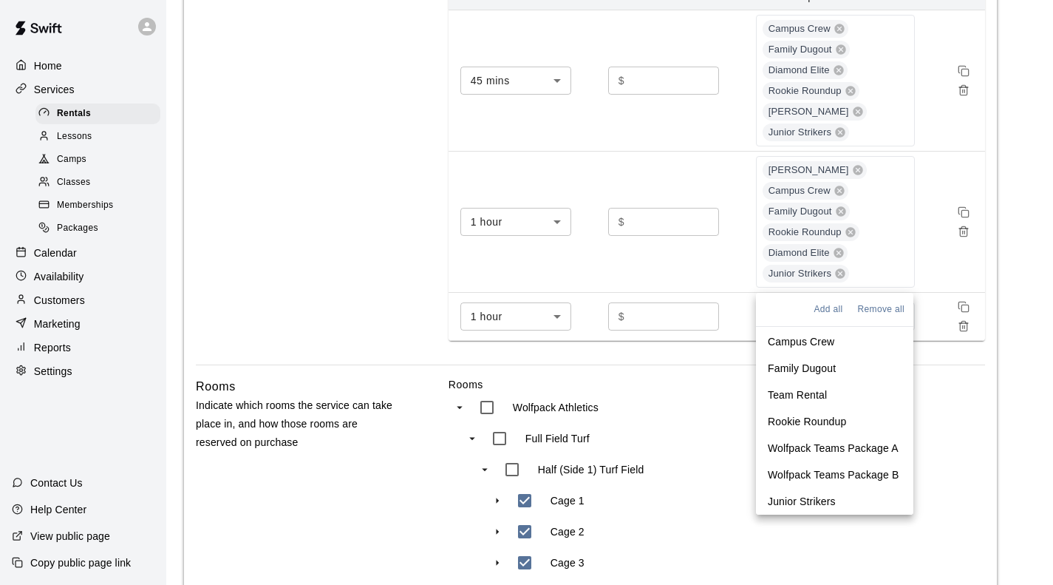
click at [696, 276] on td "$ * ​" at bounding box center [670, 222] width 148 height 141
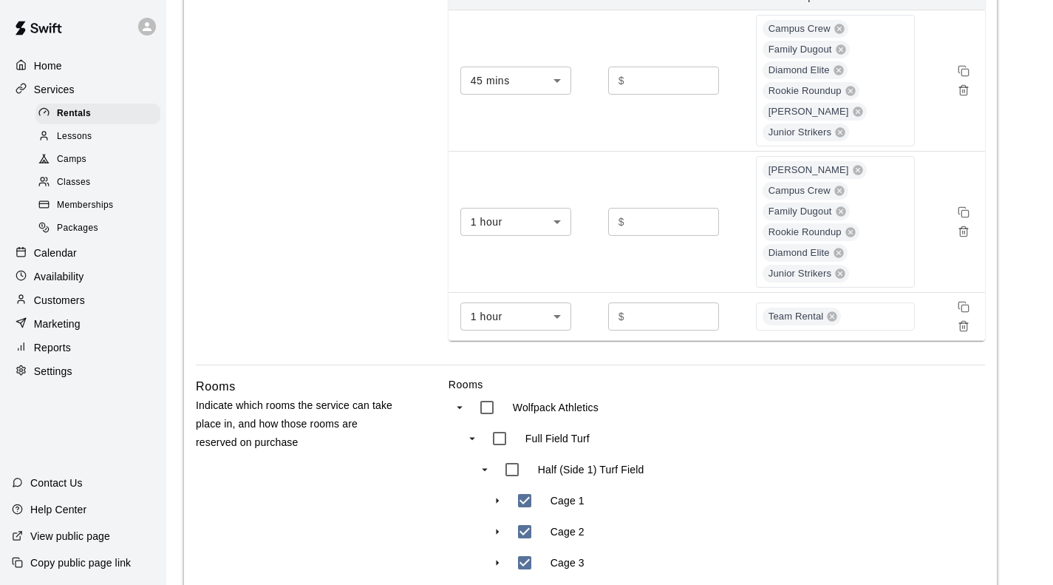
click at [873, 311] on div "Team Rental" at bounding box center [835, 316] width 159 height 28
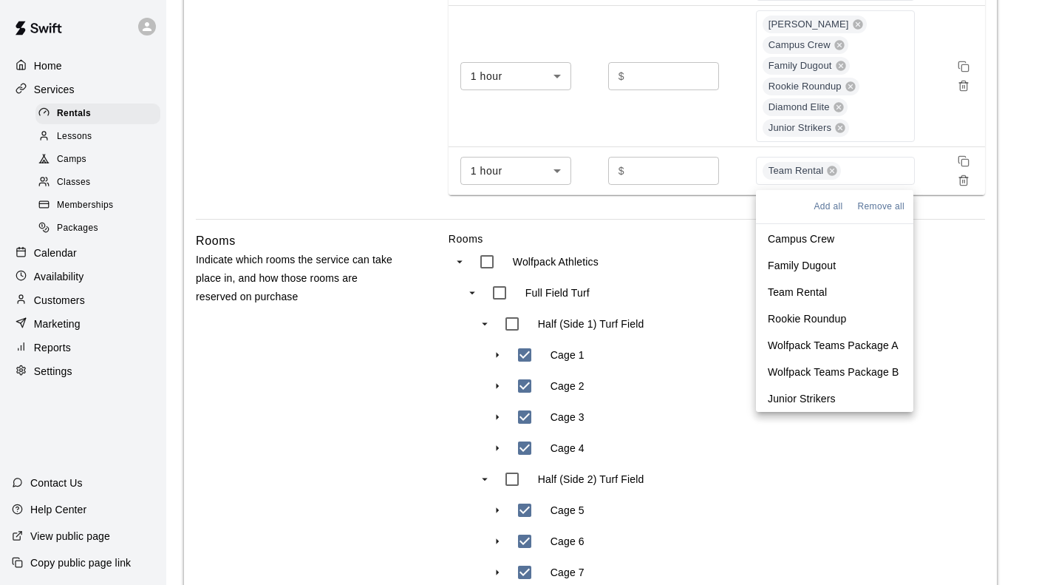
scroll to position [739, 0]
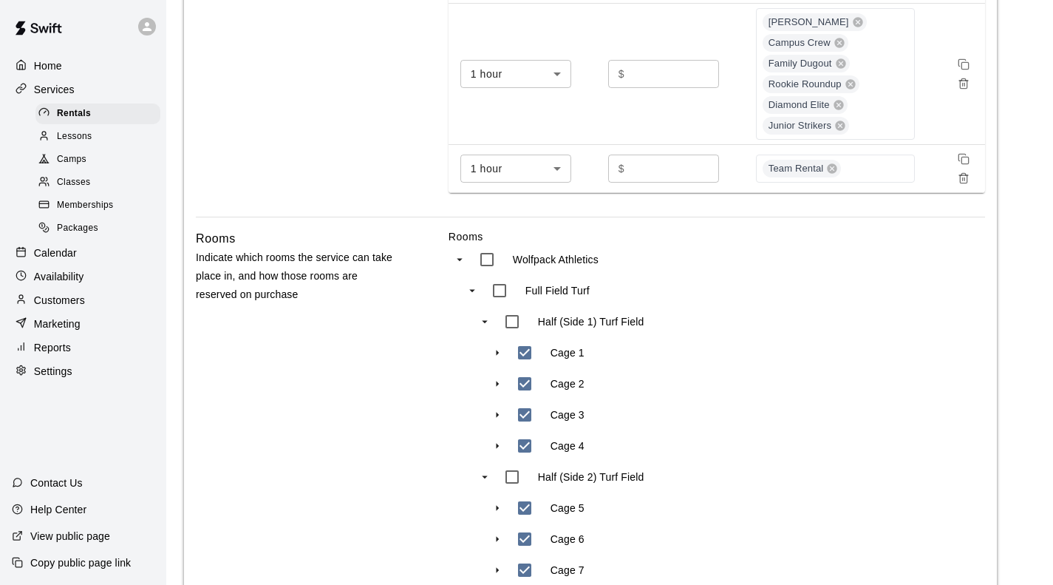
drag, startPoint x: 717, startPoint y: 342, endPoint x: 735, endPoint y: 325, distance: 25.1
click at [718, 342] on div "Cage 1" at bounding box center [623, 352] width 229 height 31
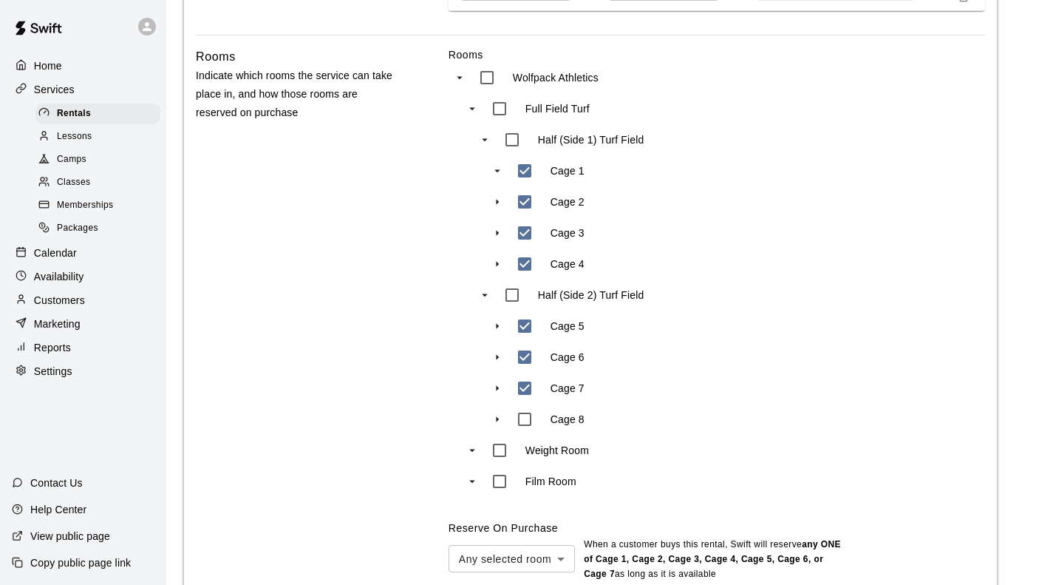
scroll to position [1095, 0]
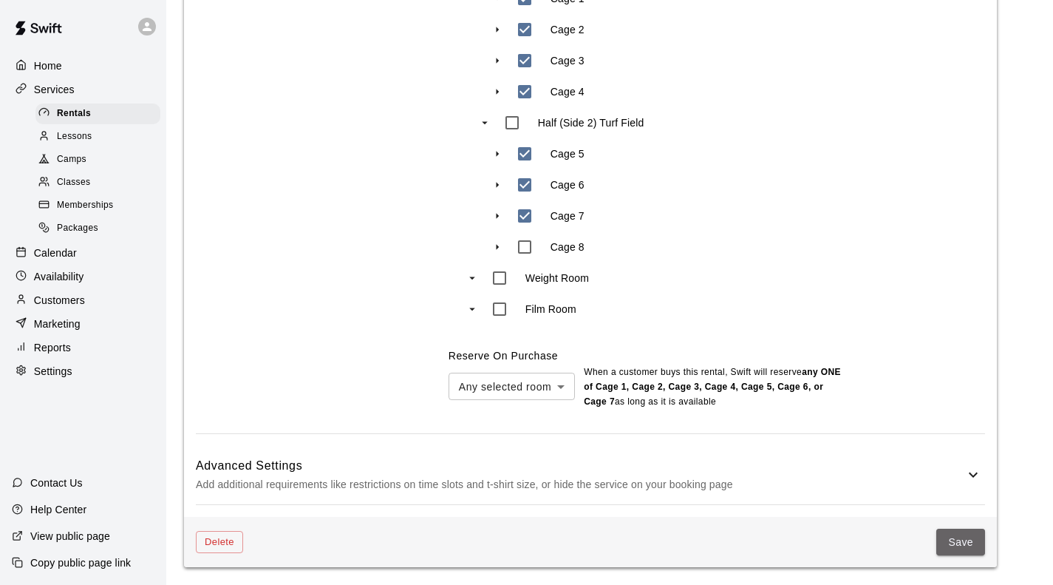
click at [968, 551] on button "Save" at bounding box center [961, 541] width 49 height 27
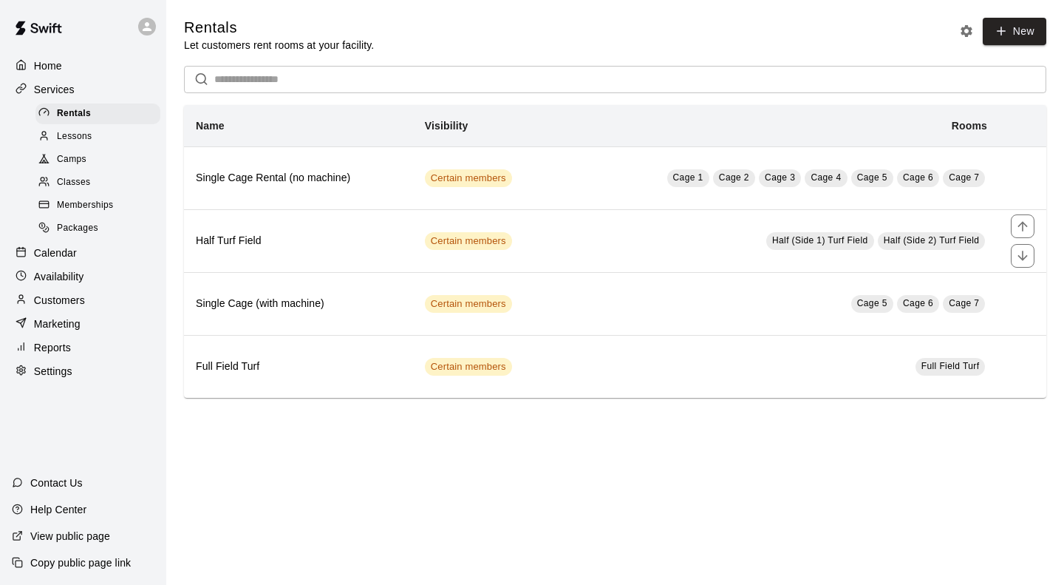
click at [344, 254] on th "Half Turf Field" at bounding box center [298, 240] width 229 height 63
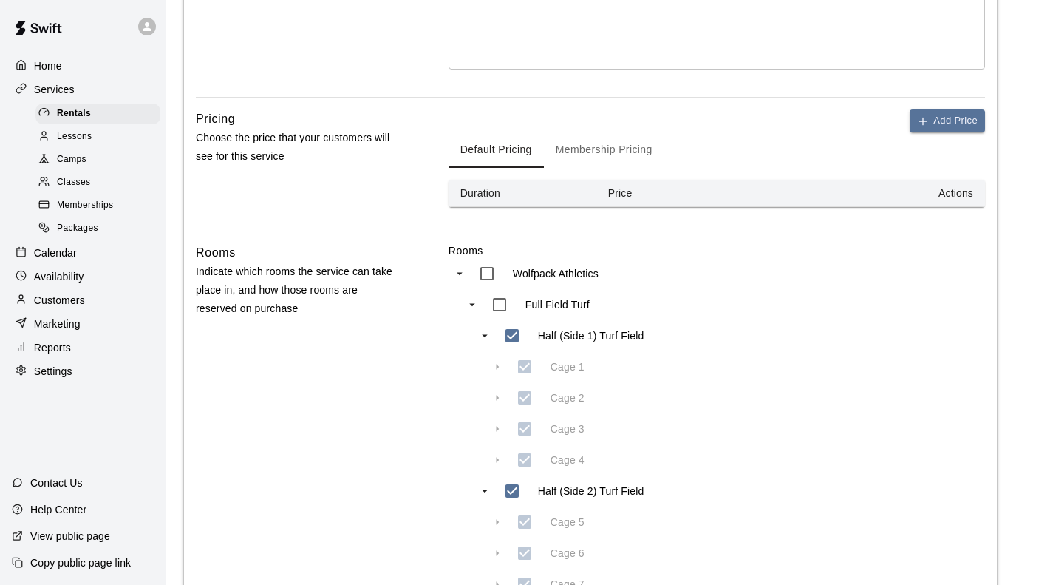
scroll to position [443, 0]
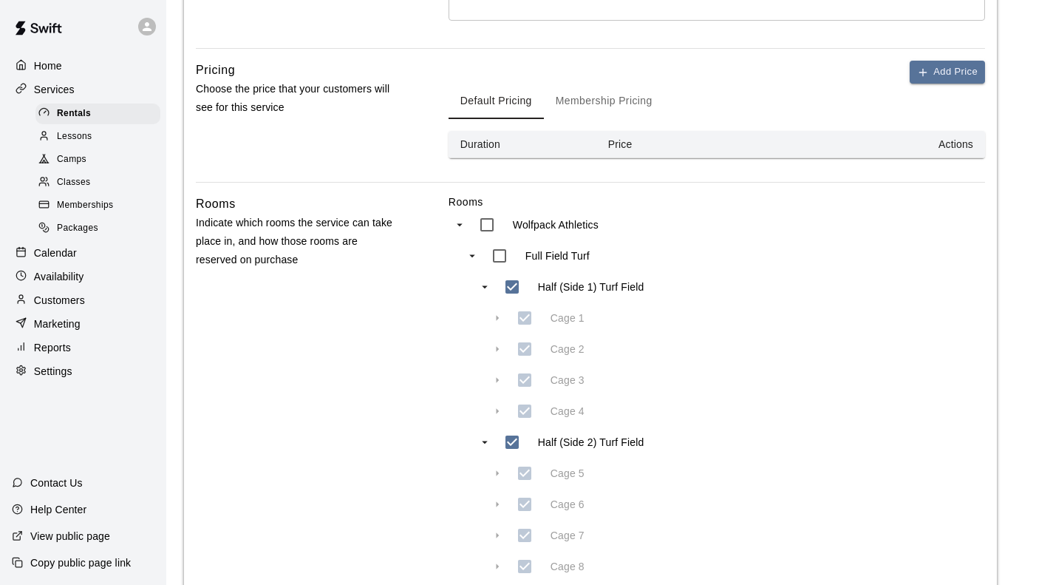
click at [591, 99] on button "Membership Pricing" at bounding box center [604, 101] width 120 height 35
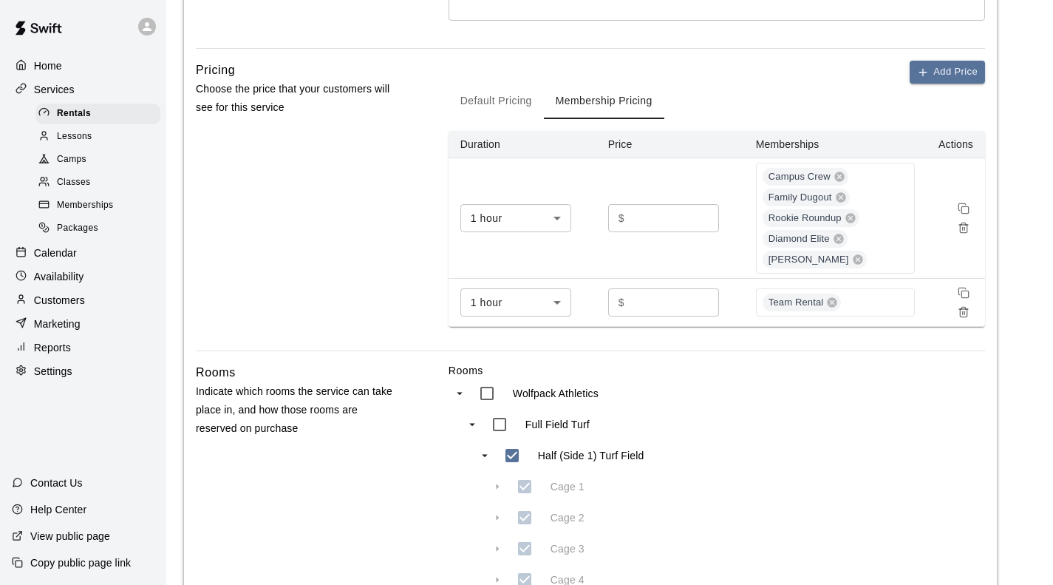
click at [871, 252] on div "Campus Crew Family Dugout Rookie Roundup Diamond Elite [PERSON_NAME]" at bounding box center [835, 218] width 159 height 111
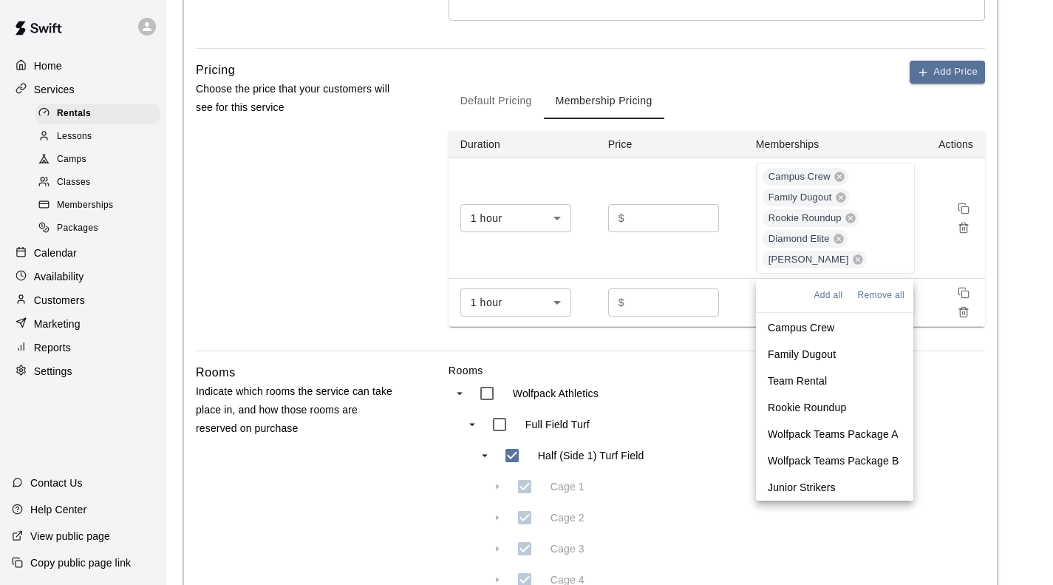
scroll to position [81, 0]
click at [831, 486] on p "Junior Strikers" at bounding box center [802, 487] width 68 height 15
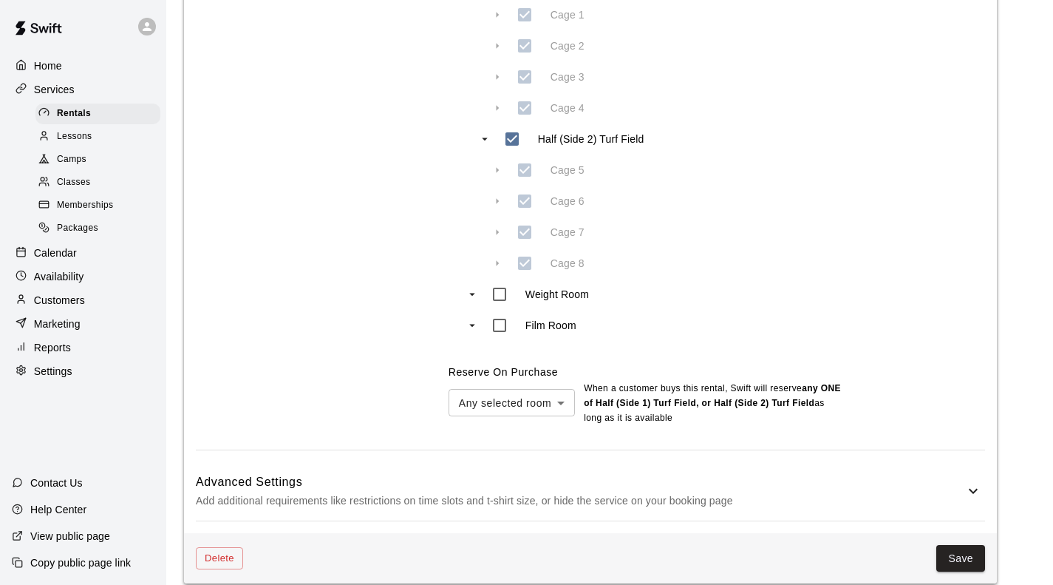
scroll to position [954, 0]
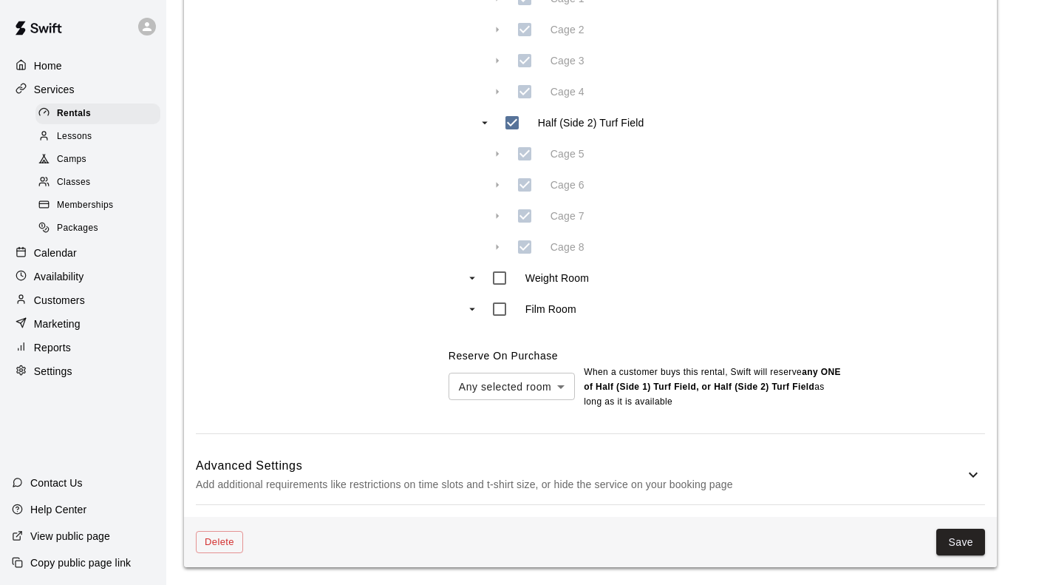
click at [967, 542] on button "Save" at bounding box center [961, 541] width 49 height 27
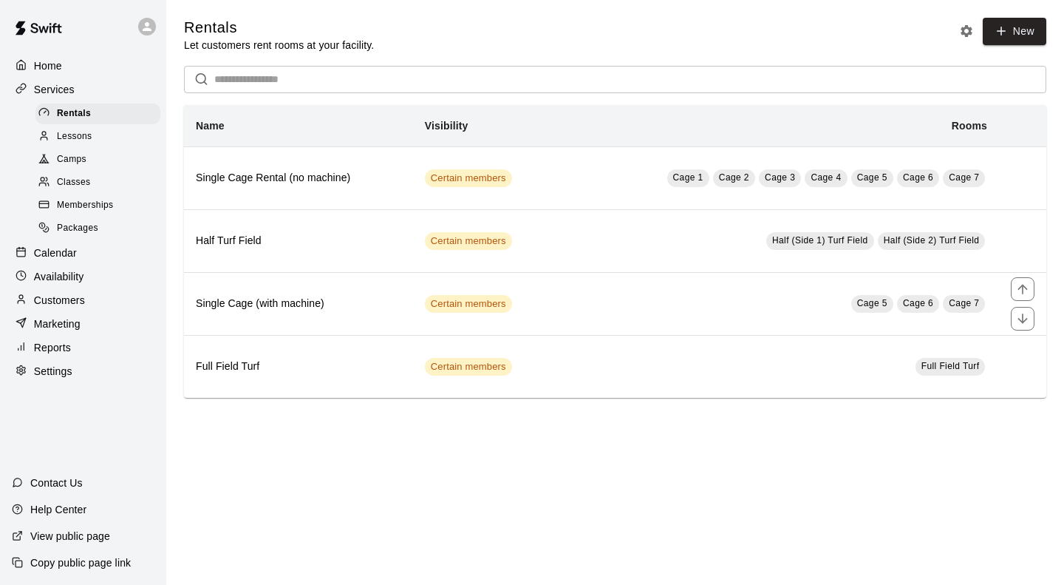
click at [620, 309] on td "Cage 5 Cage 6 Cage 7" at bounding box center [777, 303] width 444 height 63
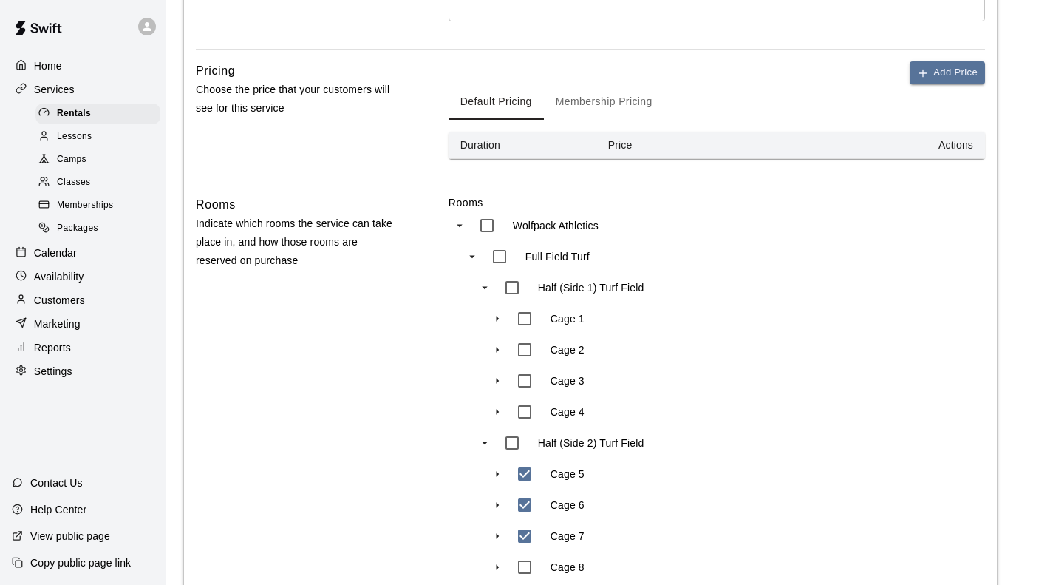
scroll to position [443, 0]
click at [595, 102] on button "Membership Pricing" at bounding box center [604, 101] width 120 height 35
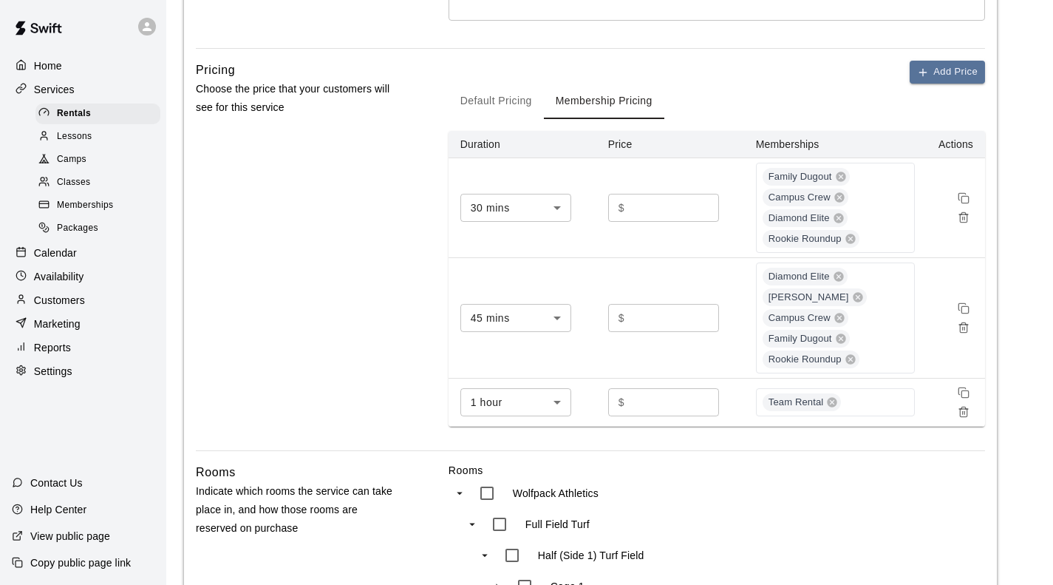
click at [889, 235] on div "Family Dugout Campus Crew Diamond Elite Rookie Roundup" at bounding box center [835, 208] width 159 height 90
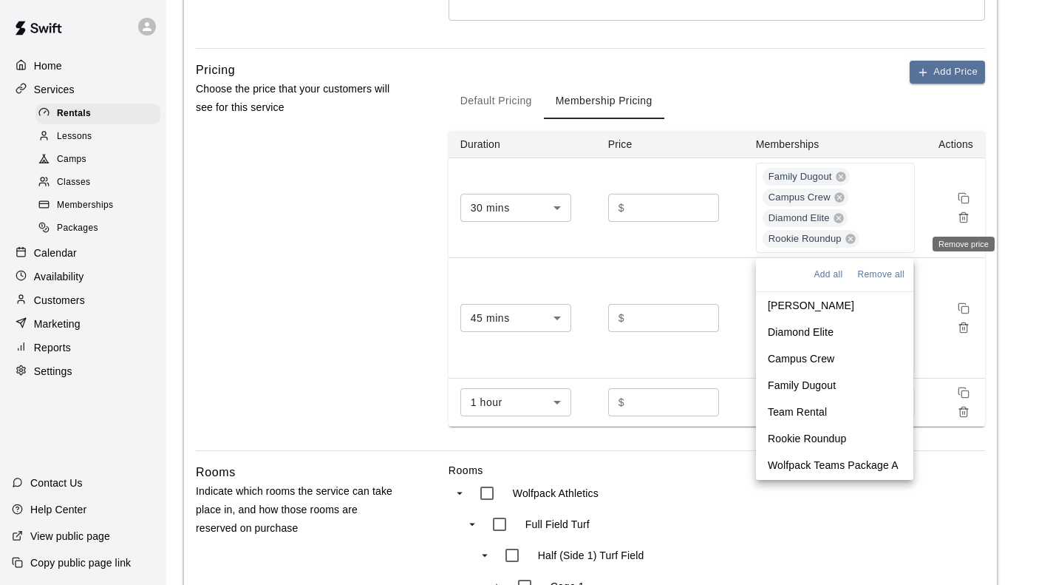
click at [961, 217] on icon "Remove price" at bounding box center [964, 217] width 12 height 12
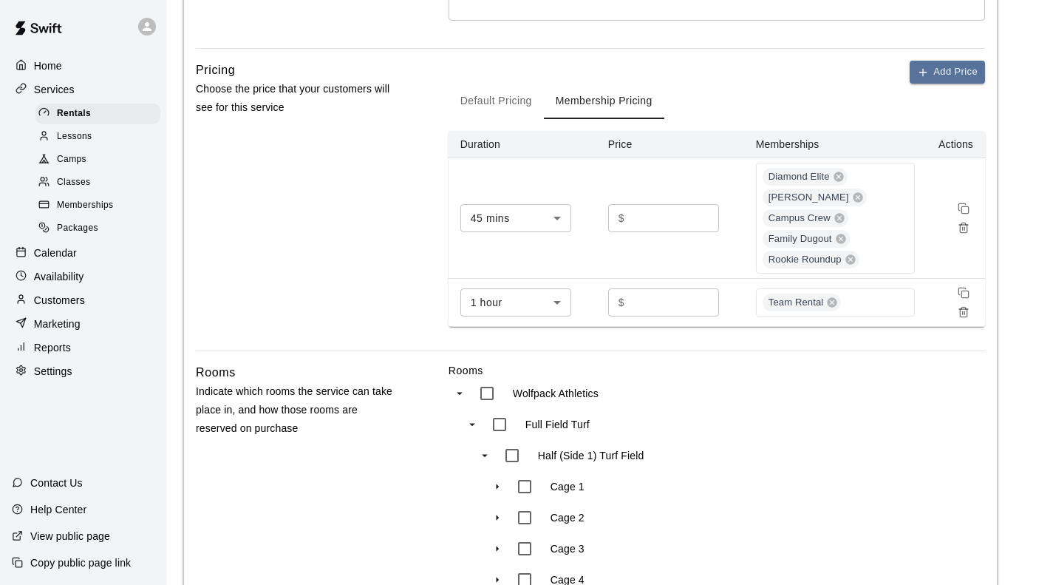
click at [881, 239] on div "Diamond Elite Lil Sluggers Campus Crew Family Dugout Rookie Roundup" at bounding box center [835, 218] width 159 height 111
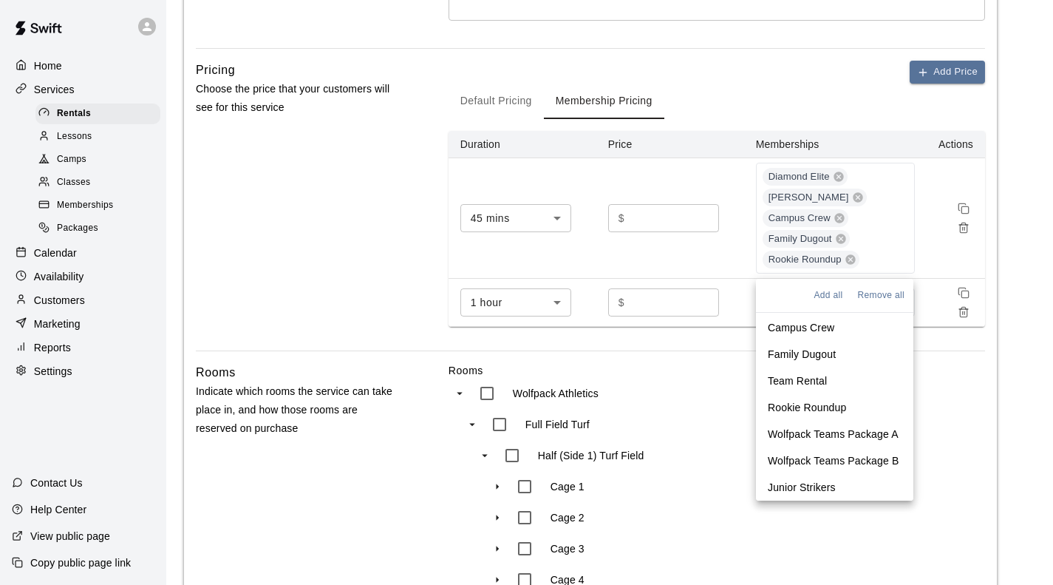
scroll to position [81, 0]
click at [824, 489] on p "Junior Strikers" at bounding box center [802, 487] width 68 height 15
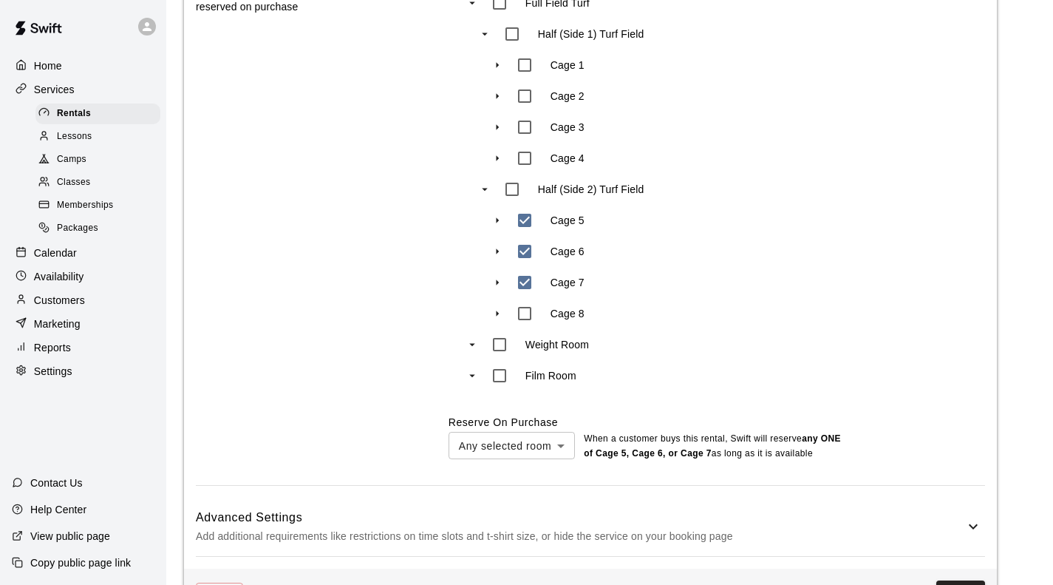
scroll to position [939, 0]
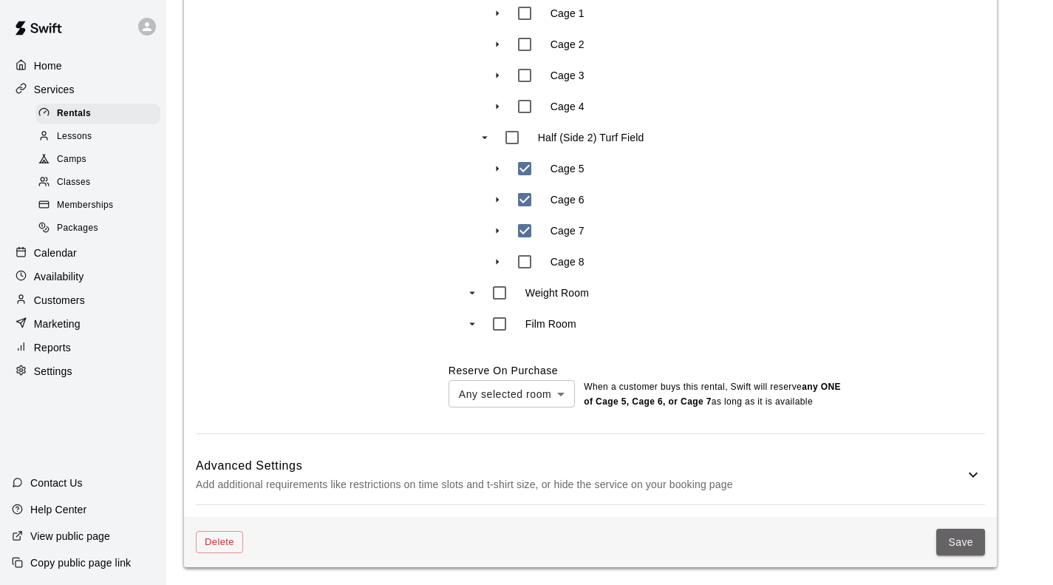
click at [979, 545] on button "Save" at bounding box center [961, 541] width 49 height 27
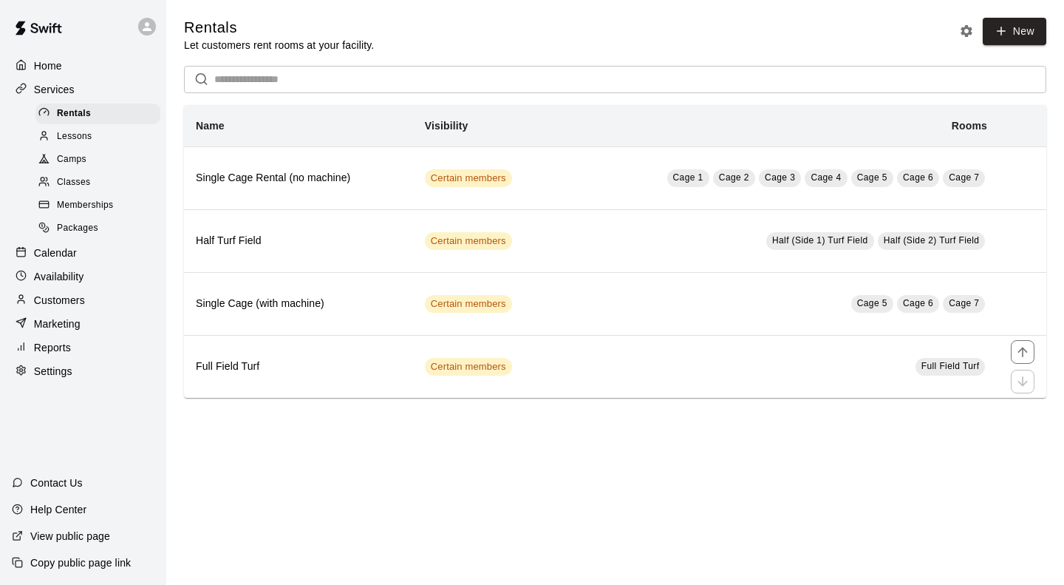
click at [568, 360] on td "Full Field Turf" at bounding box center [777, 366] width 444 height 63
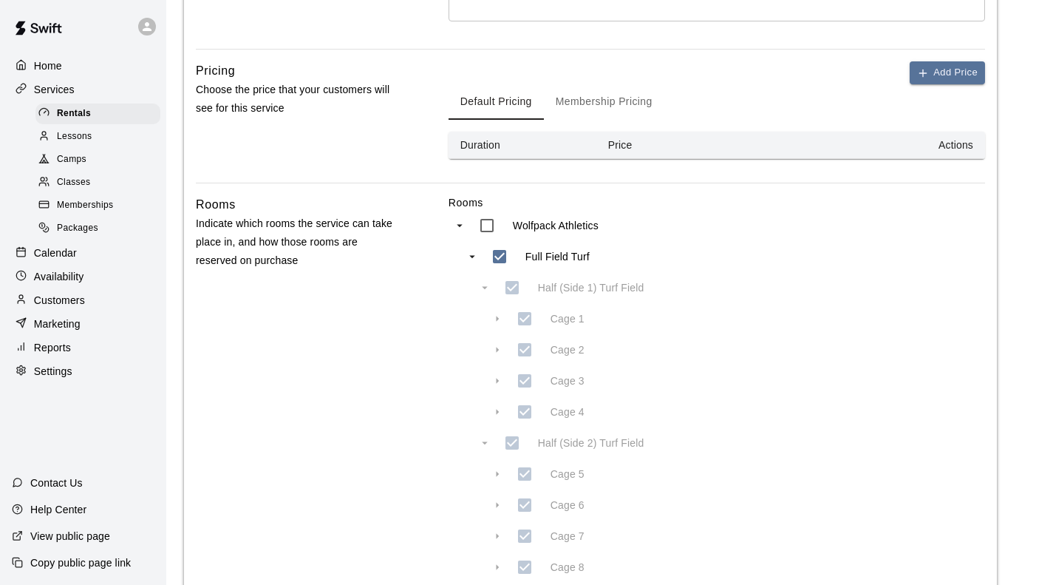
scroll to position [443, 0]
click at [602, 106] on button "Membership Pricing" at bounding box center [604, 101] width 120 height 35
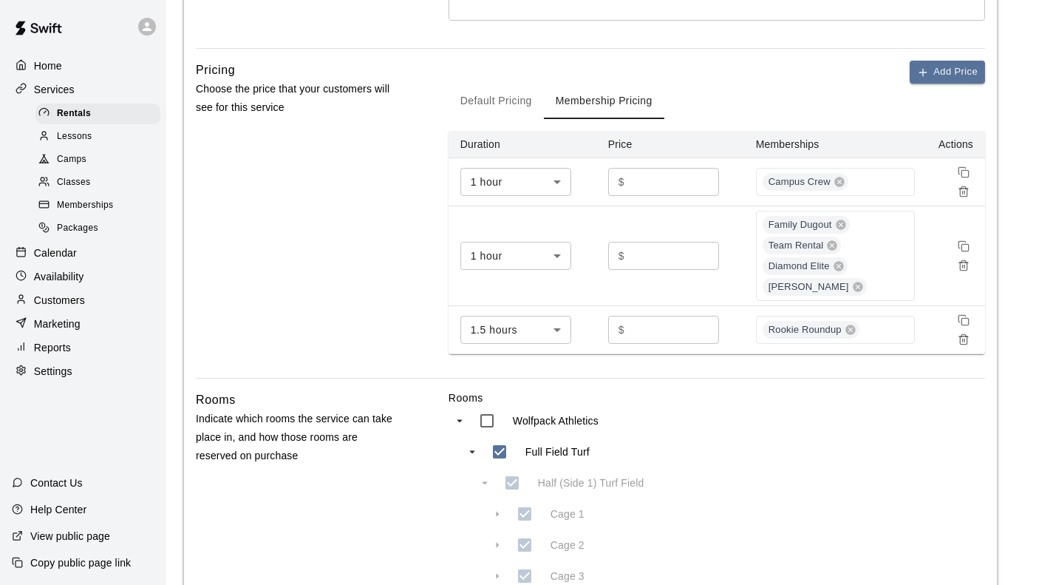
click at [888, 278] on div "Family Dugout Team Rental Diamond Elite [PERSON_NAME]" at bounding box center [835, 256] width 159 height 90
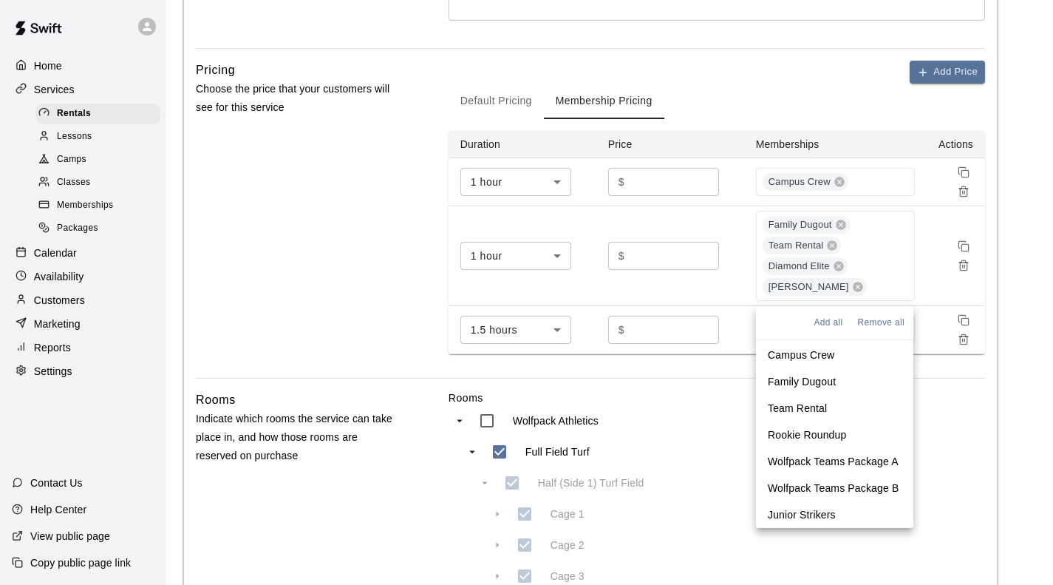
scroll to position [81, 0]
click at [828, 511] on p "Junior Strikers" at bounding box center [802, 514] width 68 height 15
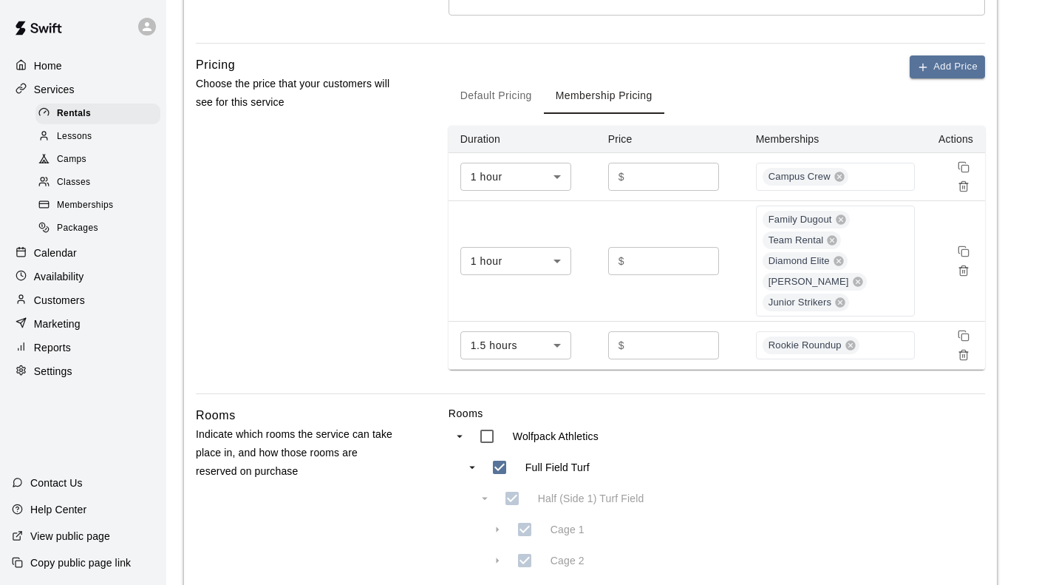
scroll to position [966, 0]
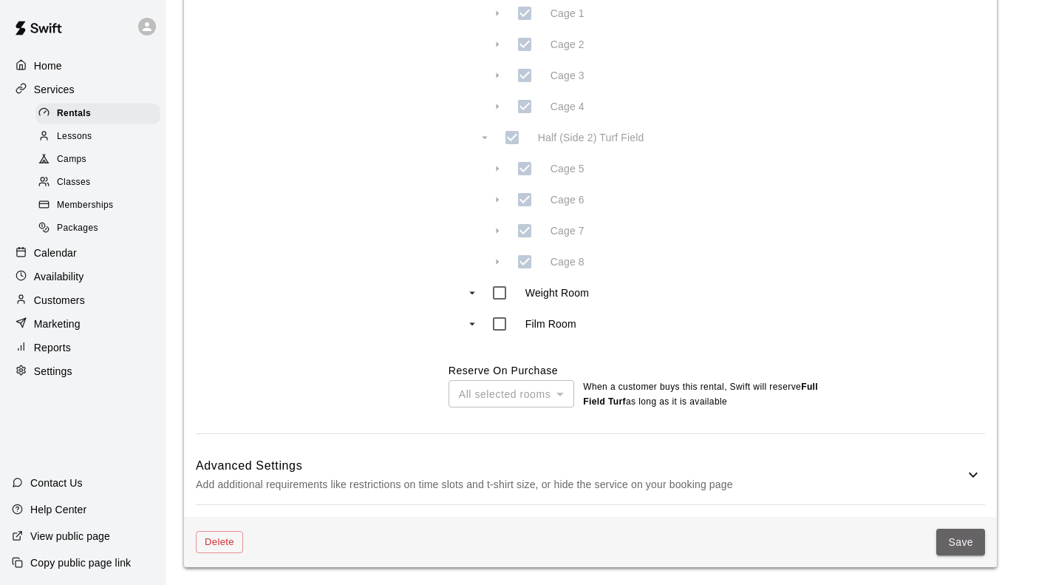
click at [954, 535] on button "Save" at bounding box center [961, 541] width 49 height 27
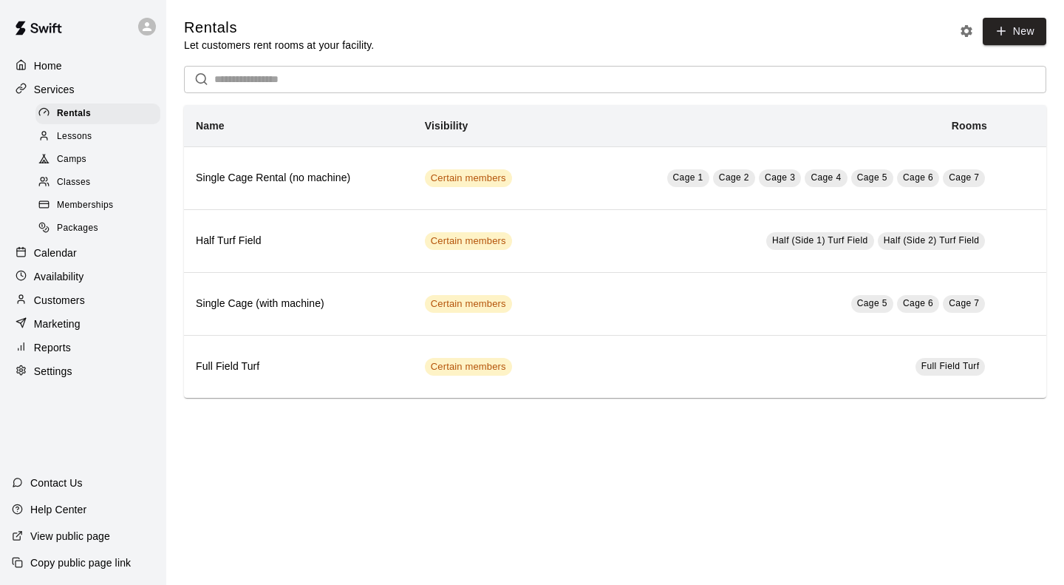
click at [48, 63] on p "Home" at bounding box center [48, 65] width 28 height 15
